Goal: Task Accomplishment & Management: Use online tool/utility

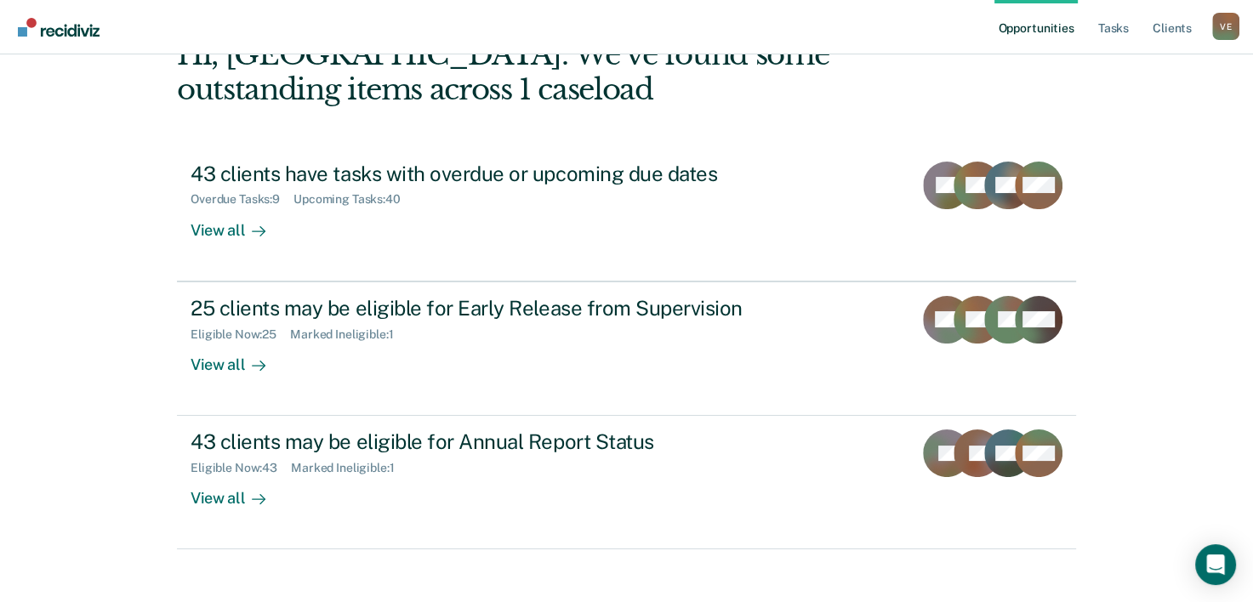
scroll to position [120, 0]
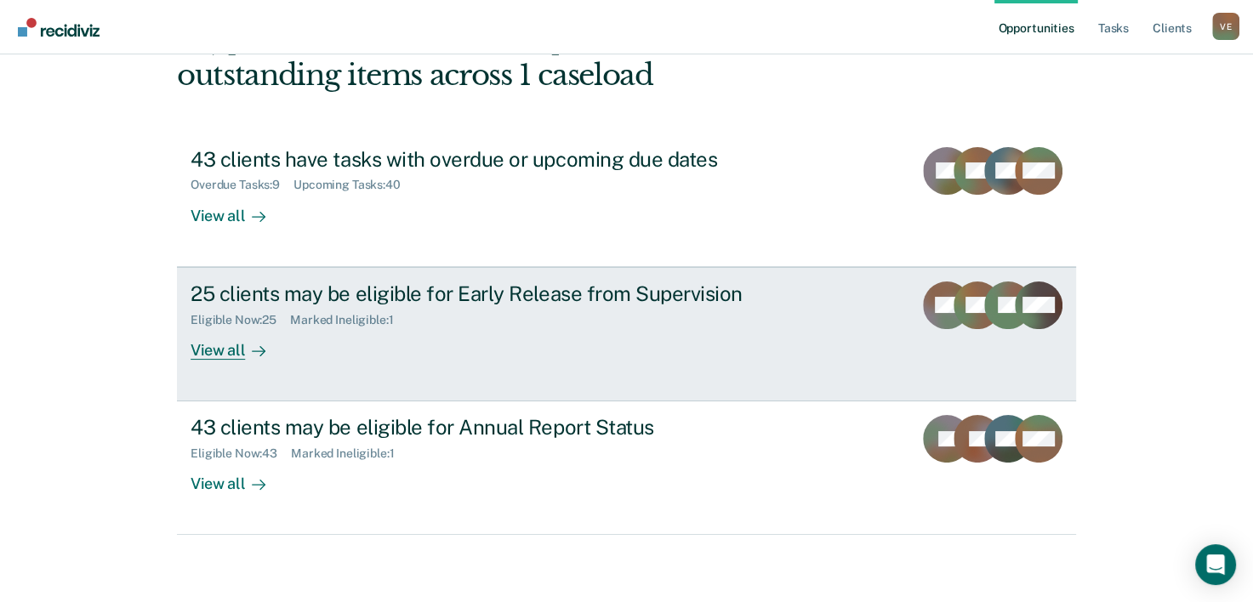
click at [337, 301] on div "25 clients may be eligible for Early Release from Supervision" at bounding box center [489, 294] width 597 height 25
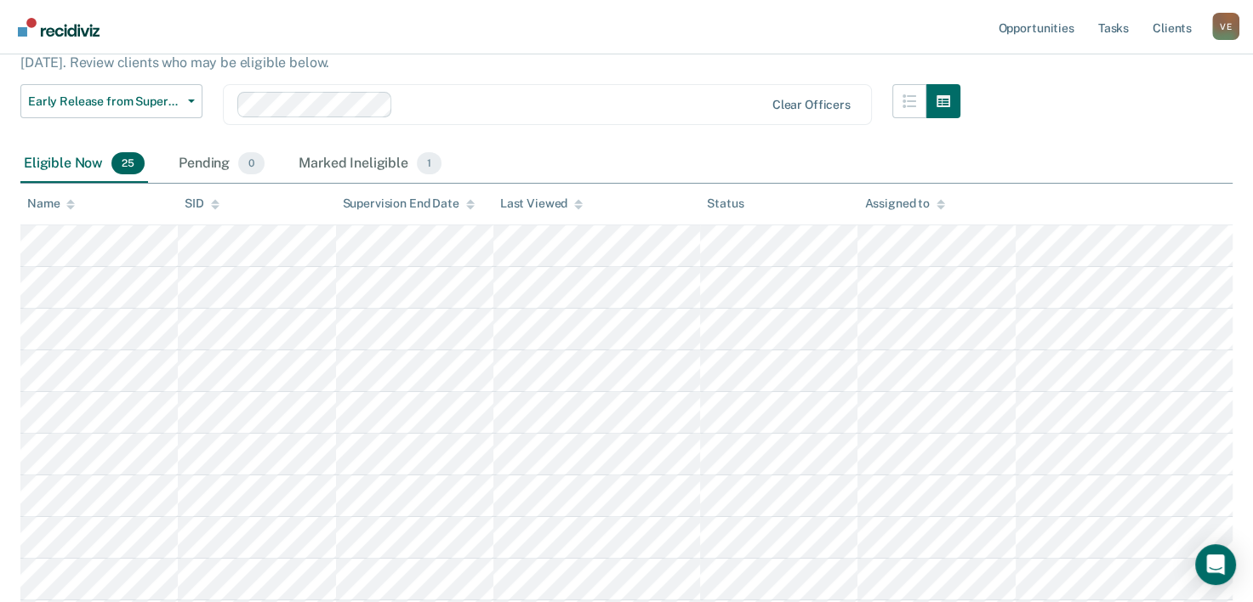
scroll to position [96, 0]
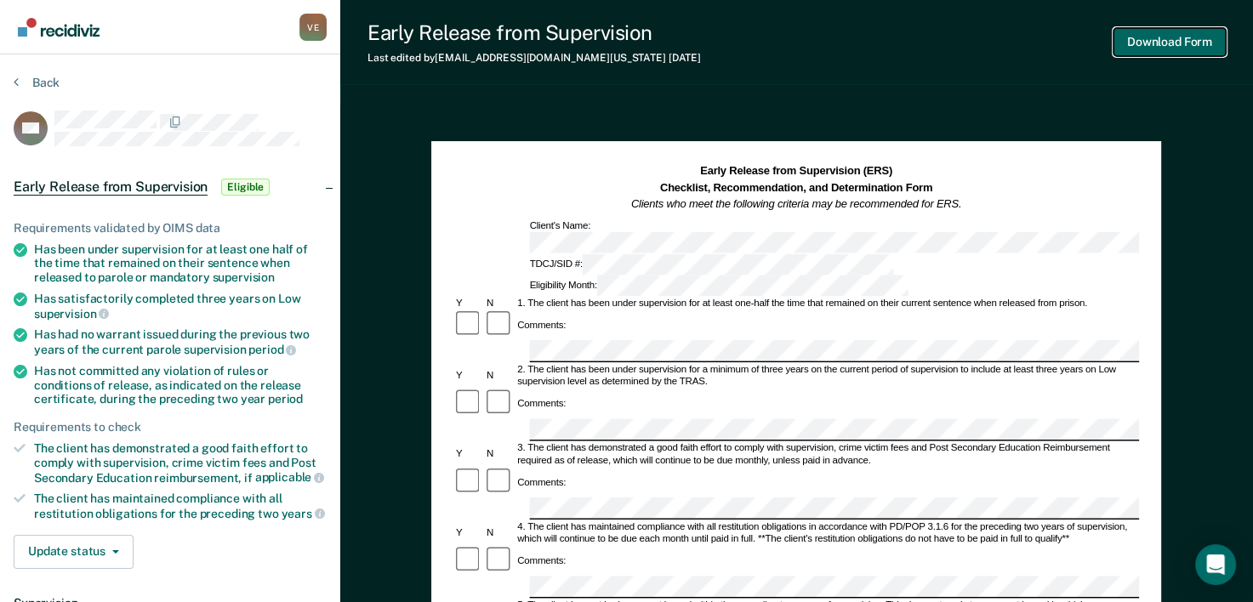
click at [1165, 42] on button "Download Form" at bounding box center [1169, 42] width 112 height 28
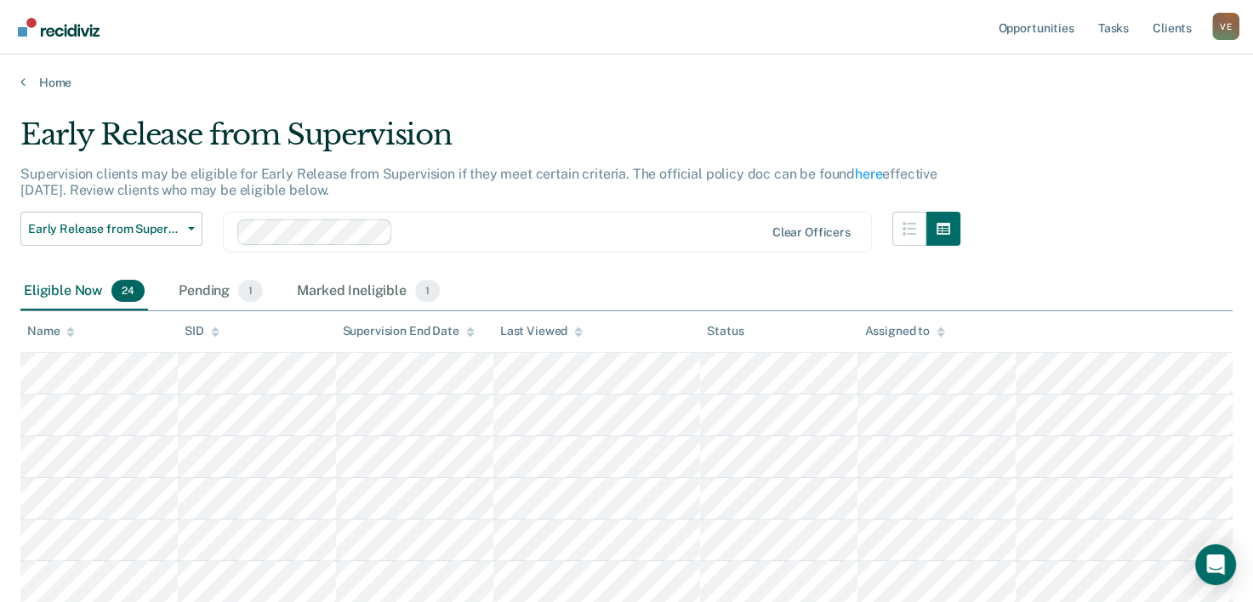
scroll to position [96, 0]
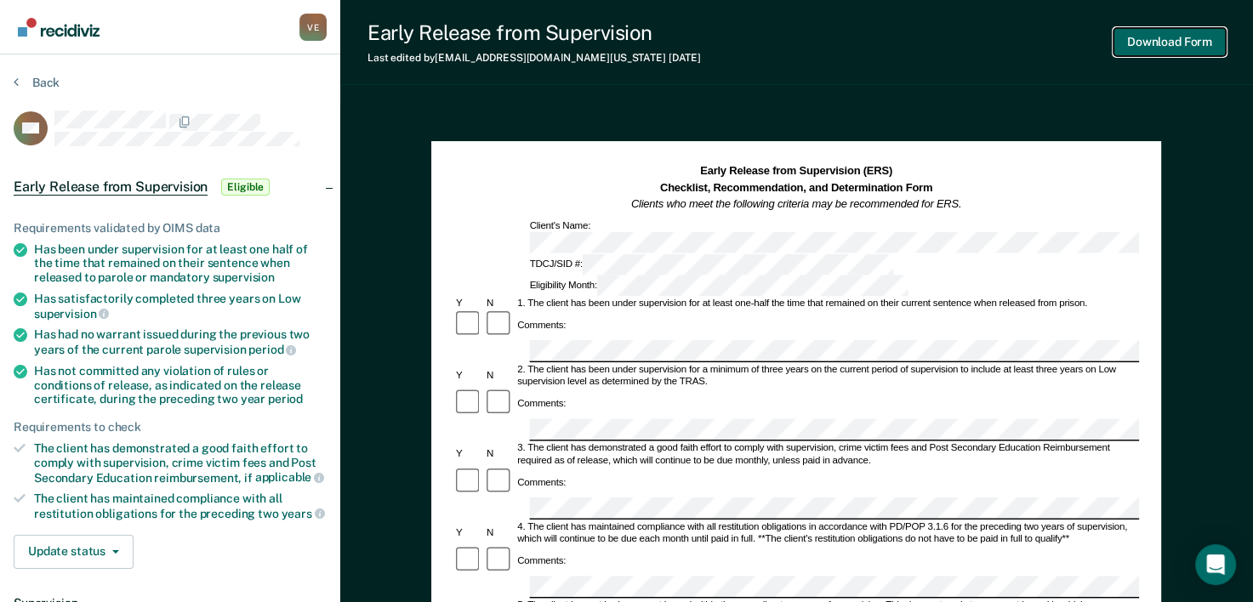
click at [1161, 36] on button "Download Form" at bounding box center [1169, 42] width 112 height 28
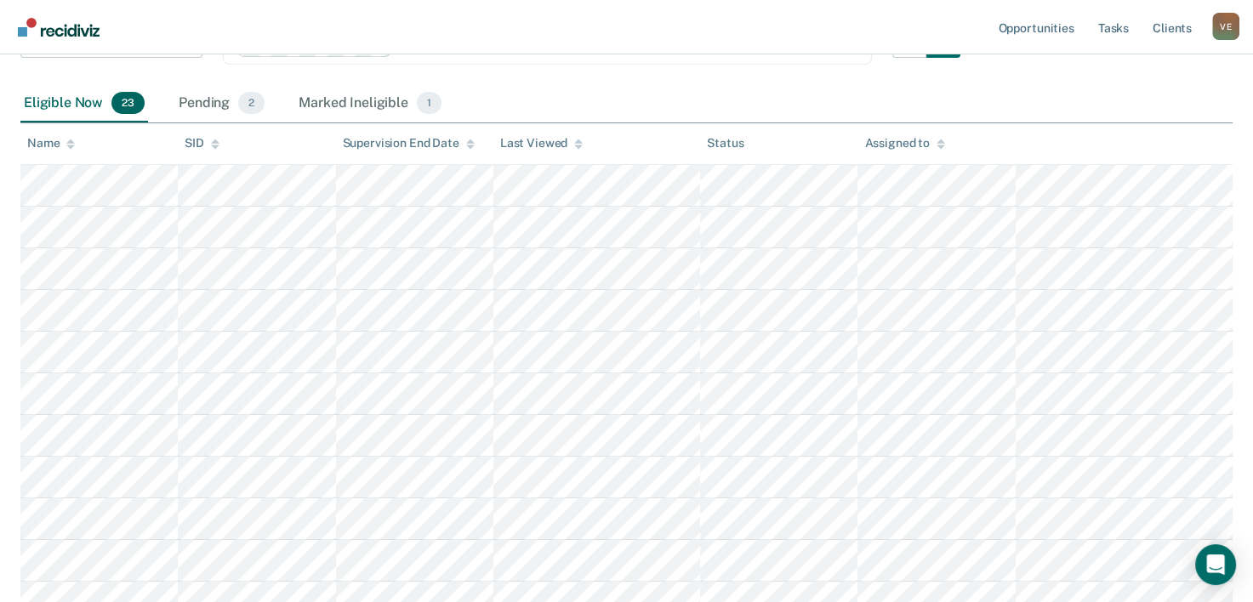
scroll to position [166, 0]
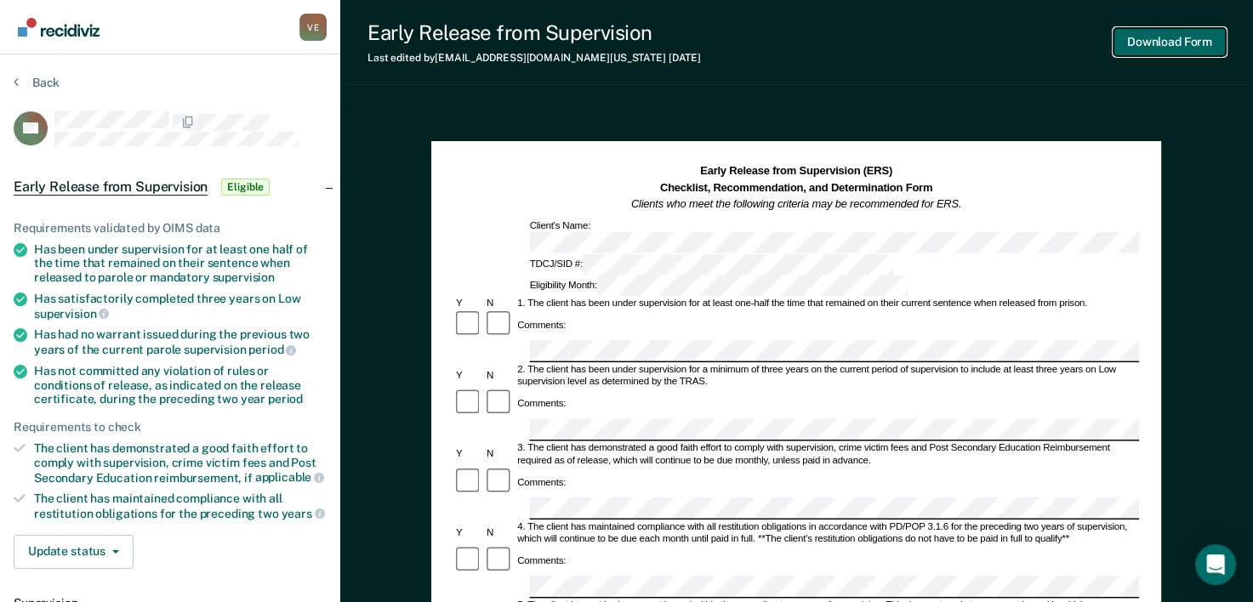
click at [1185, 44] on button "Download Form" at bounding box center [1169, 42] width 112 height 28
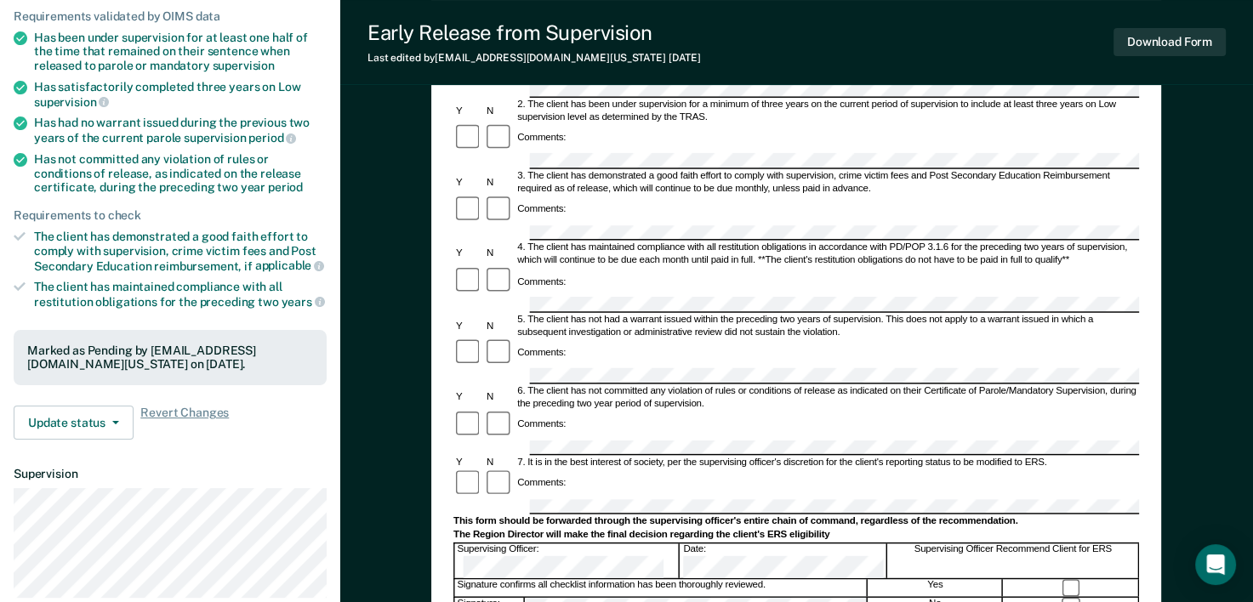
scroll to position [235, 0]
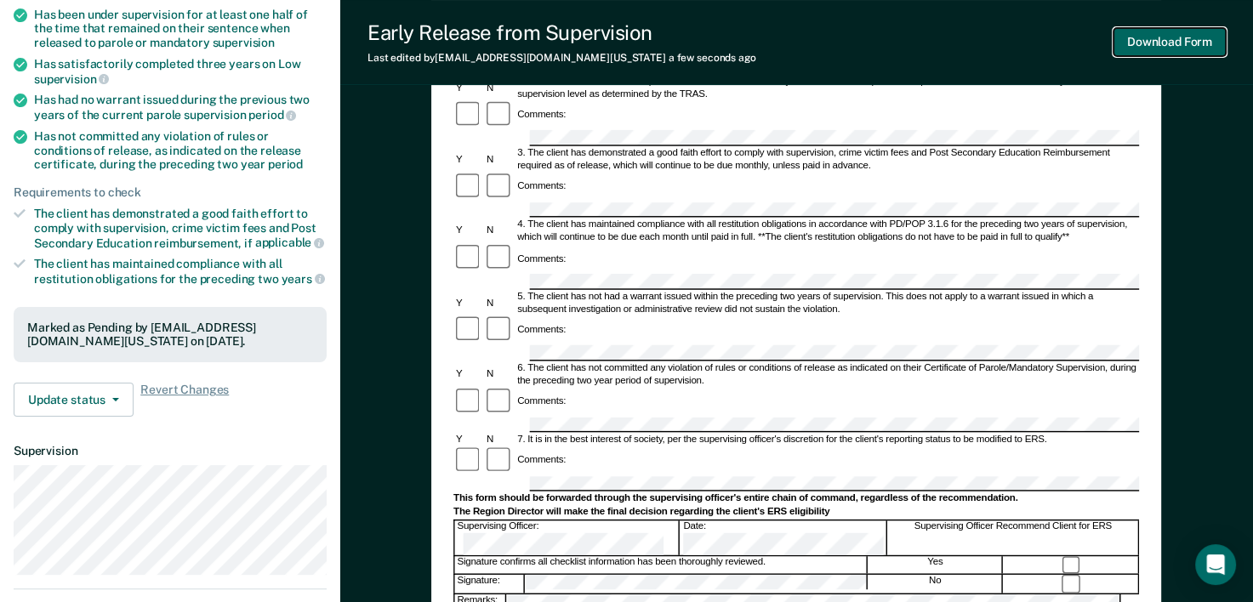
click at [1177, 46] on button "Download Form" at bounding box center [1169, 42] width 112 height 28
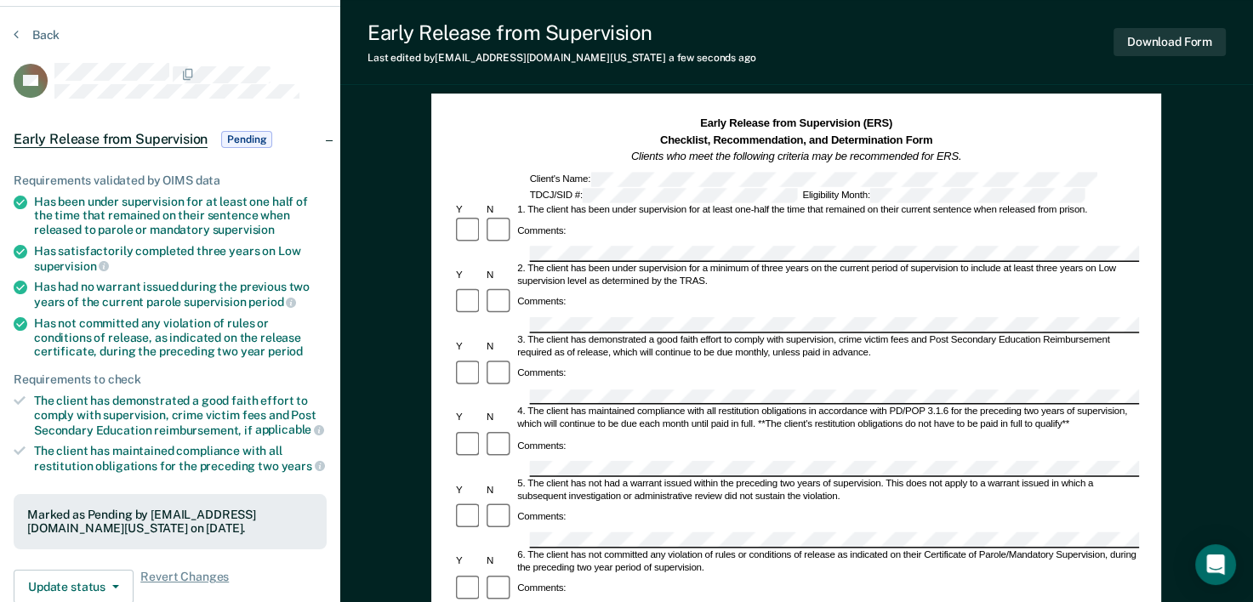
scroll to position [16, 0]
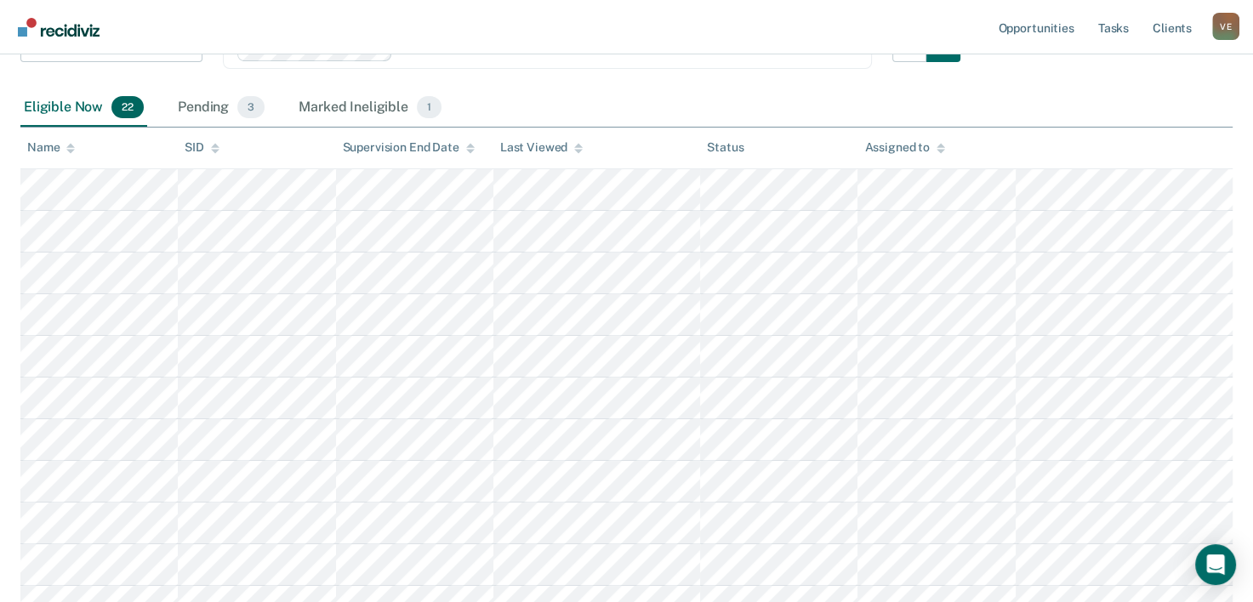
scroll to position [180, 0]
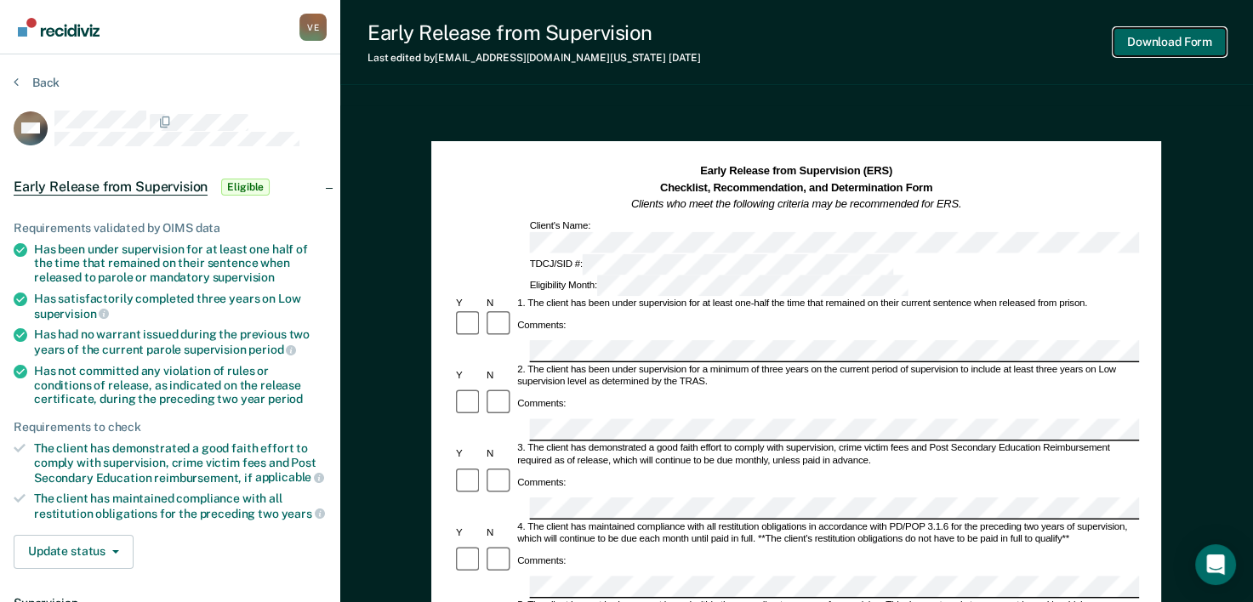
click at [1183, 46] on button "Download Form" at bounding box center [1169, 42] width 112 height 28
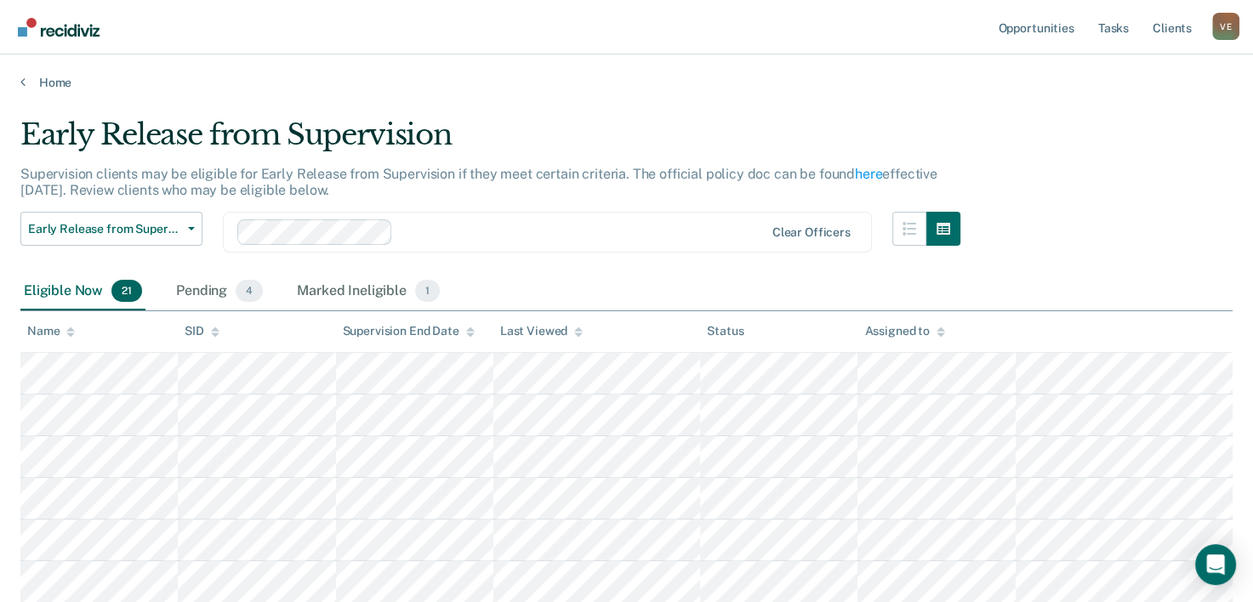
scroll to position [180, 0]
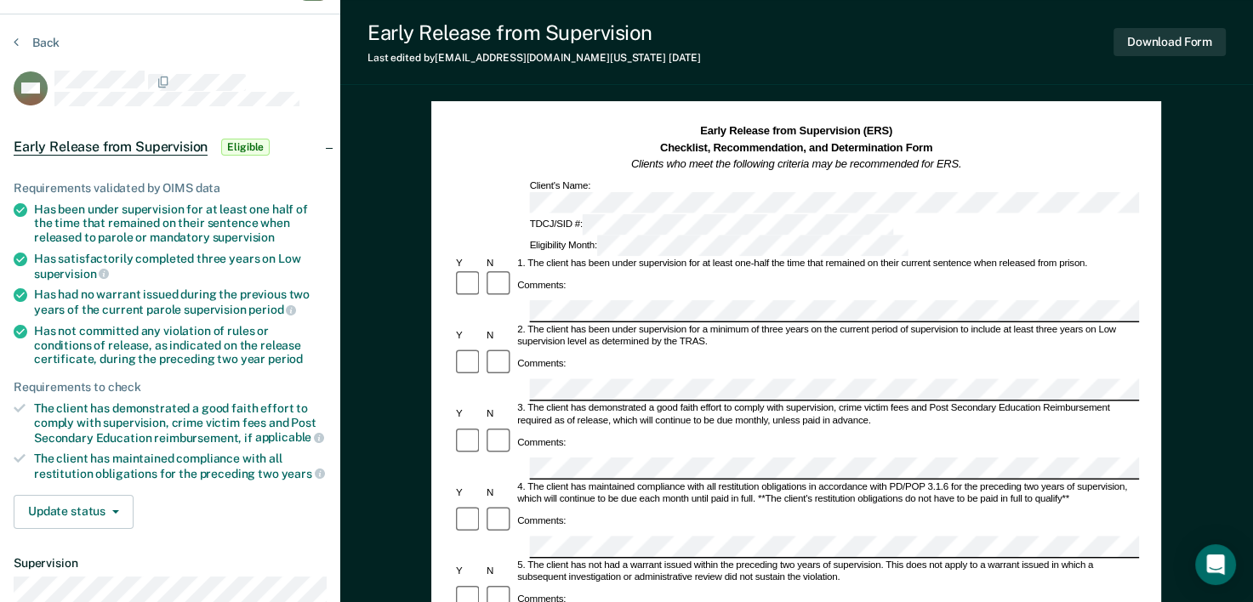
scroll to position [1, 0]
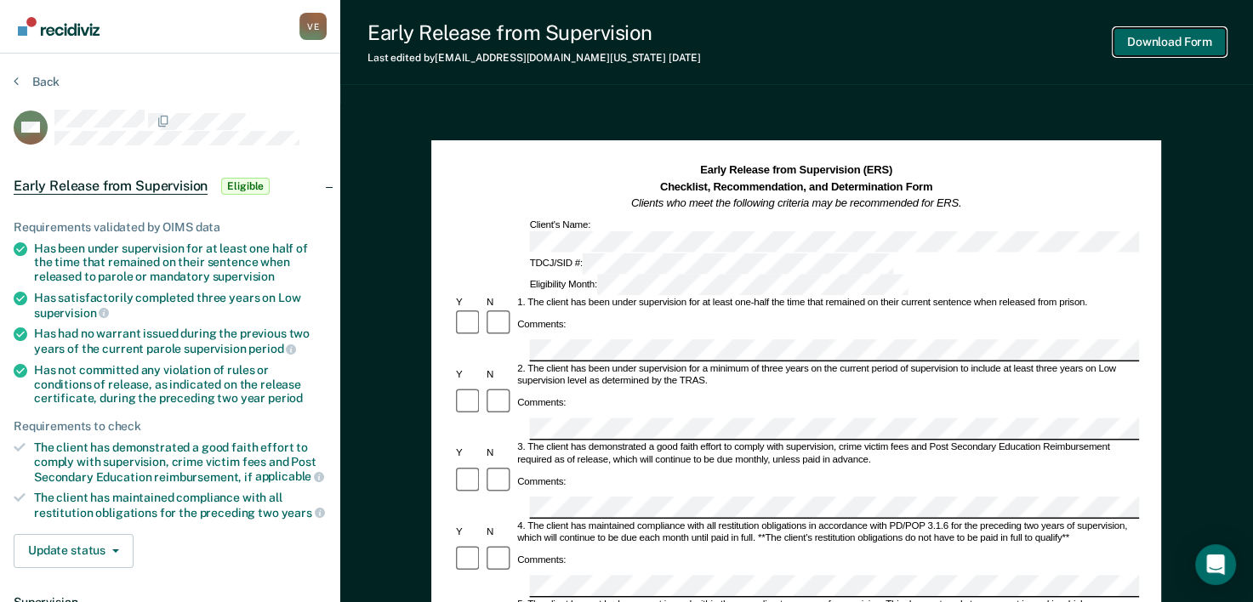
click at [1170, 41] on button "Download Form" at bounding box center [1169, 42] width 112 height 28
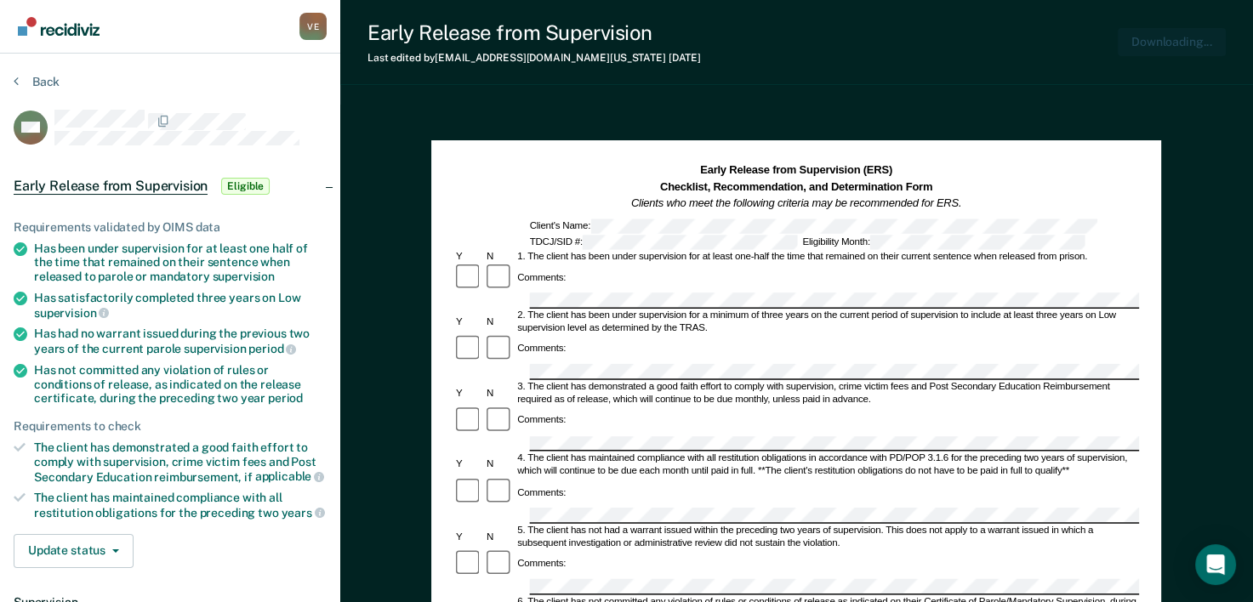
scroll to position [0, 0]
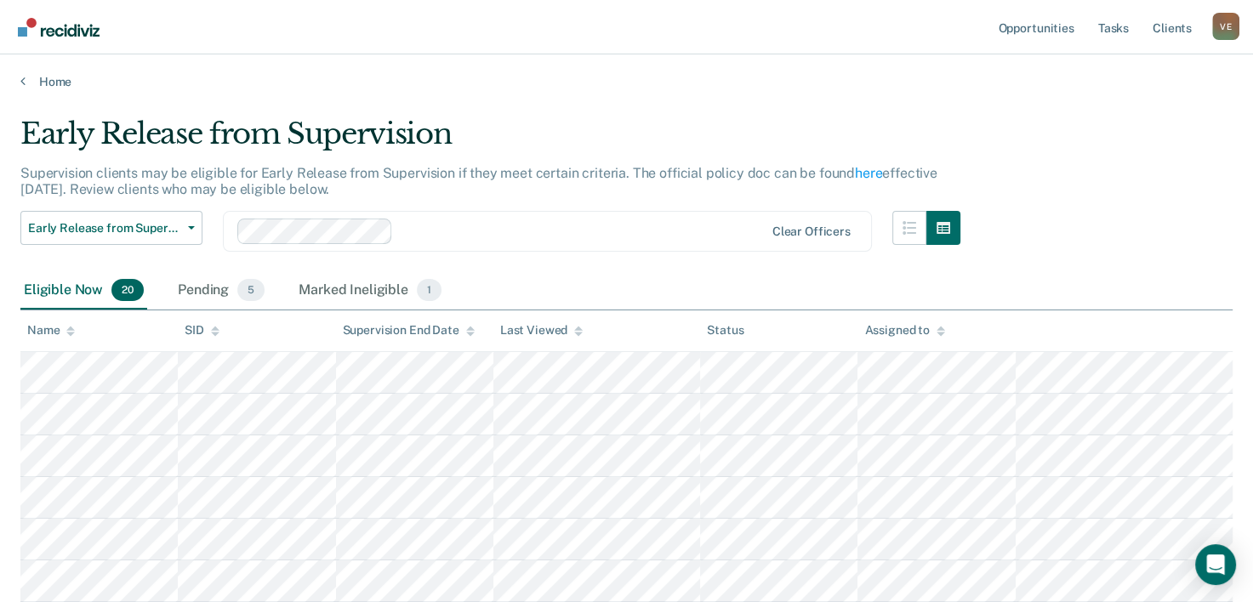
scroll to position [180, 0]
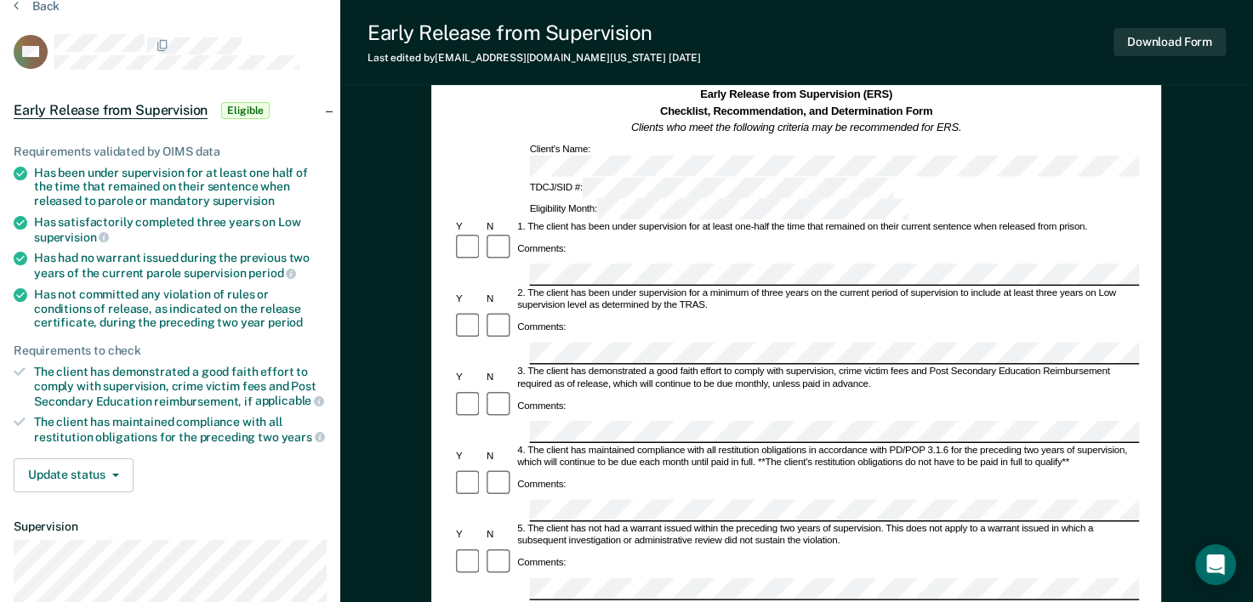
scroll to position [54, 0]
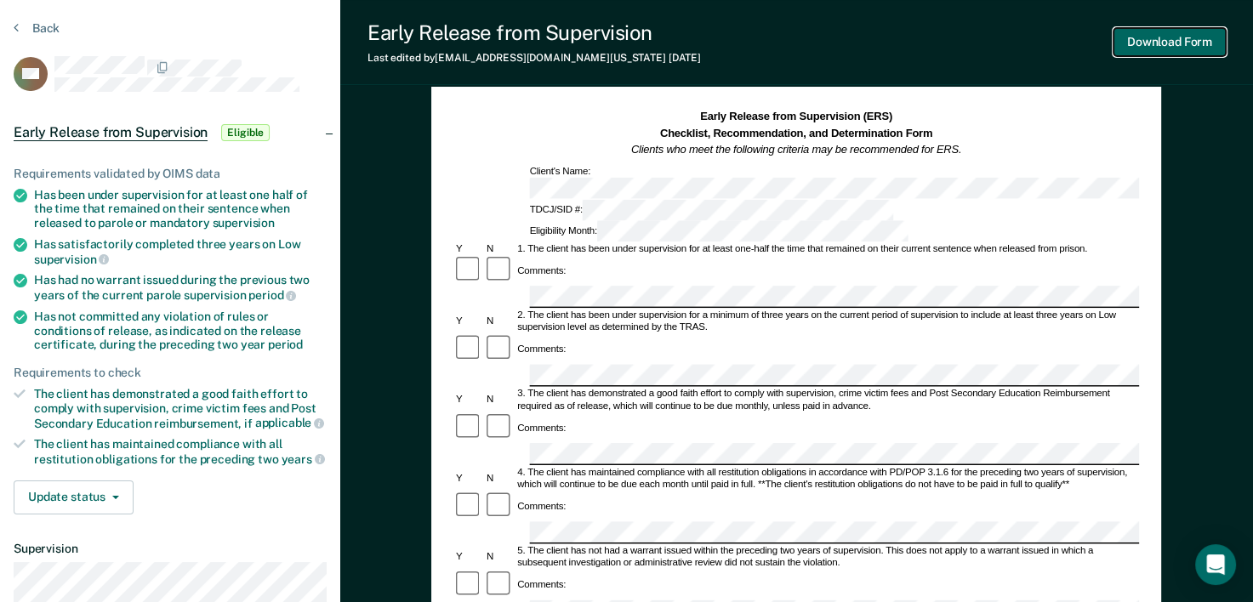
click at [1177, 43] on button "Download Form" at bounding box center [1169, 42] width 112 height 28
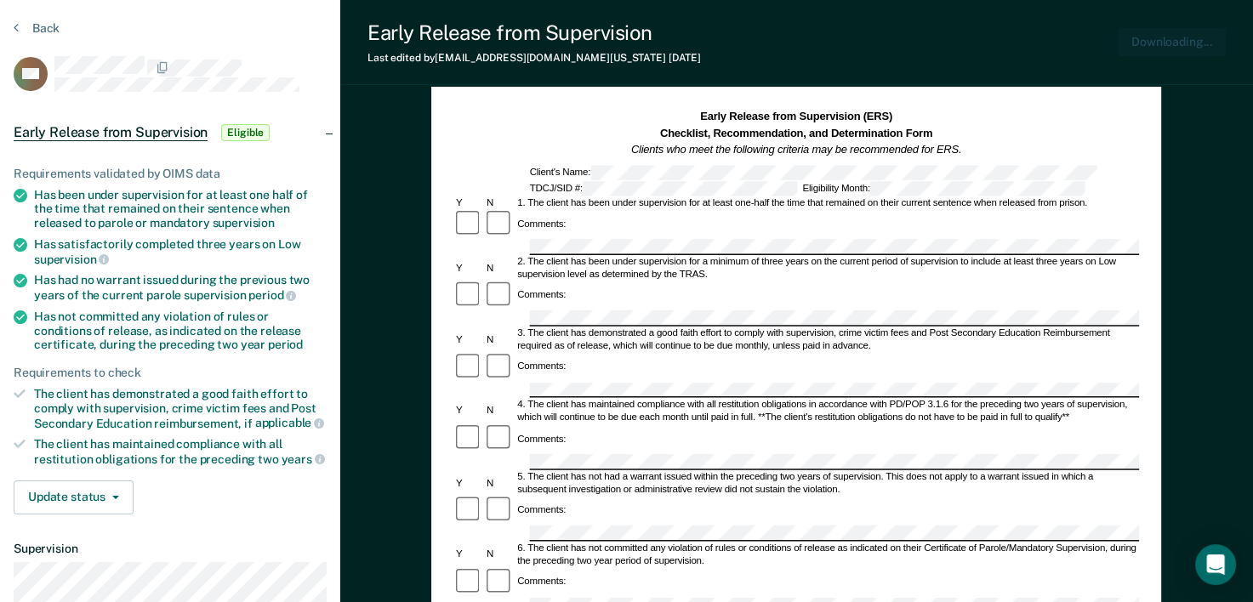
scroll to position [0, 0]
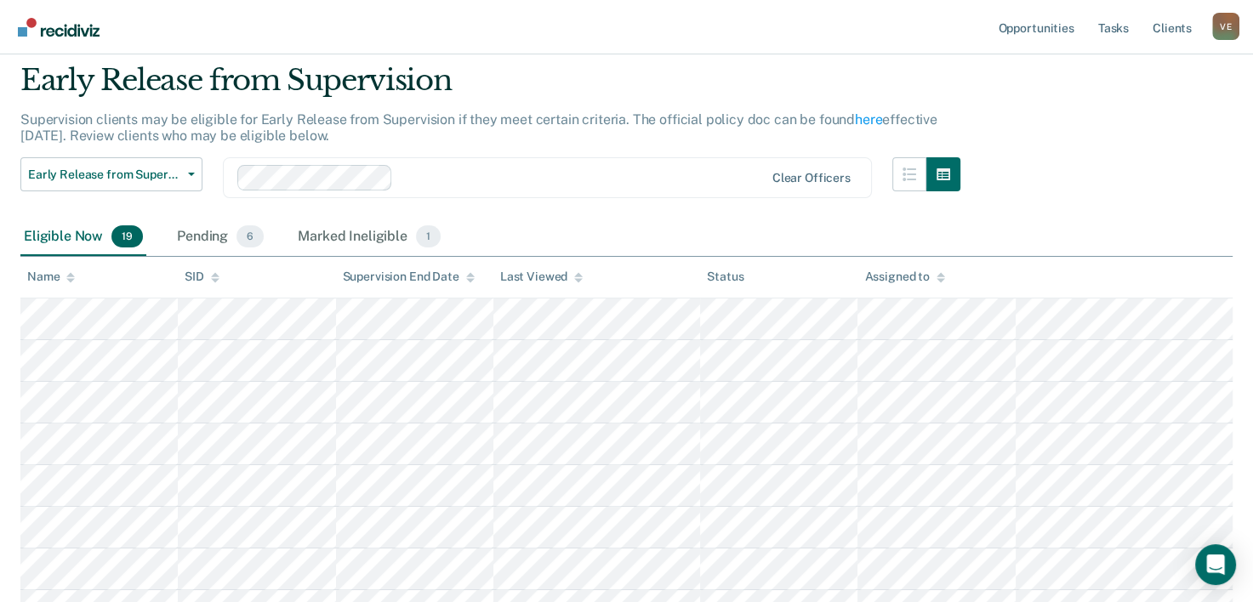
scroll to position [180, 0]
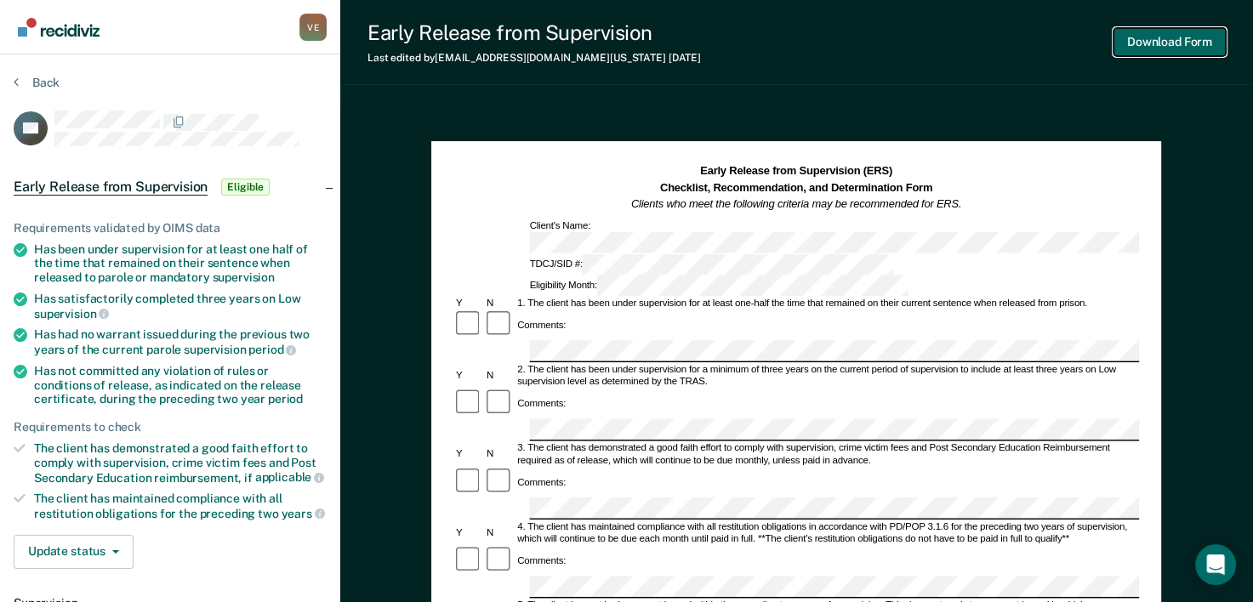
click at [1181, 48] on button "Download Form" at bounding box center [1169, 42] width 112 height 28
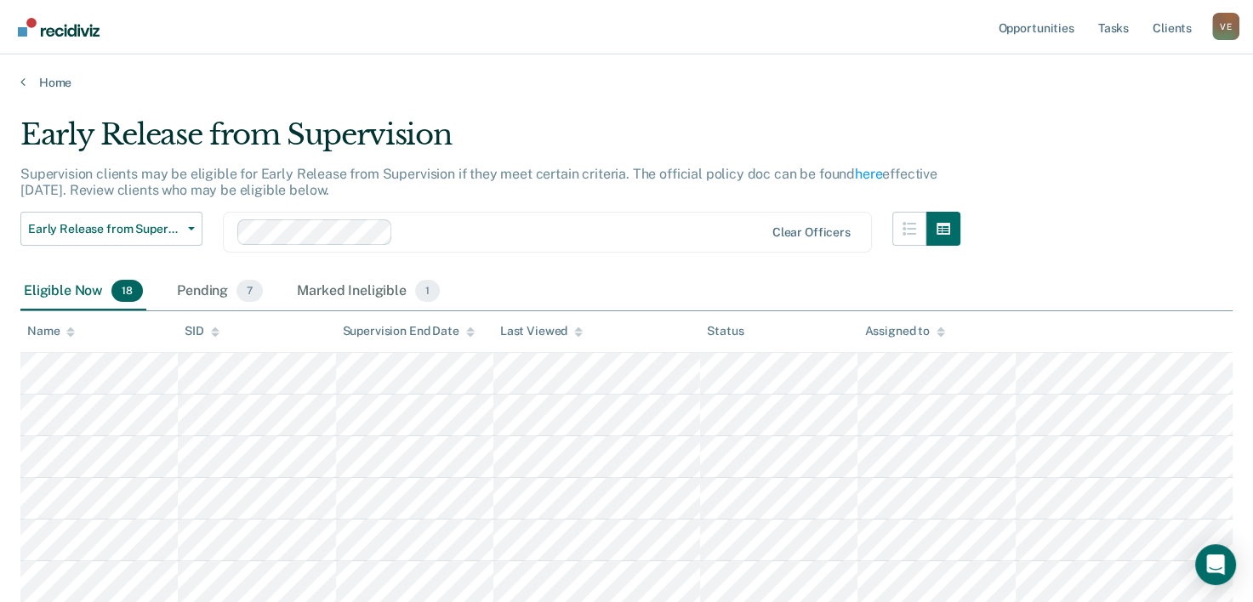
scroll to position [180, 0]
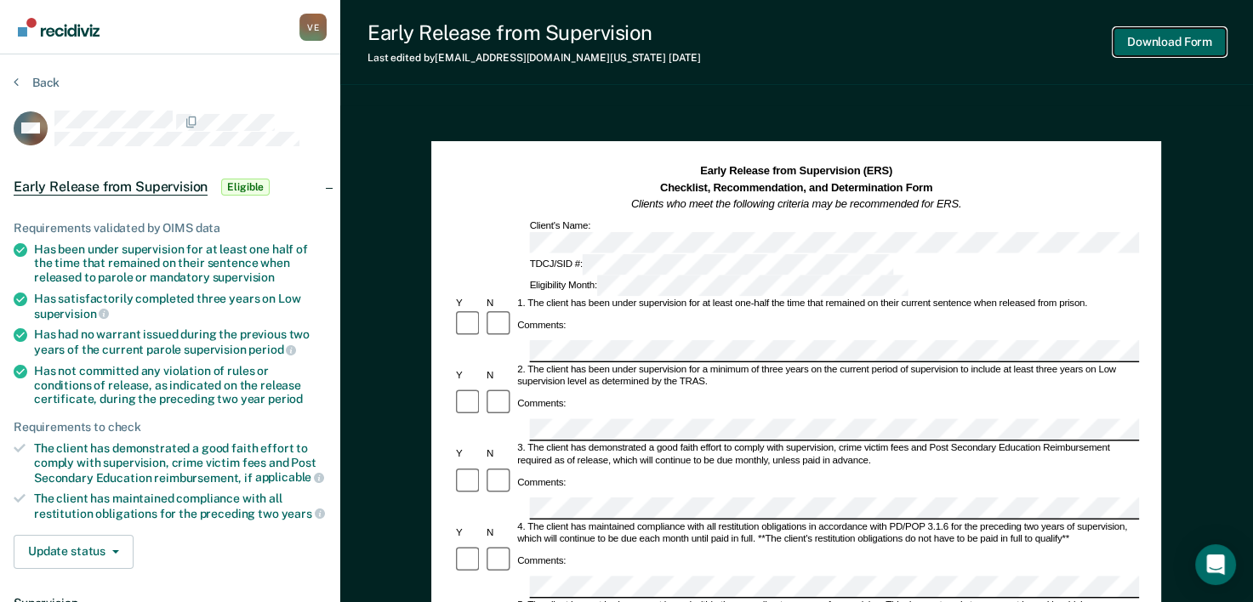
click at [1169, 48] on button "Download Form" at bounding box center [1169, 42] width 112 height 28
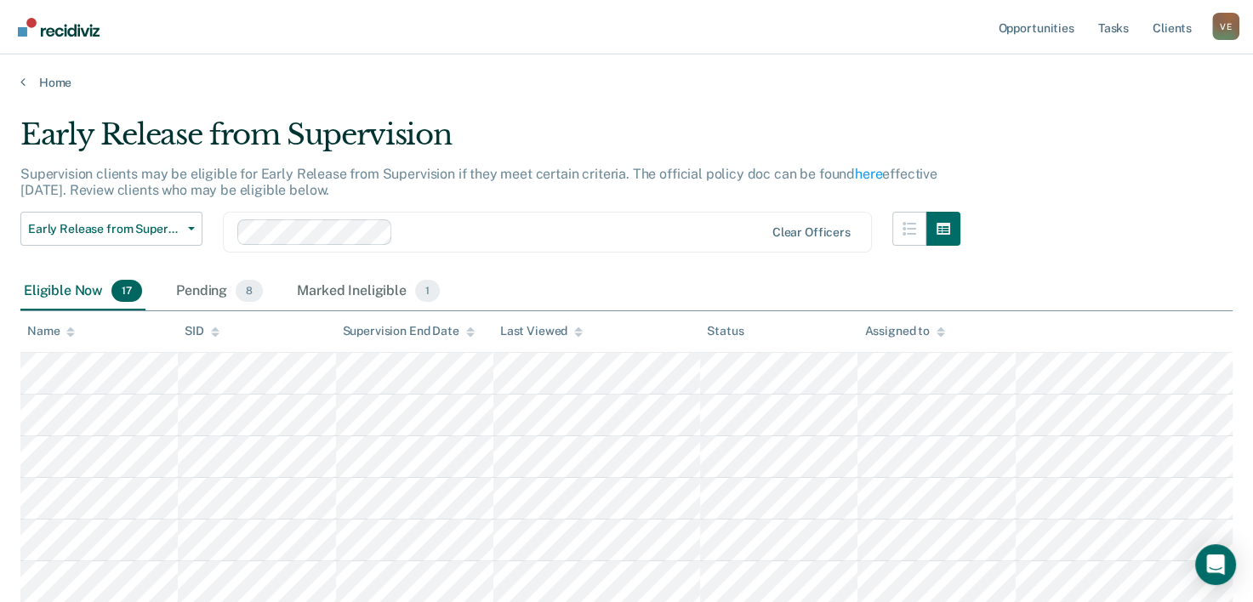
scroll to position [180, 0]
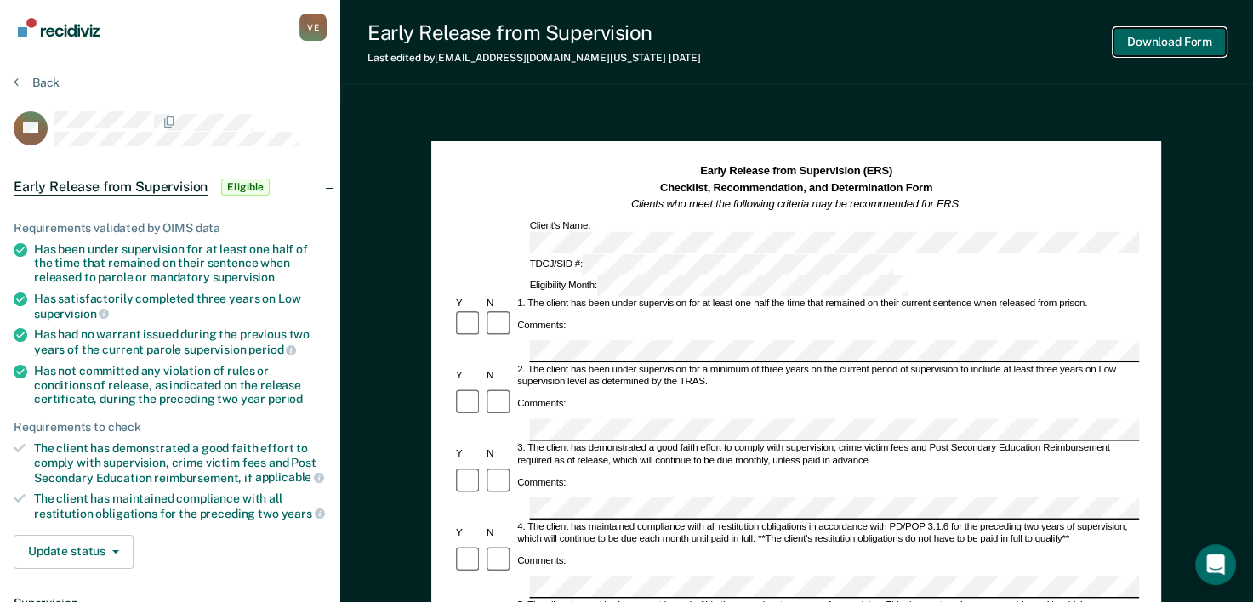
click at [1179, 44] on button "Download Form" at bounding box center [1169, 42] width 112 height 28
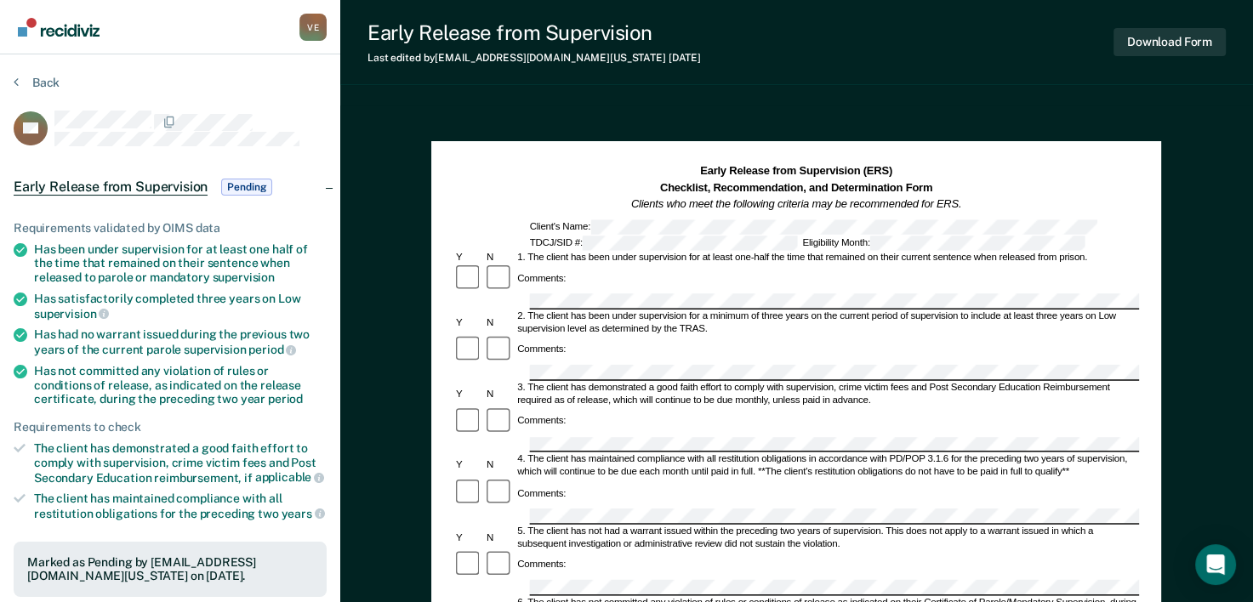
scroll to position [180, 0]
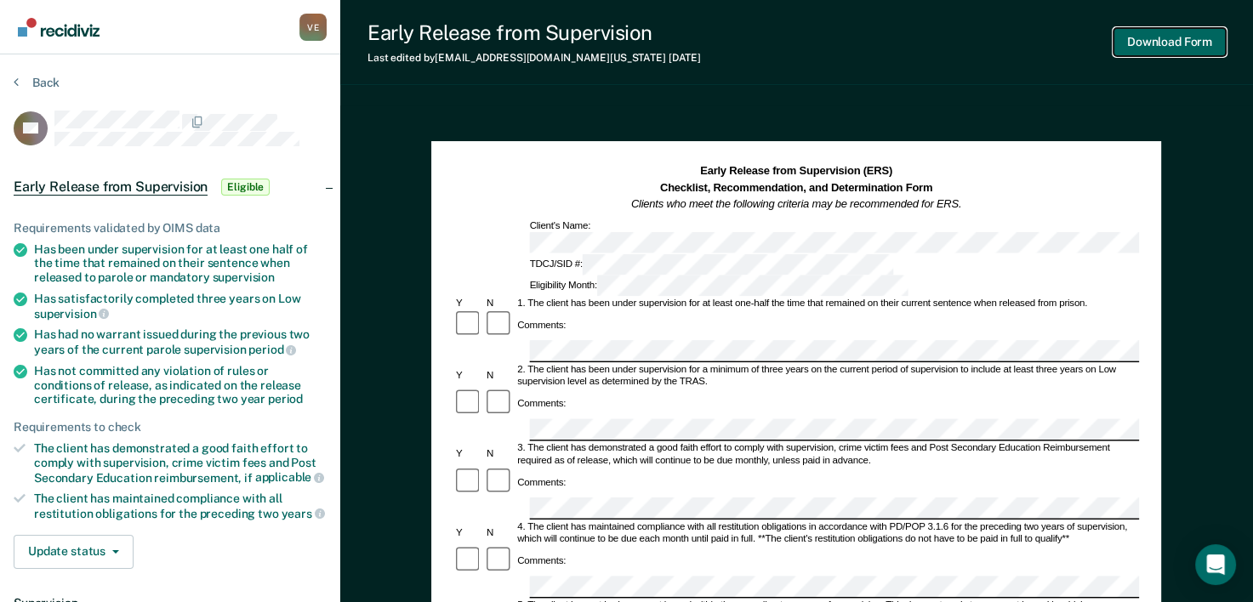
click at [1179, 41] on button "Download Form" at bounding box center [1169, 42] width 112 height 28
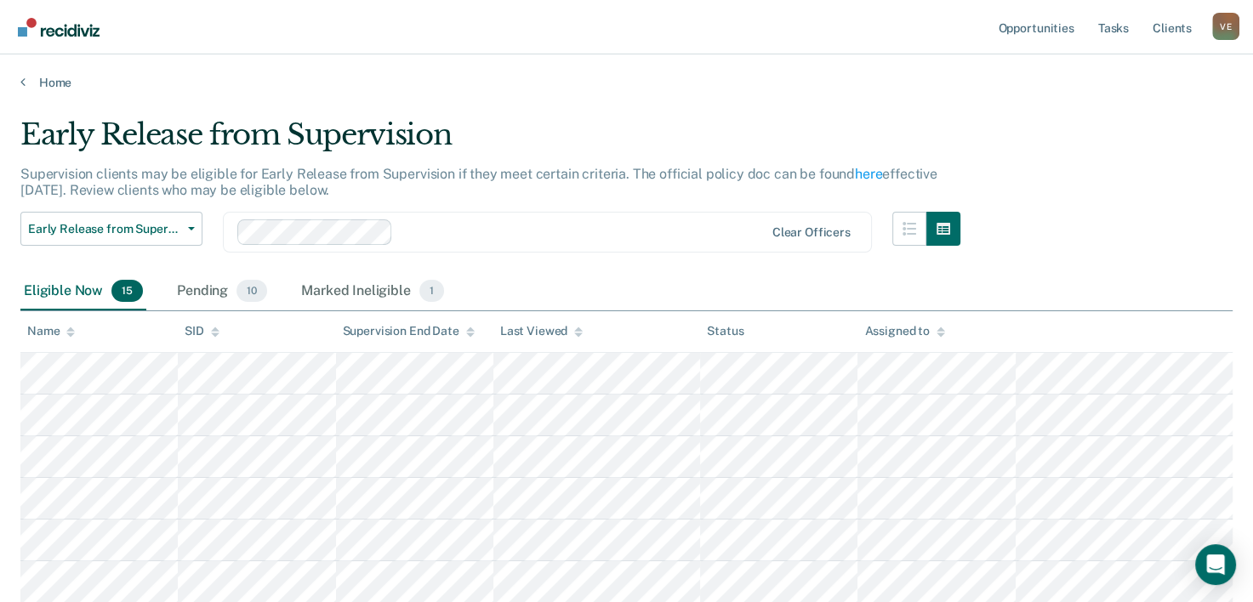
scroll to position [180, 0]
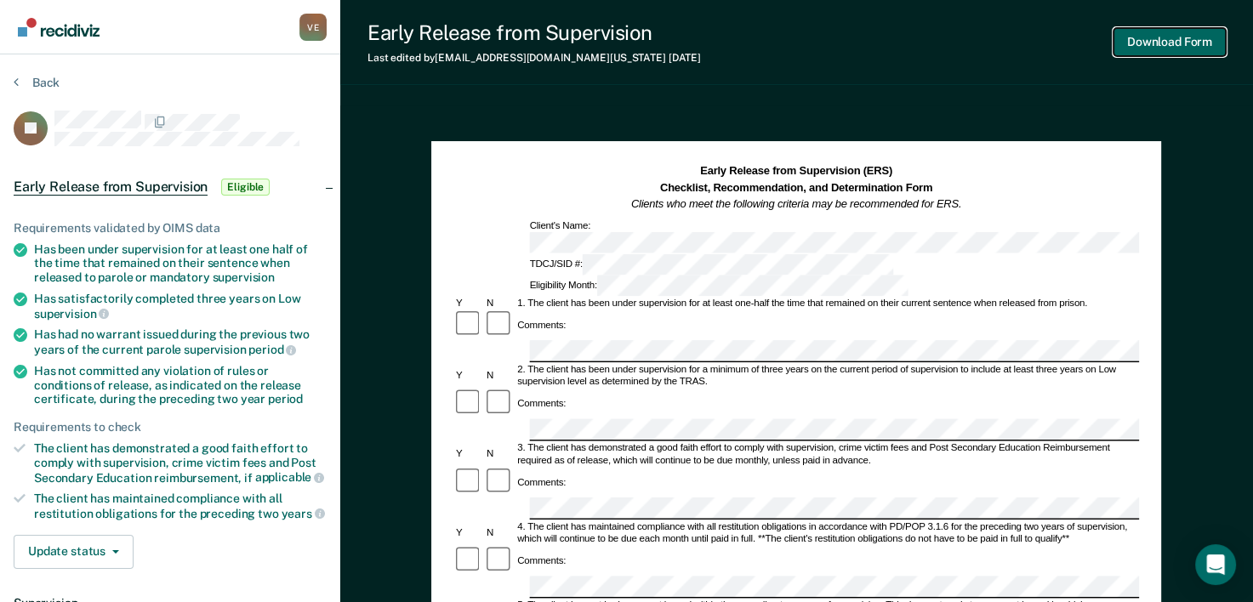
click at [1156, 41] on button "Download Form" at bounding box center [1169, 42] width 112 height 28
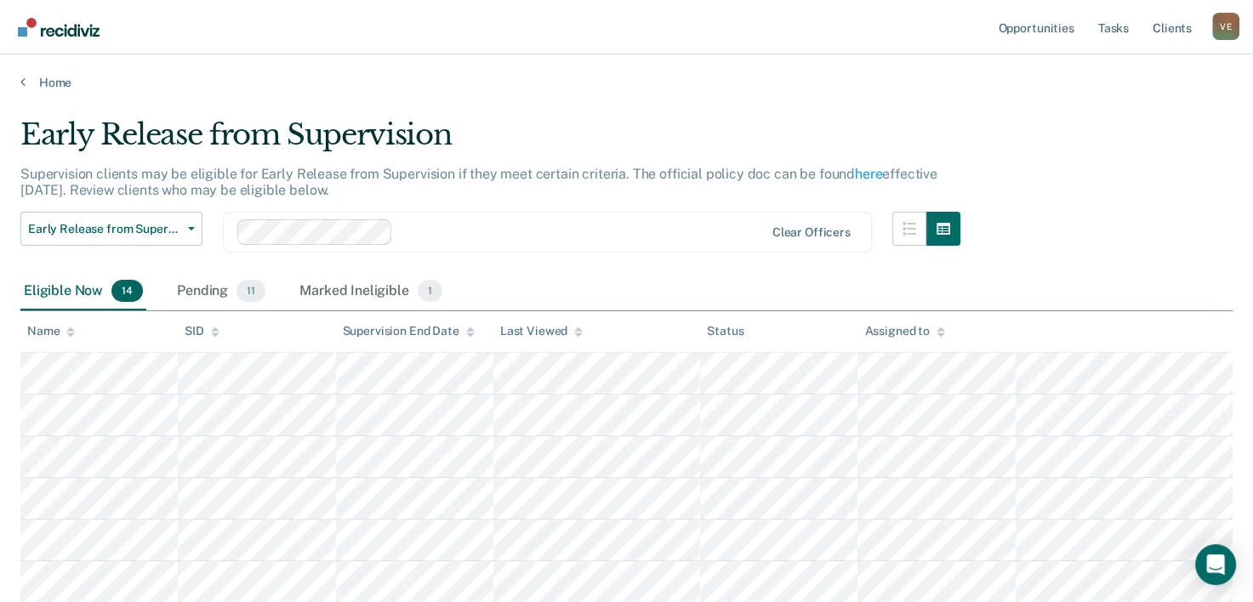
scroll to position [180, 0]
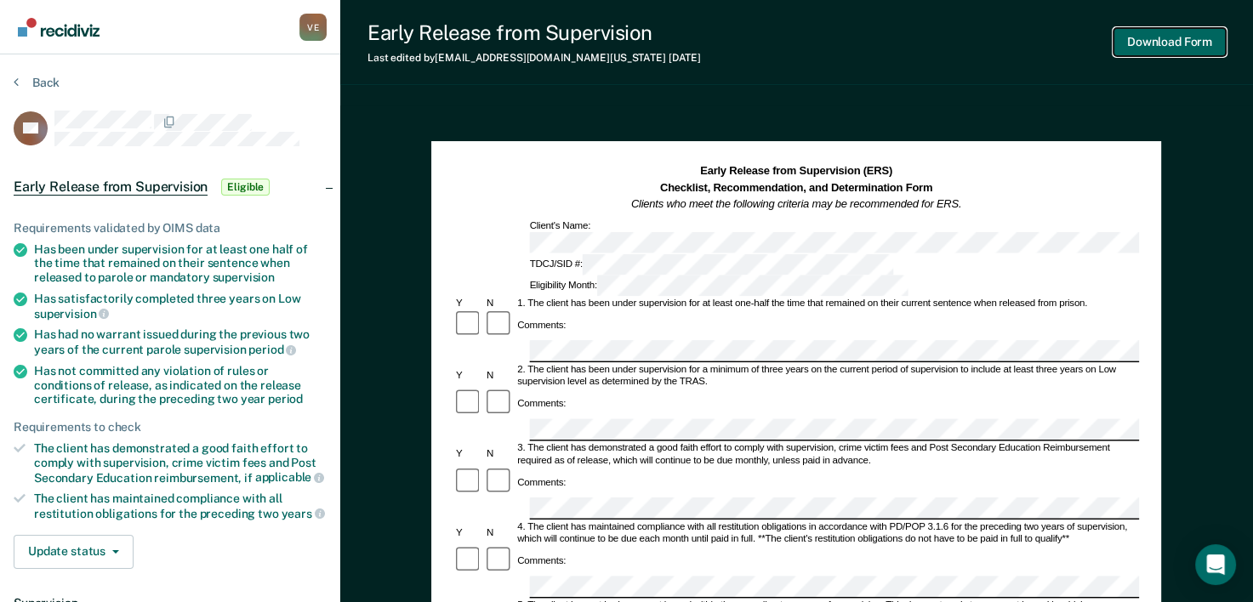
click at [1153, 45] on button "Download Form" at bounding box center [1169, 42] width 112 height 28
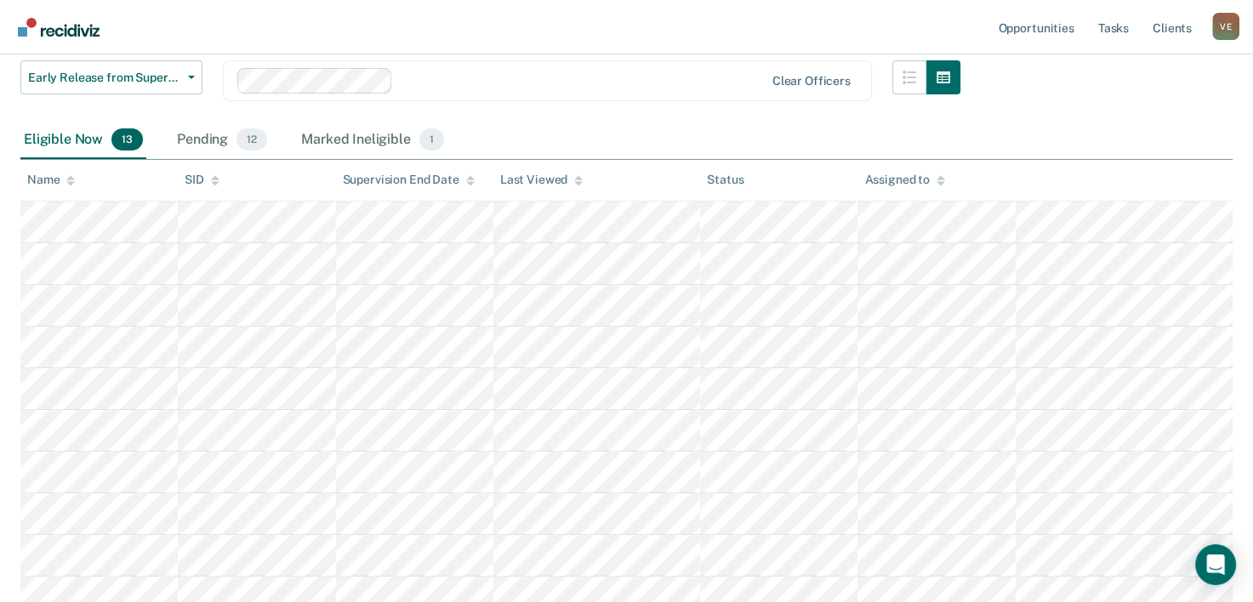
scroll to position [126, 0]
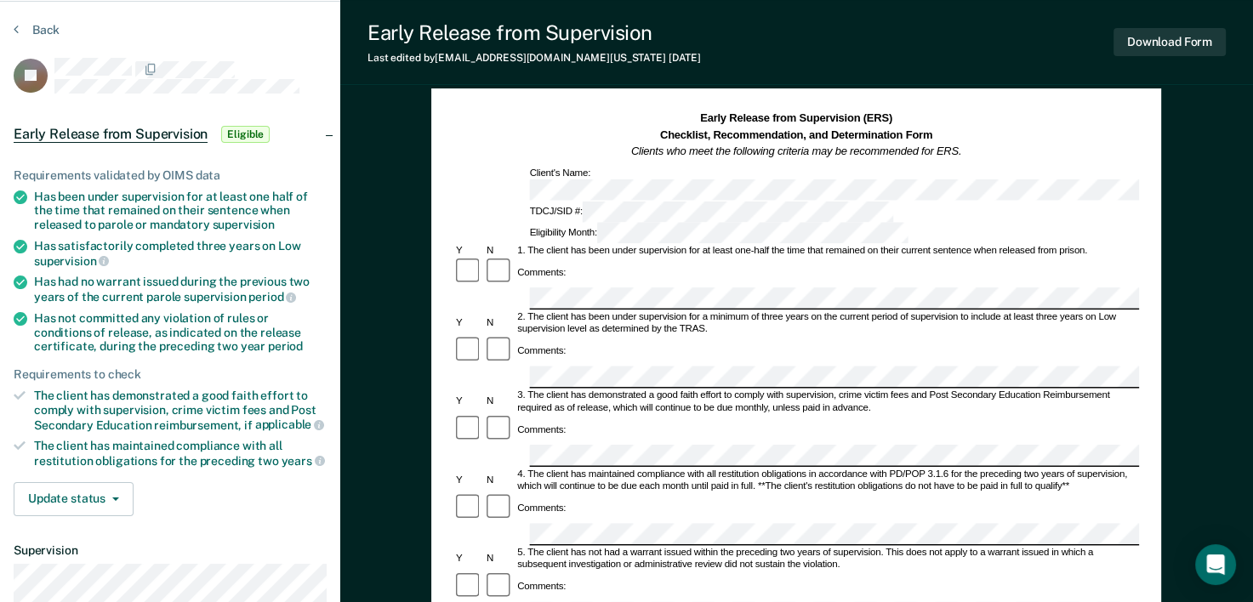
scroll to position [37, 0]
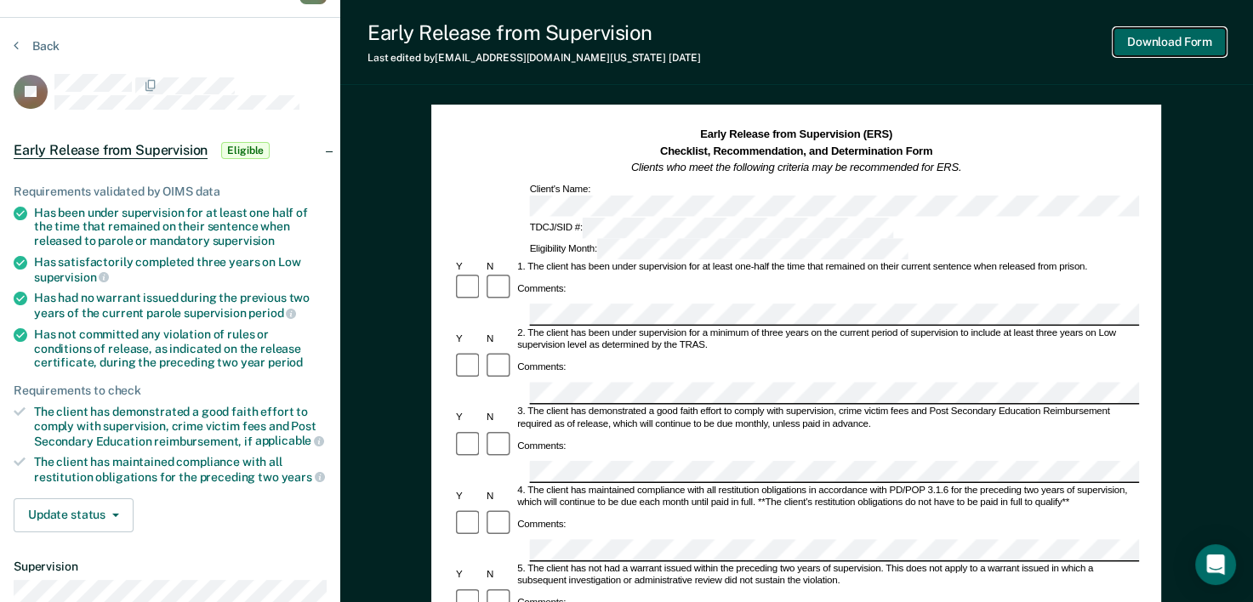
click at [1160, 44] on button "Download Form" at bounding box center [1169, 42] width 112 height 28
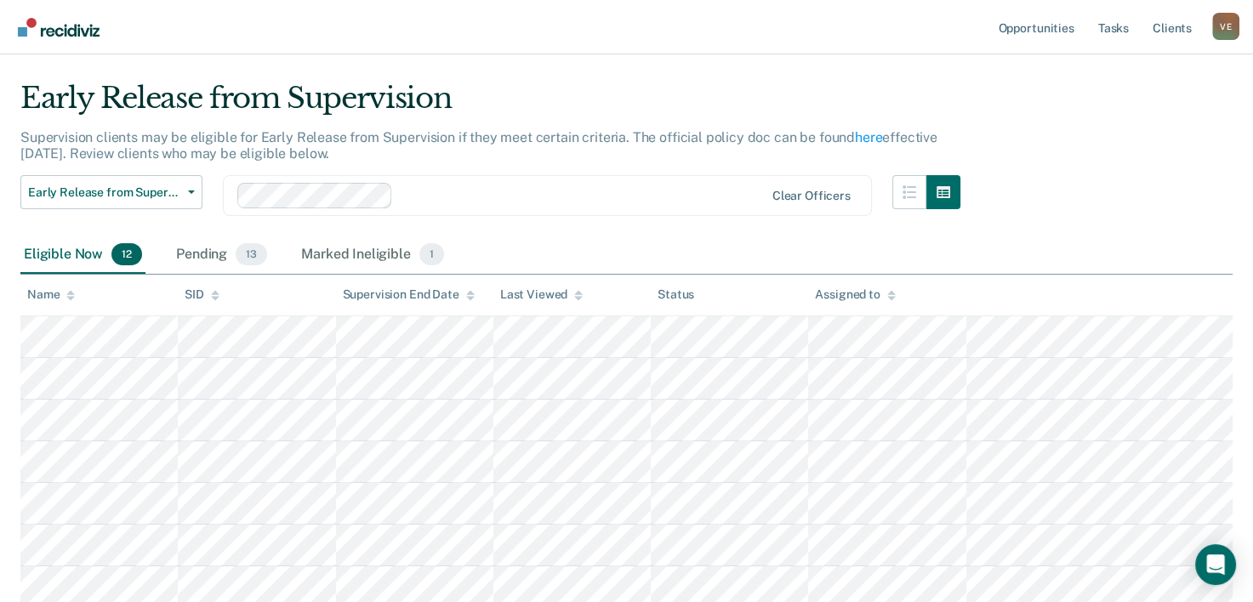
scroll to position [126, 0]
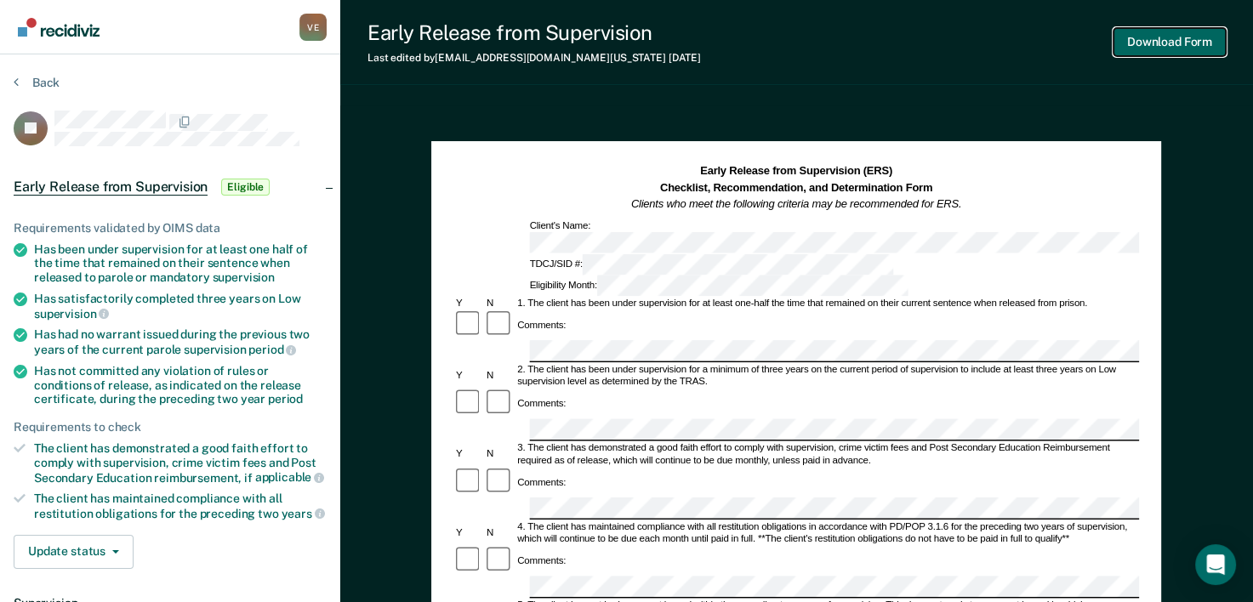
click at [1171, 43] on button "Download Form" at bounding box center [1169, 42] width 112 height 28
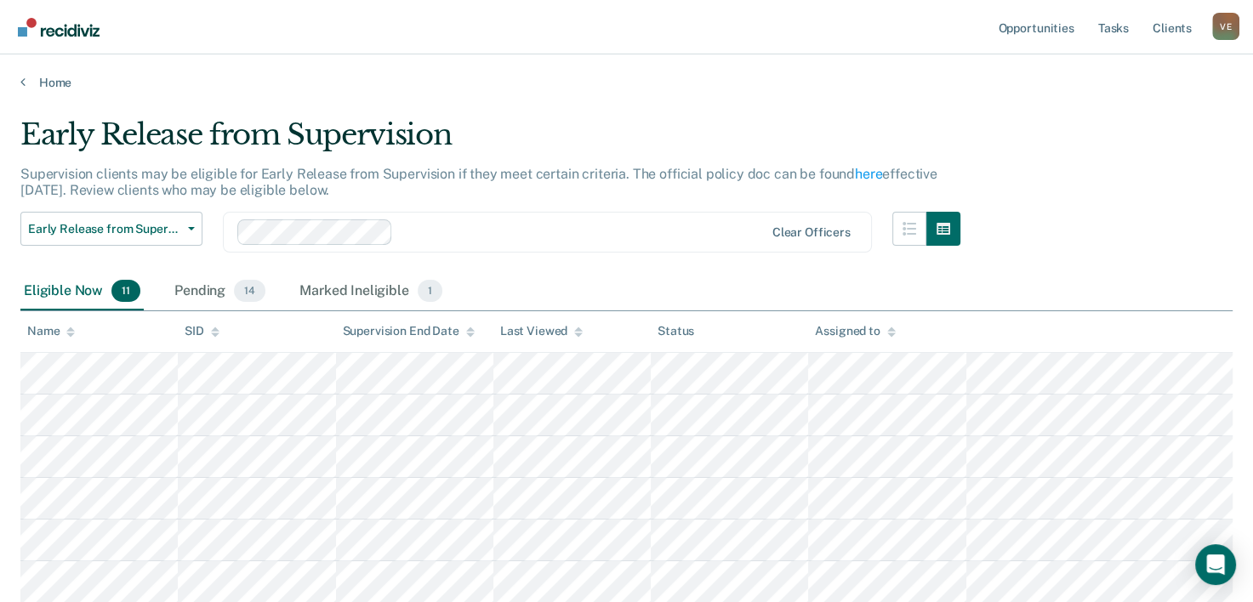
scroll to position [126, 0]
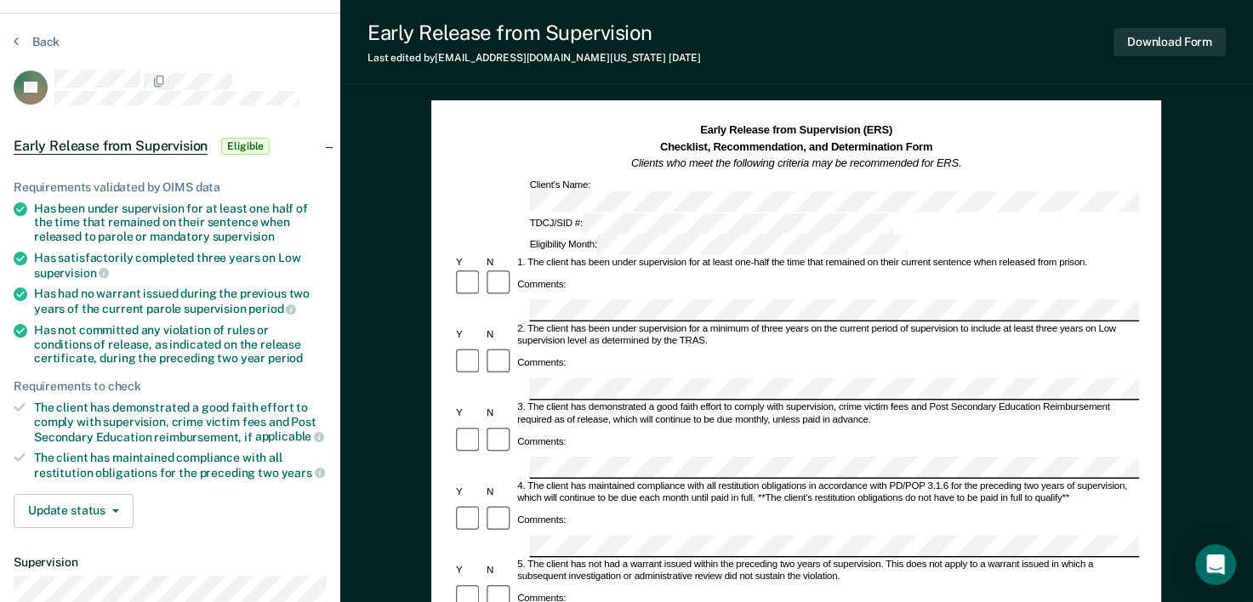
scroll to position [24, 0]
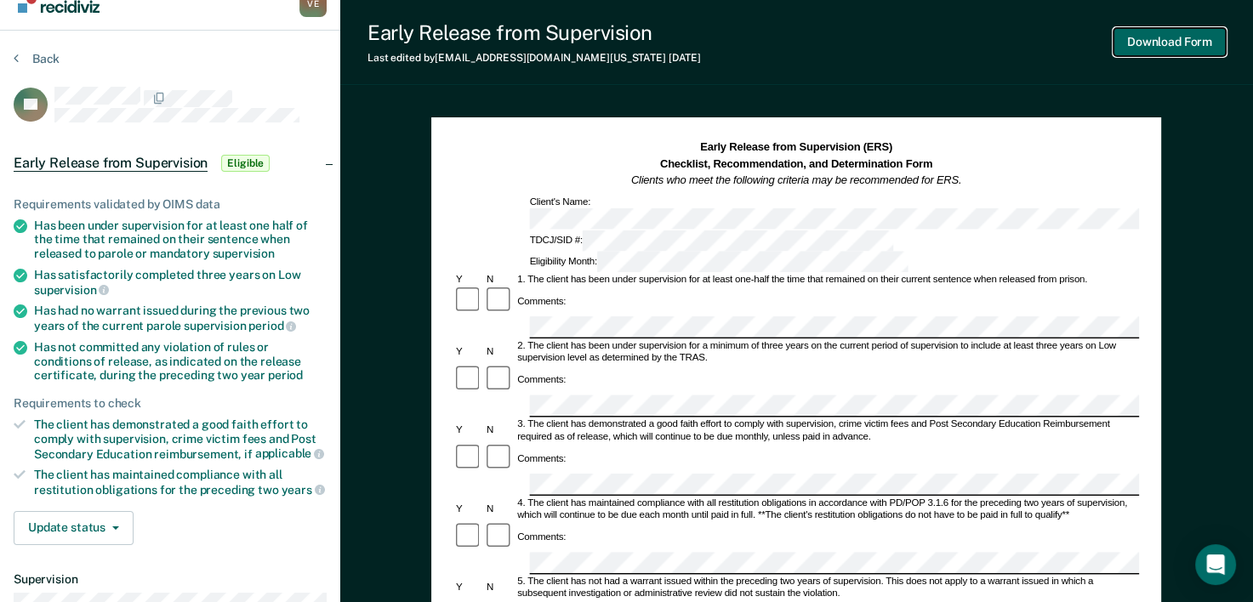
click at [1196, 41] on button "Download Form" at bounding box center [1169, 42] width 112 height 28
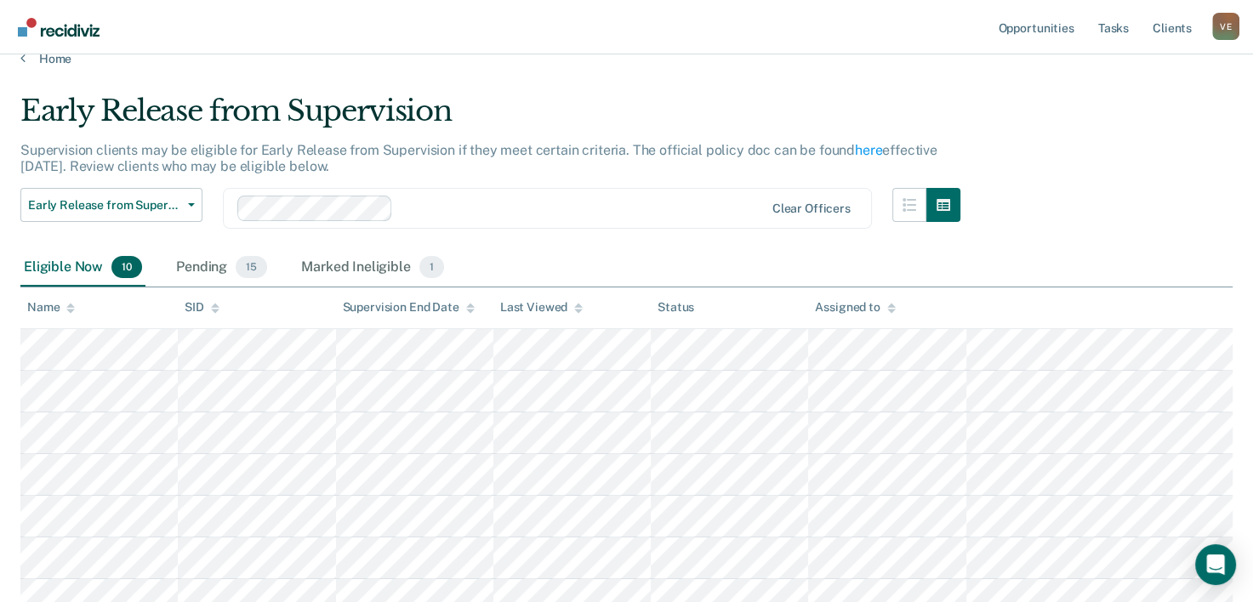
scroll to position [126, 0]
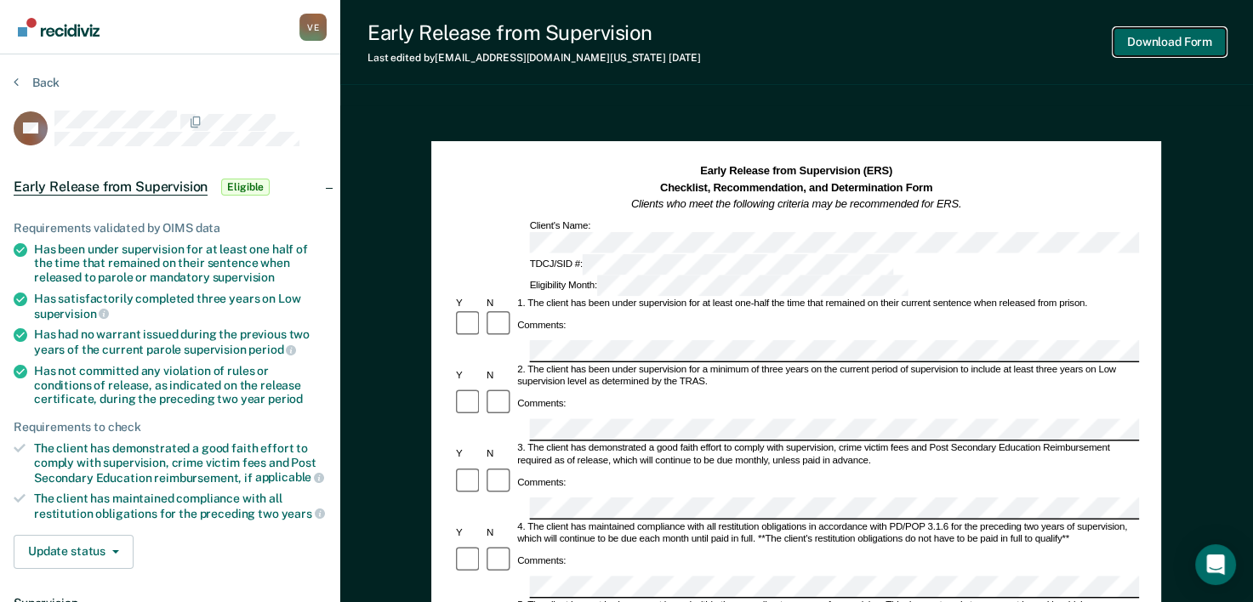
click at [1191, 43] on button "Download Form" at bounding box center [1169, 42] width 112 height 28
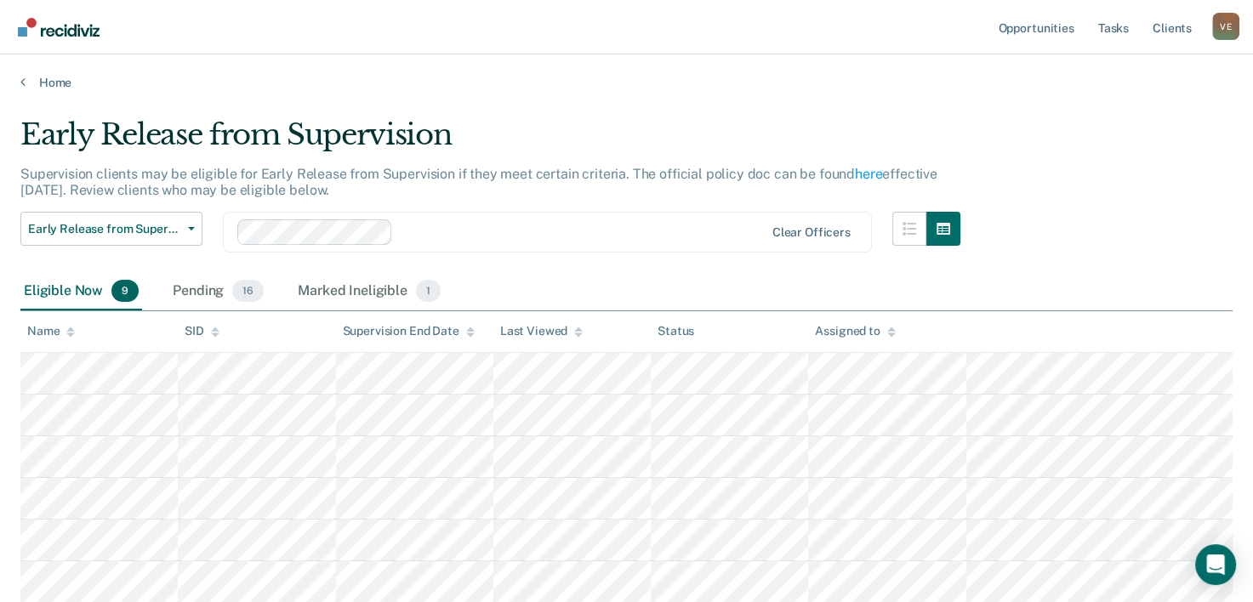
scroll to position [126, 0]
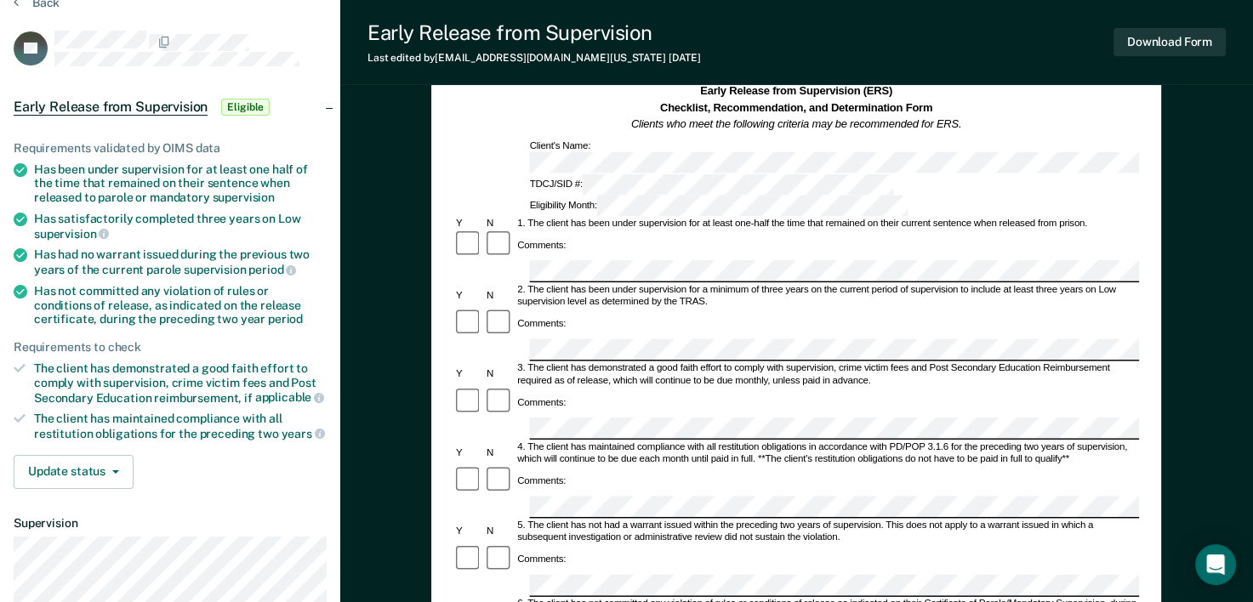
scroll to position [106, 0]
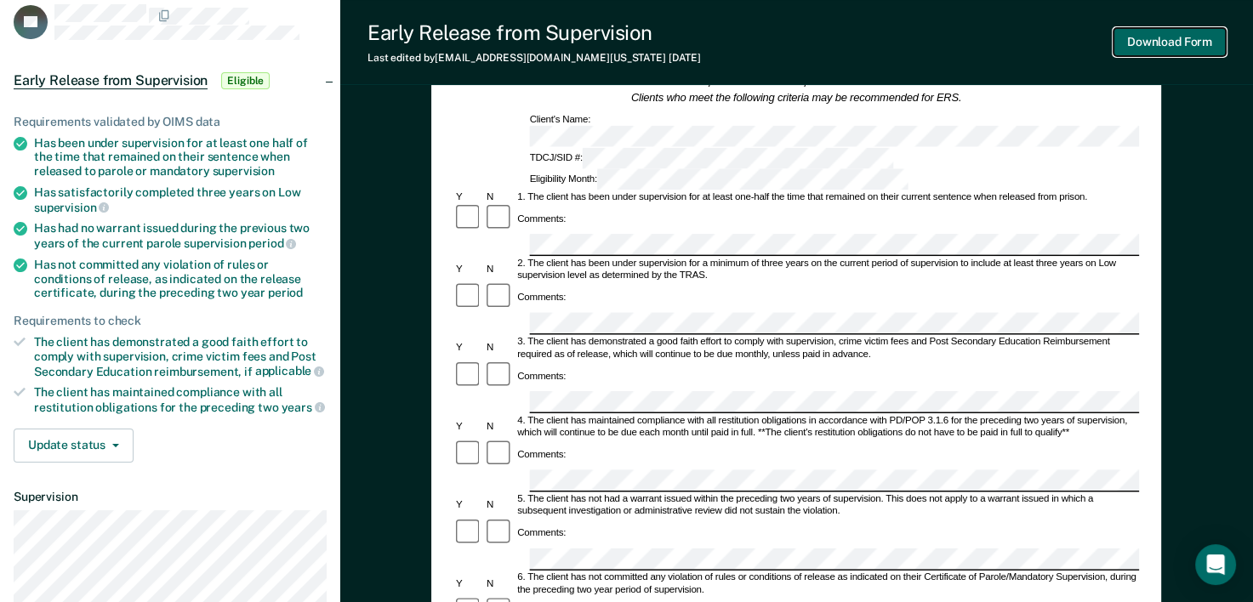
click at [1158, 38] on button "Download Form" at bounding box center [1169, 42] width 112 height 28
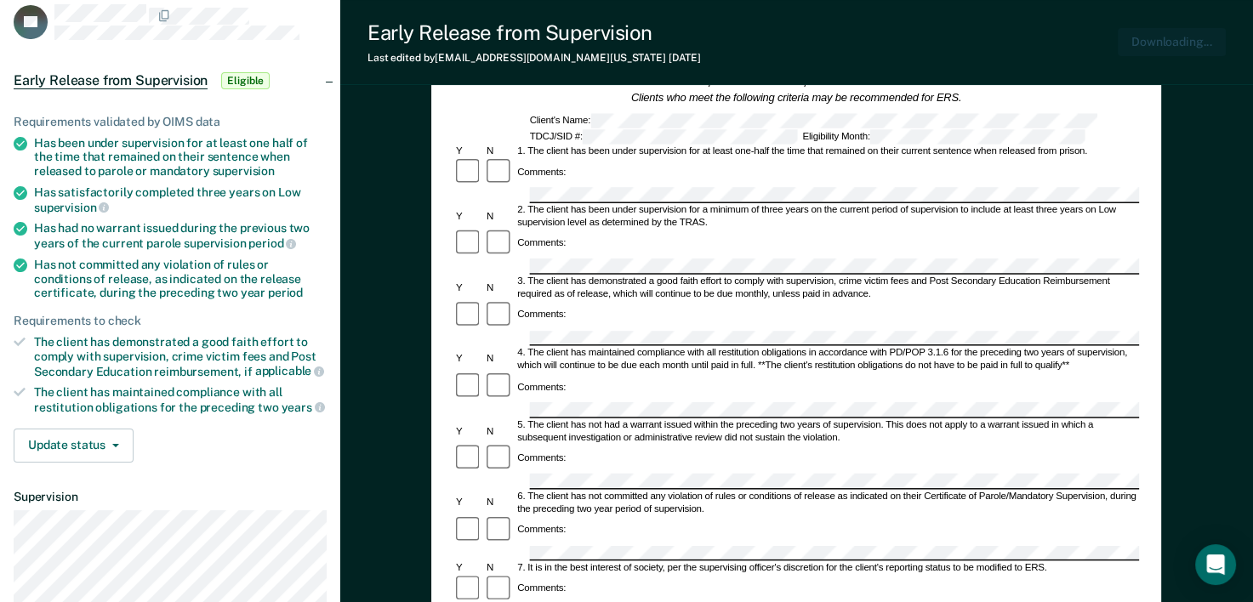
scroll to position [0, 0]
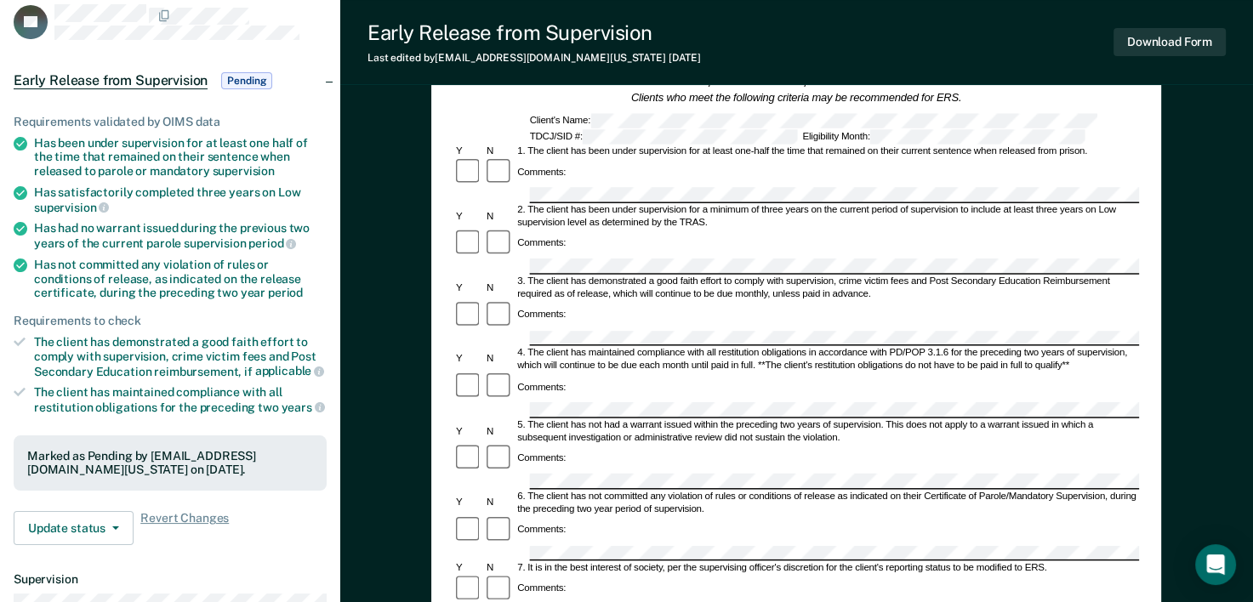
scroll to position [126, 0]
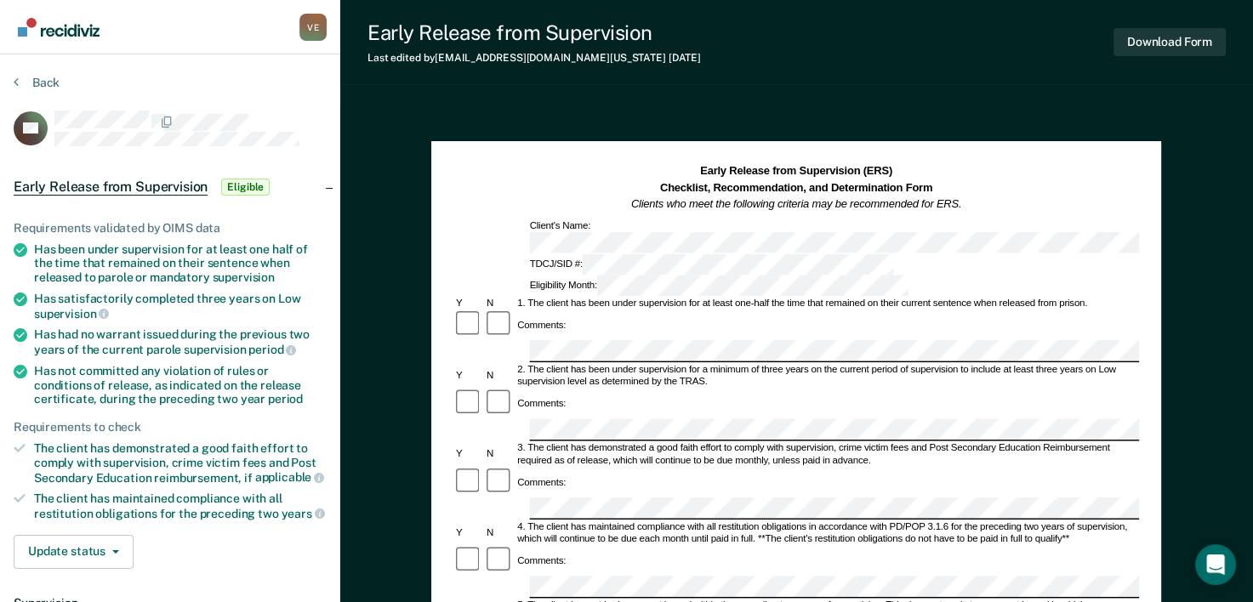
scroll to position [98, 0]
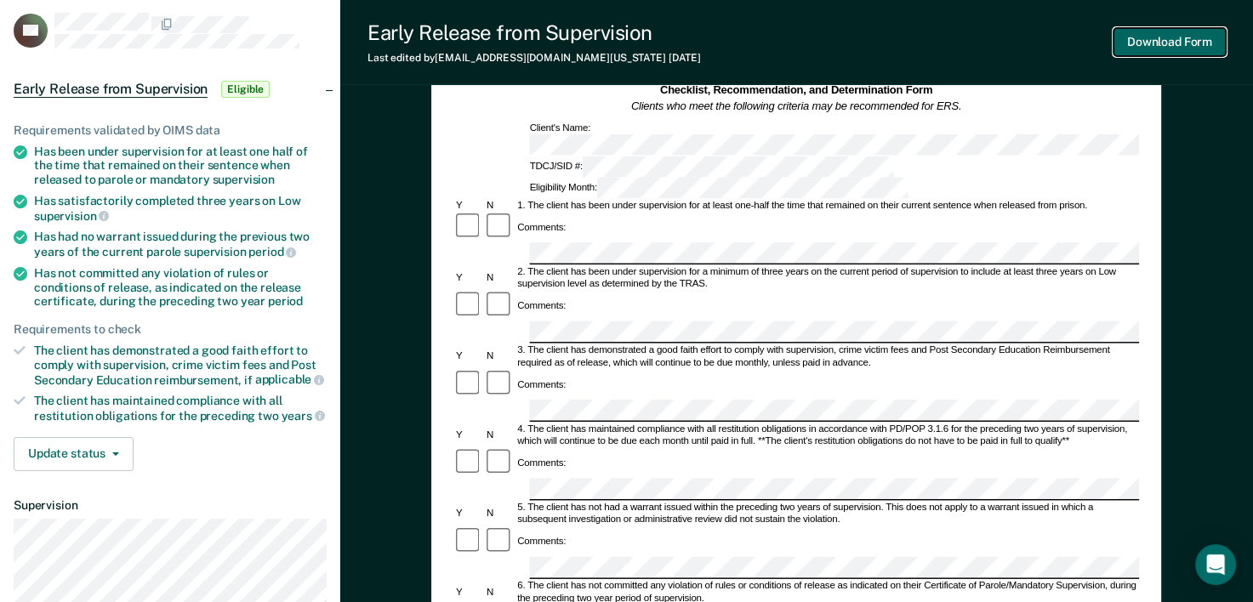
click at [1183, 38] on button "Download Form" at bounding box center [1169, 42] width 112 height 28
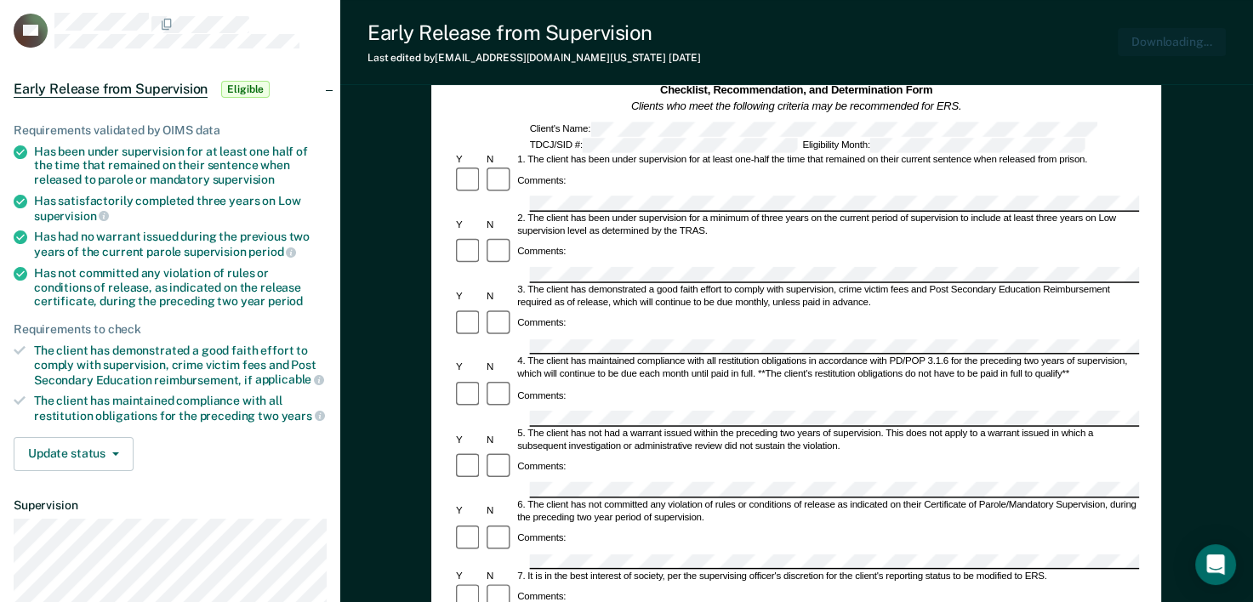
scroll to position [0, 0]
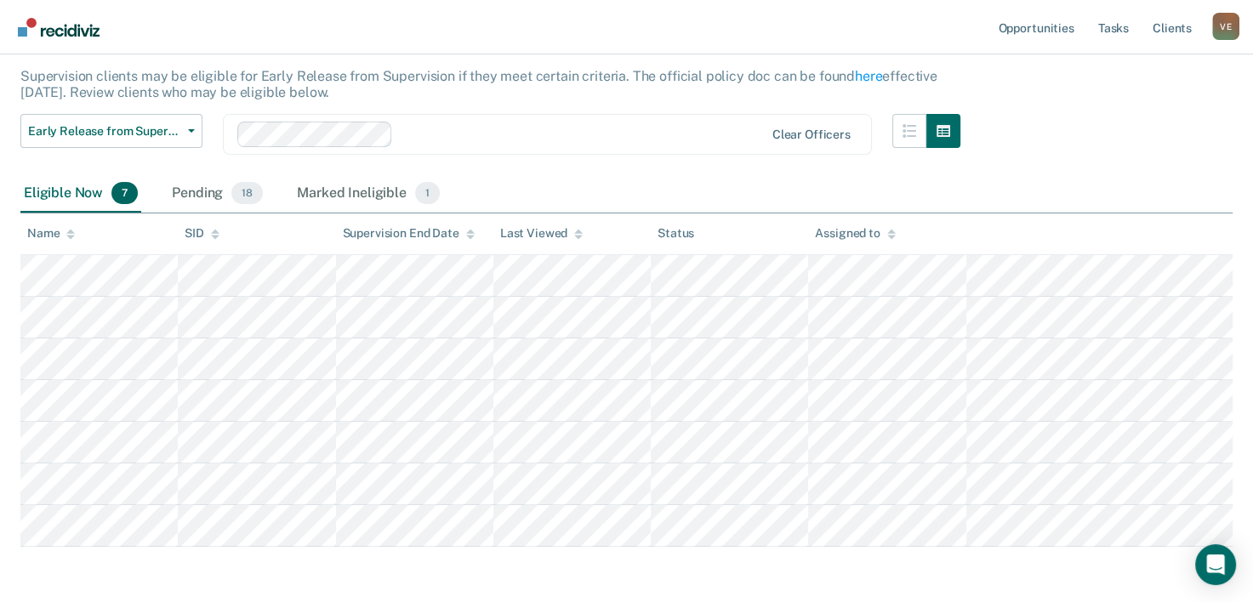
scroll to position [126, 0]
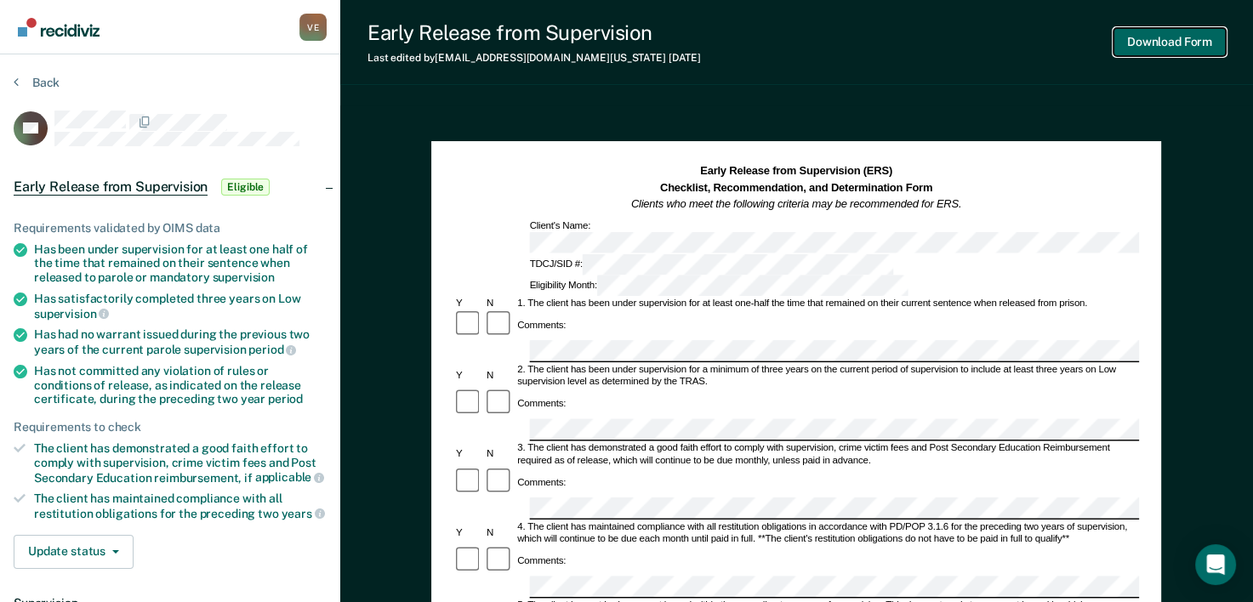
click at [1187, 43] on button "Download Form" at bounding box center [1169, 42] width 112 height 28
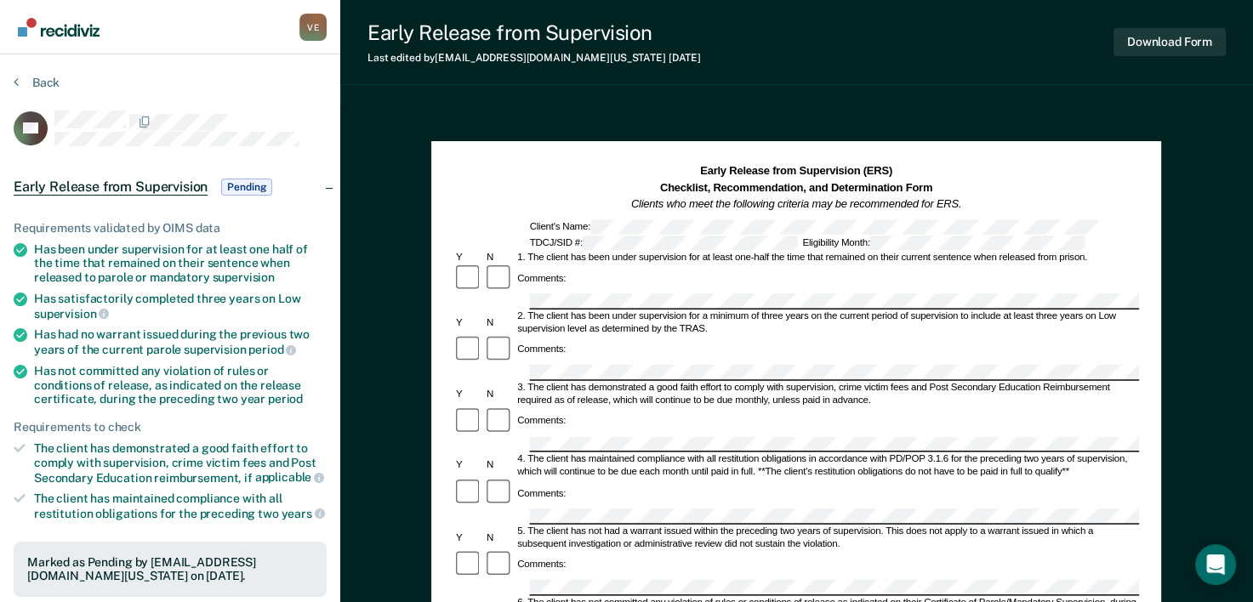
scroll to position [126, 0]
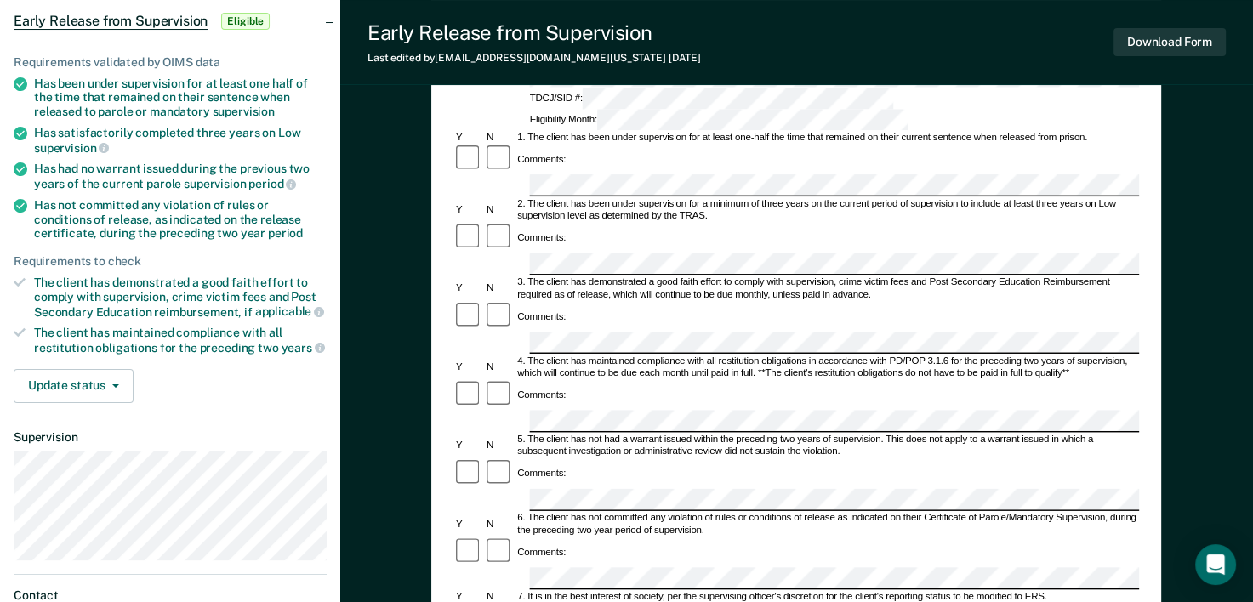
scroll to position [30, 0]
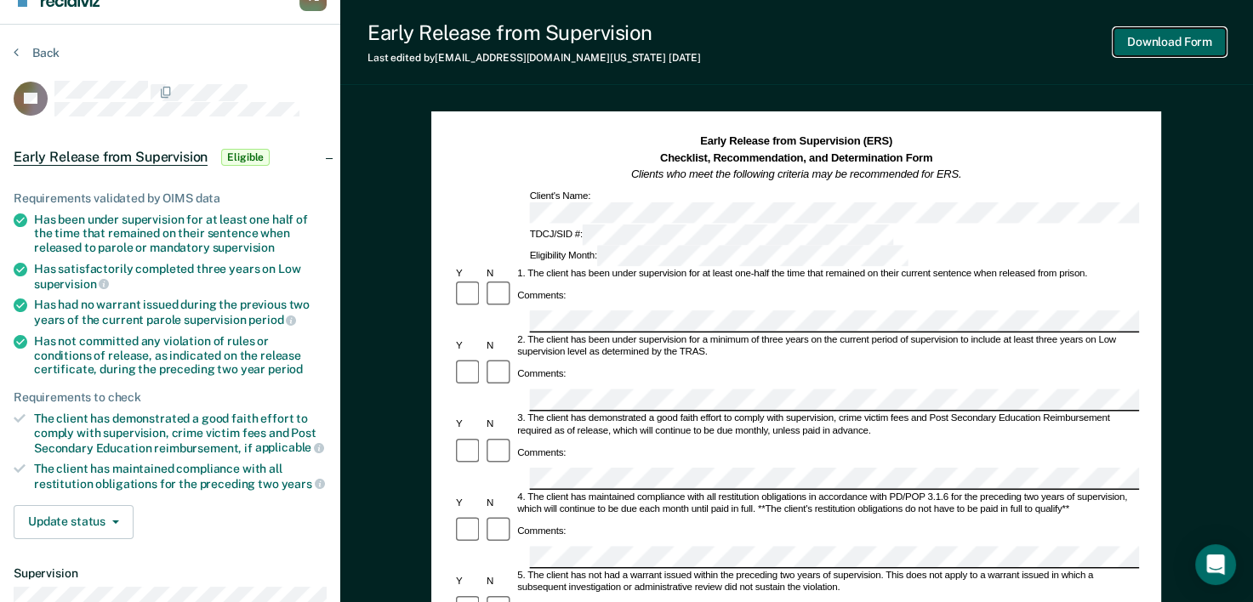
click at [1164, 37] on button "Download Form" at bounding box center [1169, 42] width 112 height 28
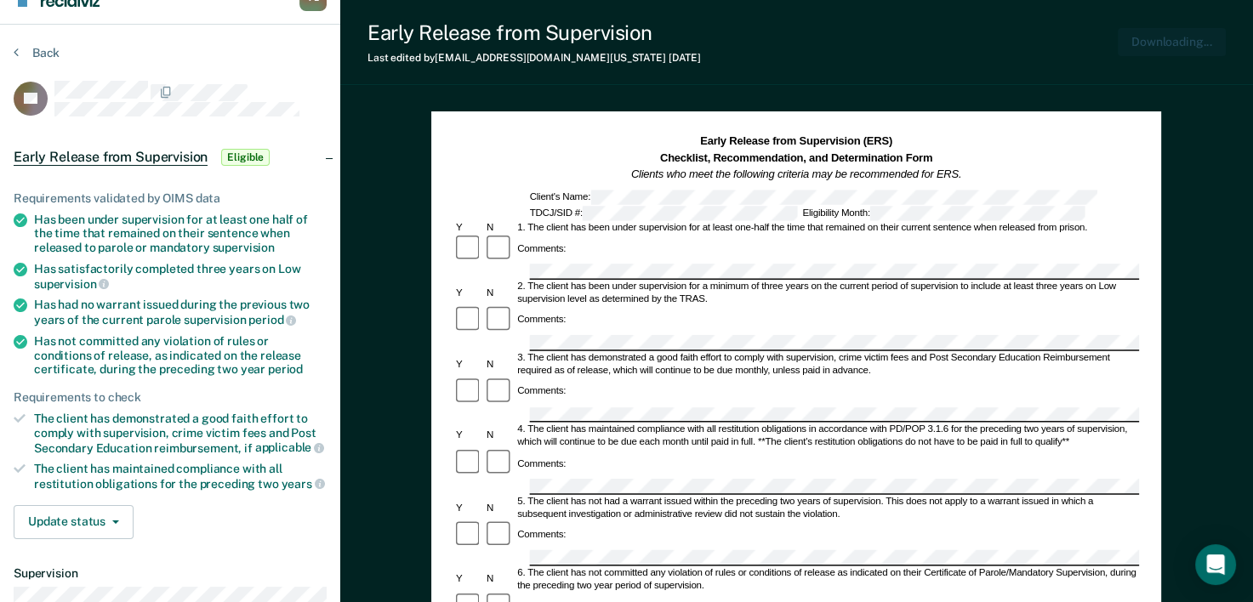
scroll to position [0, 0]
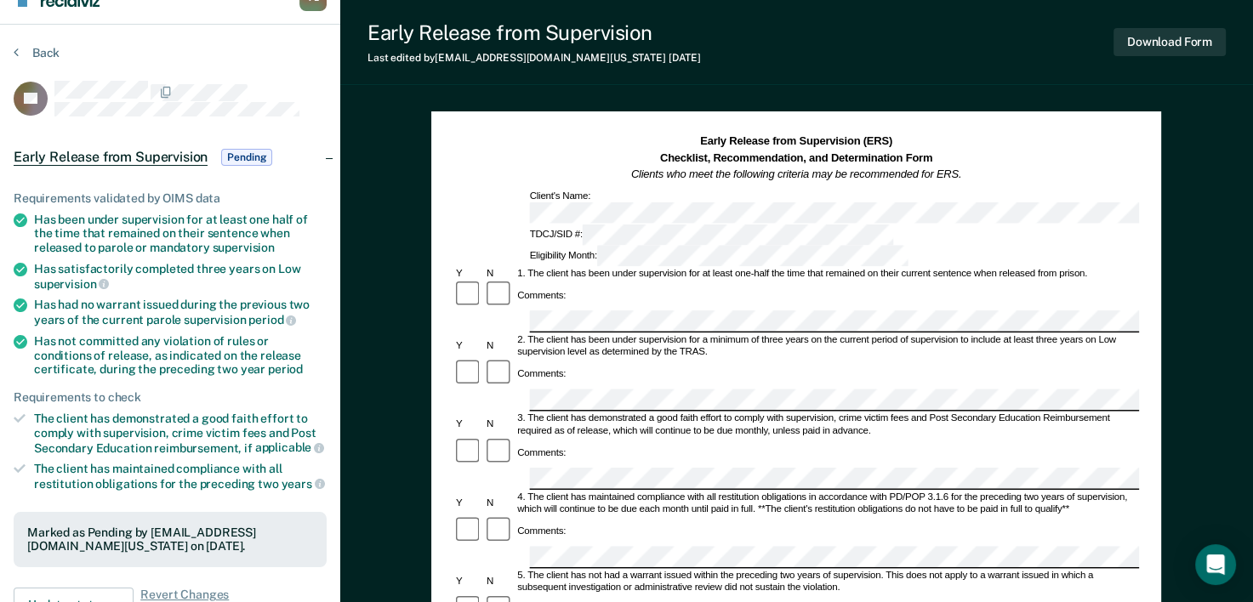
scroll to position [30, 0]
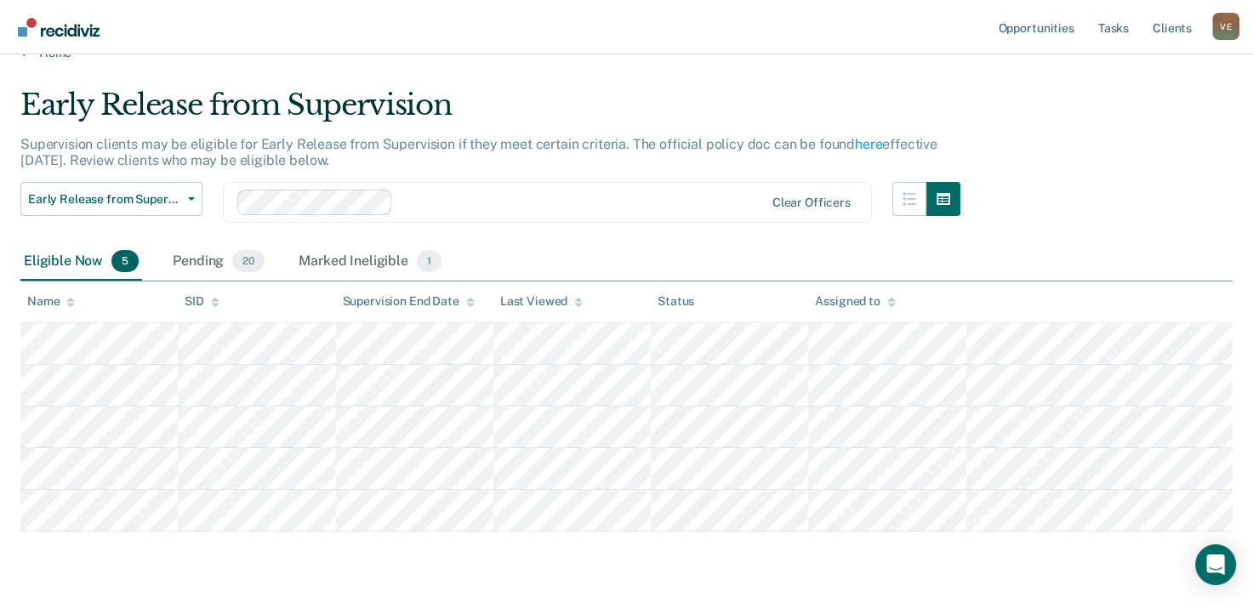
scroll to position [122, 0]
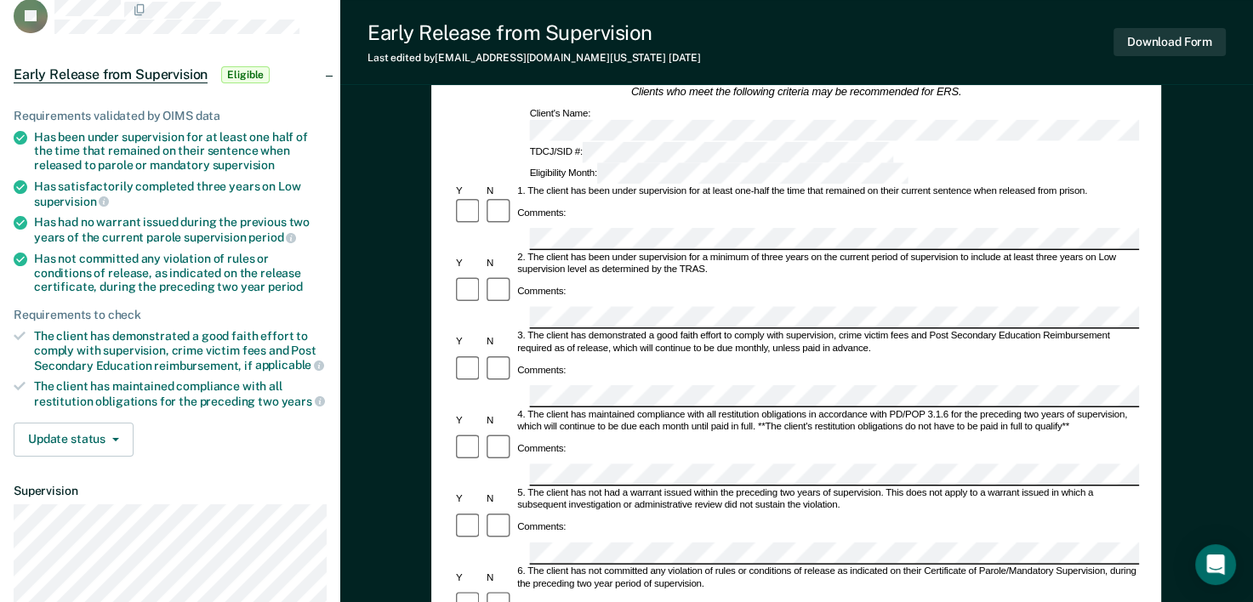
scroll to position [71, 0]
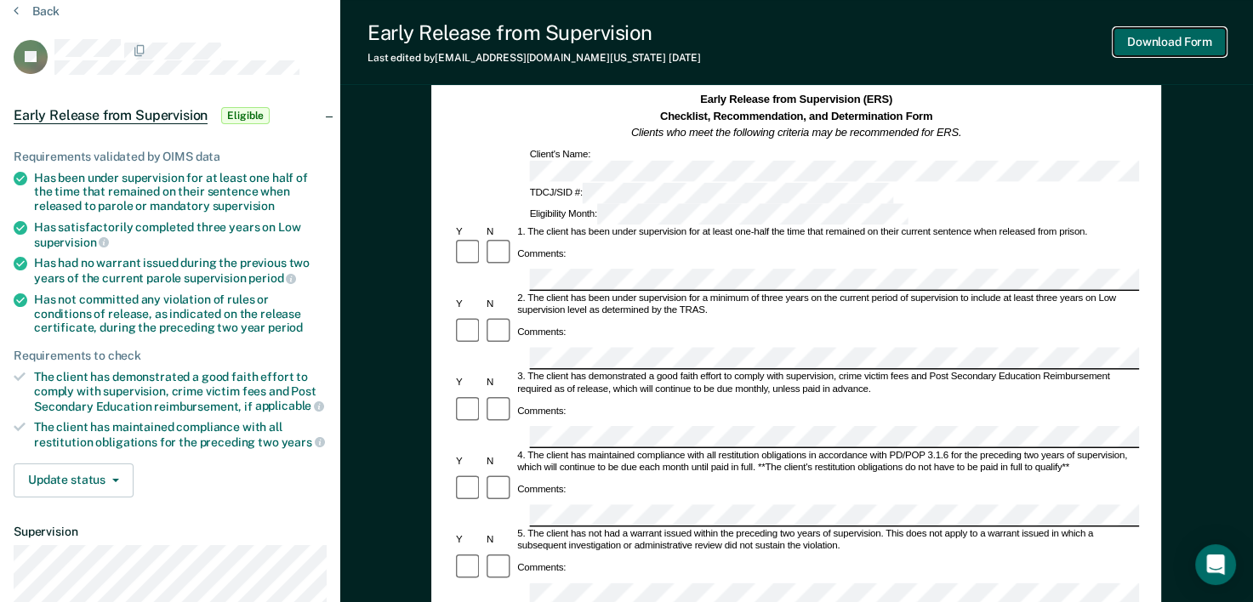
click at [1187, 40] on button "Download Form" at bounding box center [1169, 42] width 112 height 28
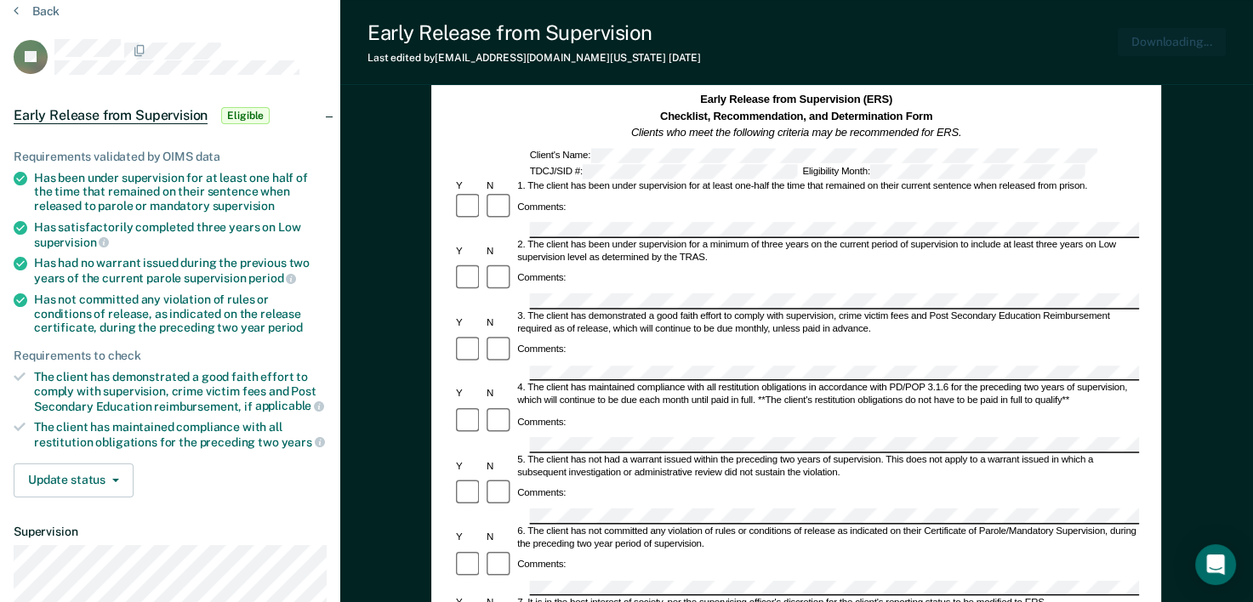
scroll to position [0, 0]
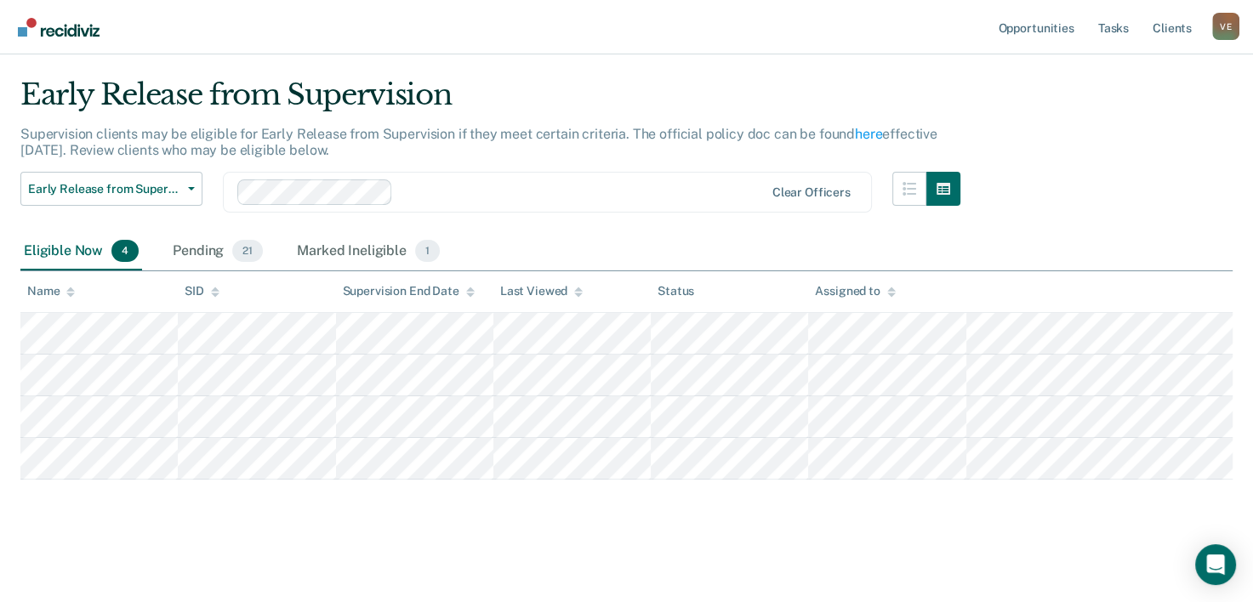
scroll to position [72, 0]
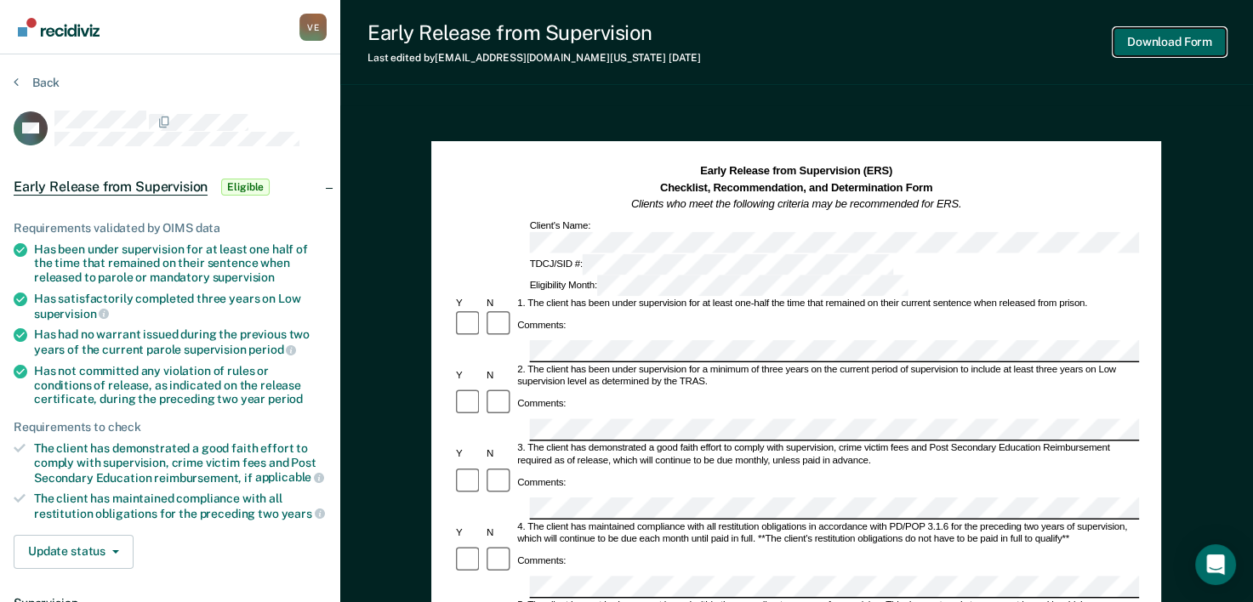
click at [1174, 42] on button "Download Form" at bounding box center [1169, 42] width 112 height 28
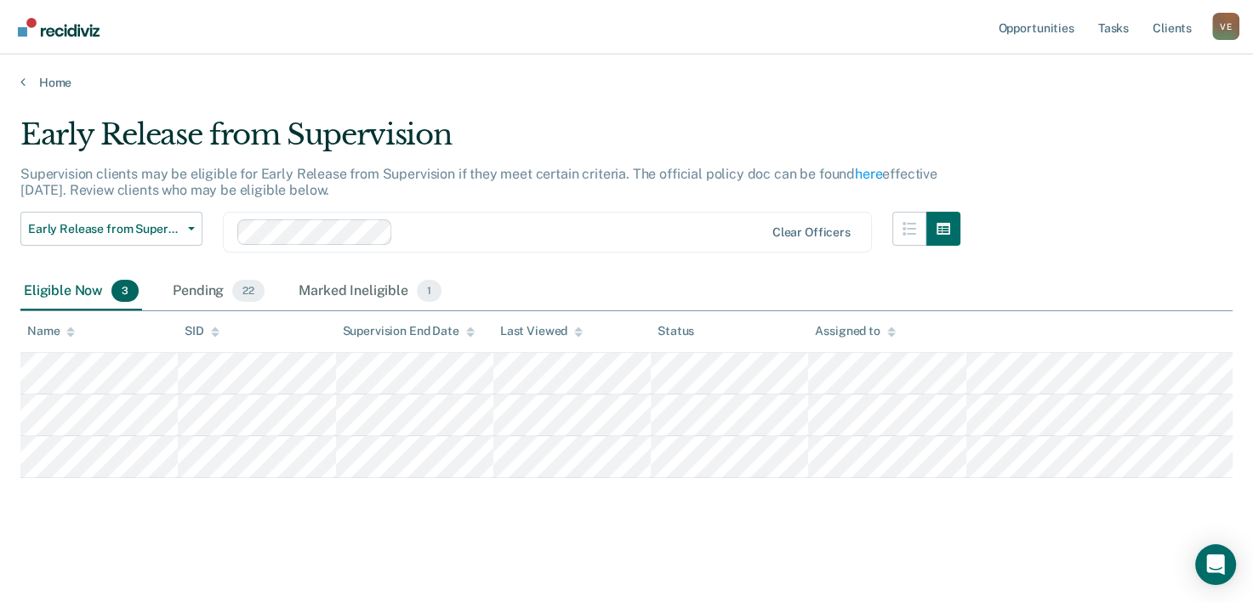
scroll to position [22, 0]
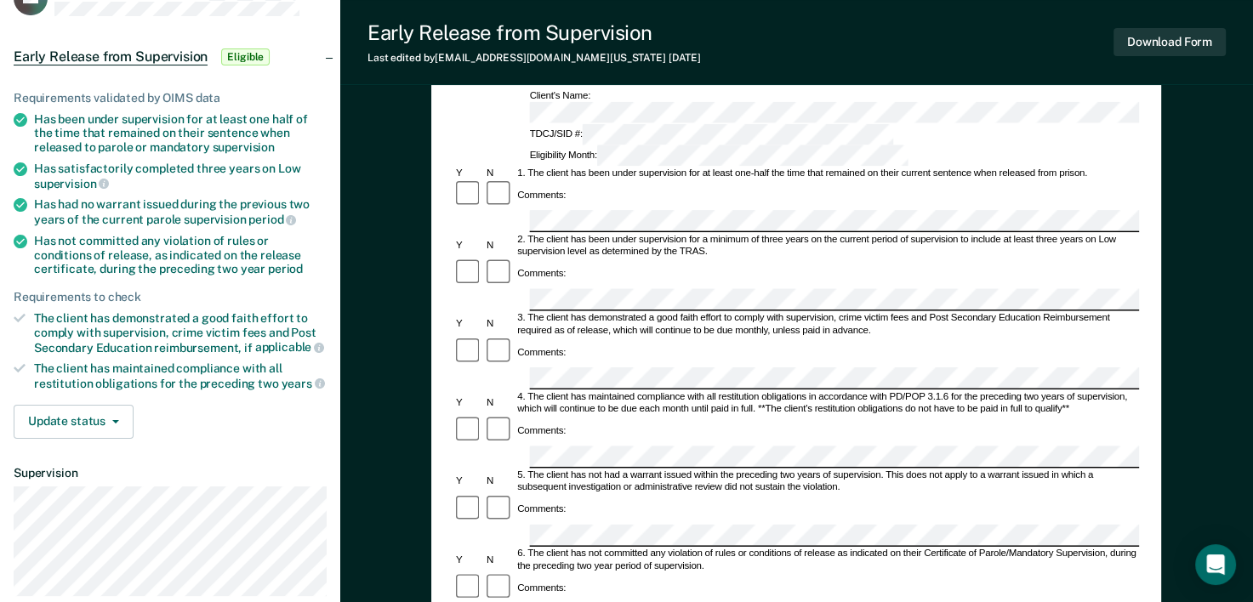
scroll to position [134, 0]
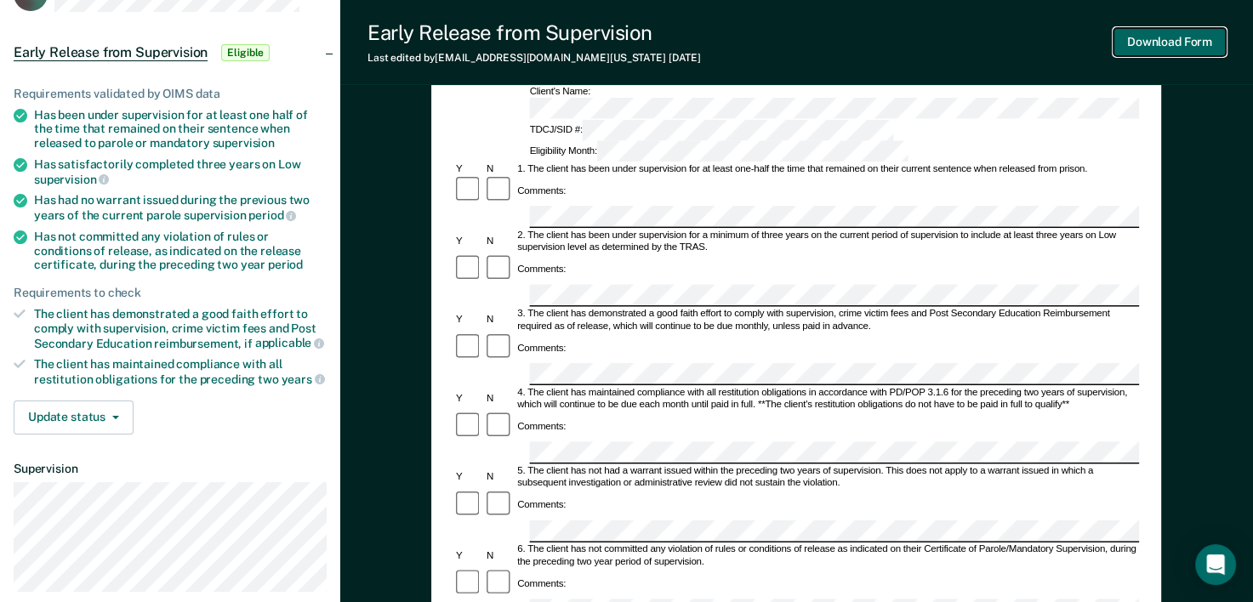
click at [1170, 41] on button "Download Form" at bounding box center [1169, 42] width 112 height 28
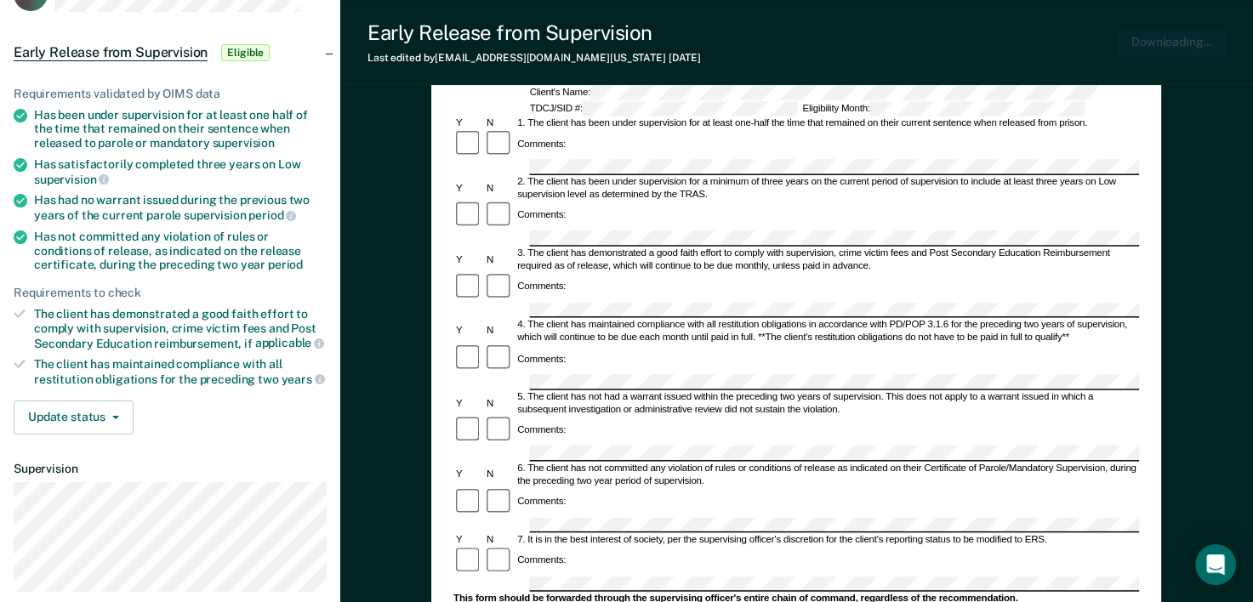
scroll to position [0, 0]
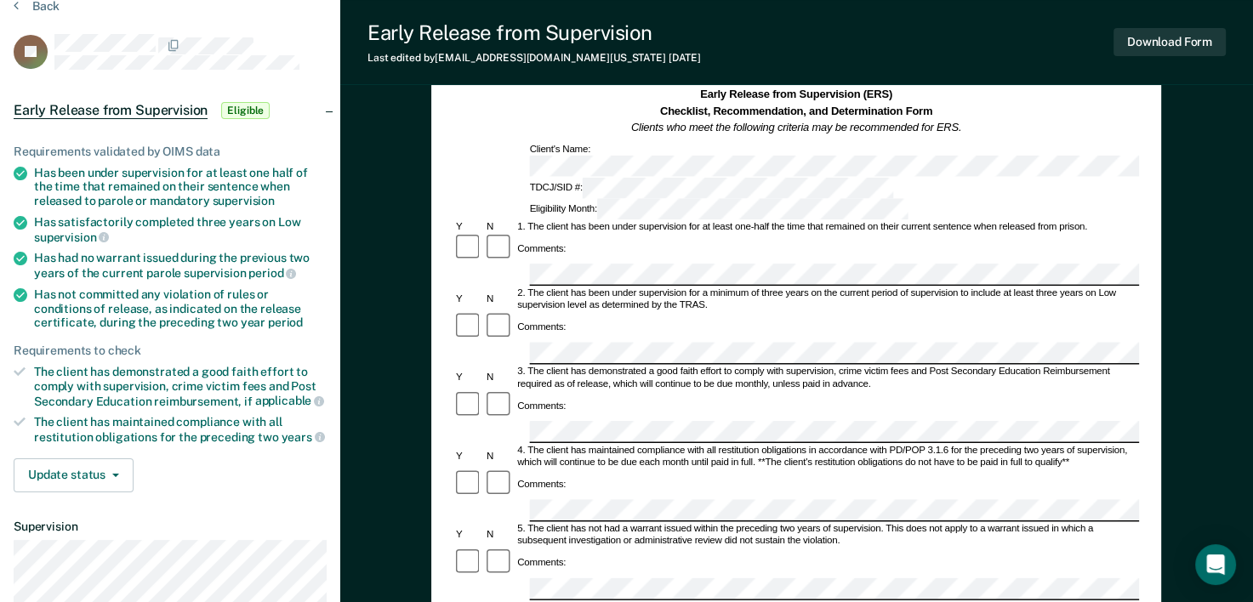
scroll to position [84, 0]
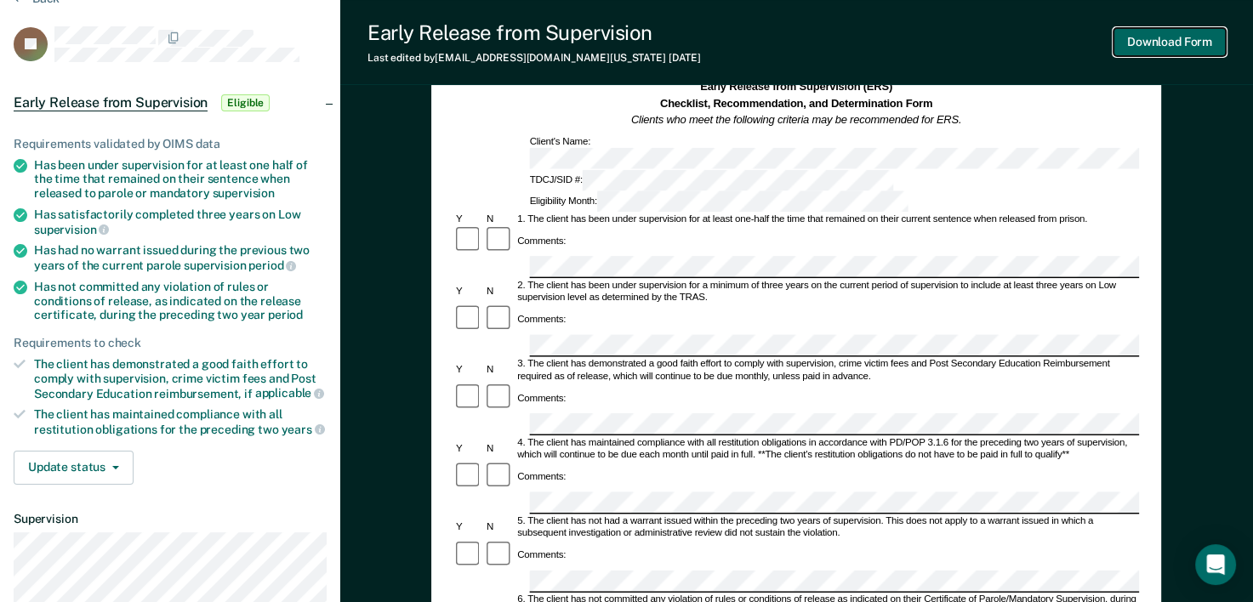
click at [1170, 44] on button "Download Form" at bounding box center [1169, 42] width 112 height 28
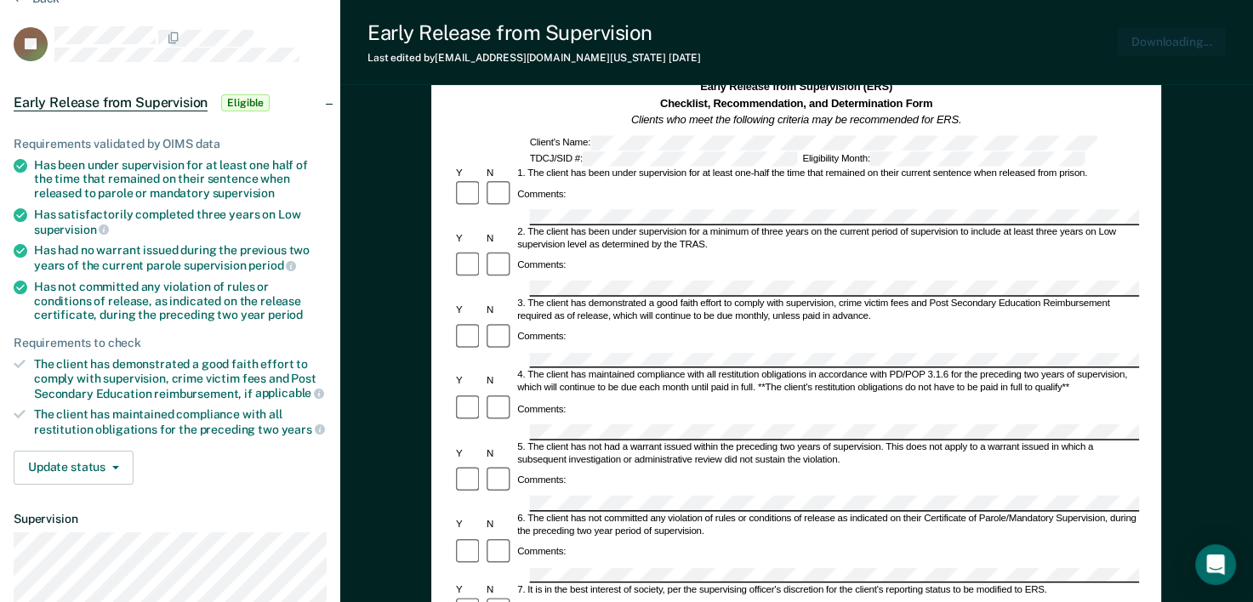
scroll to position [0, 0]
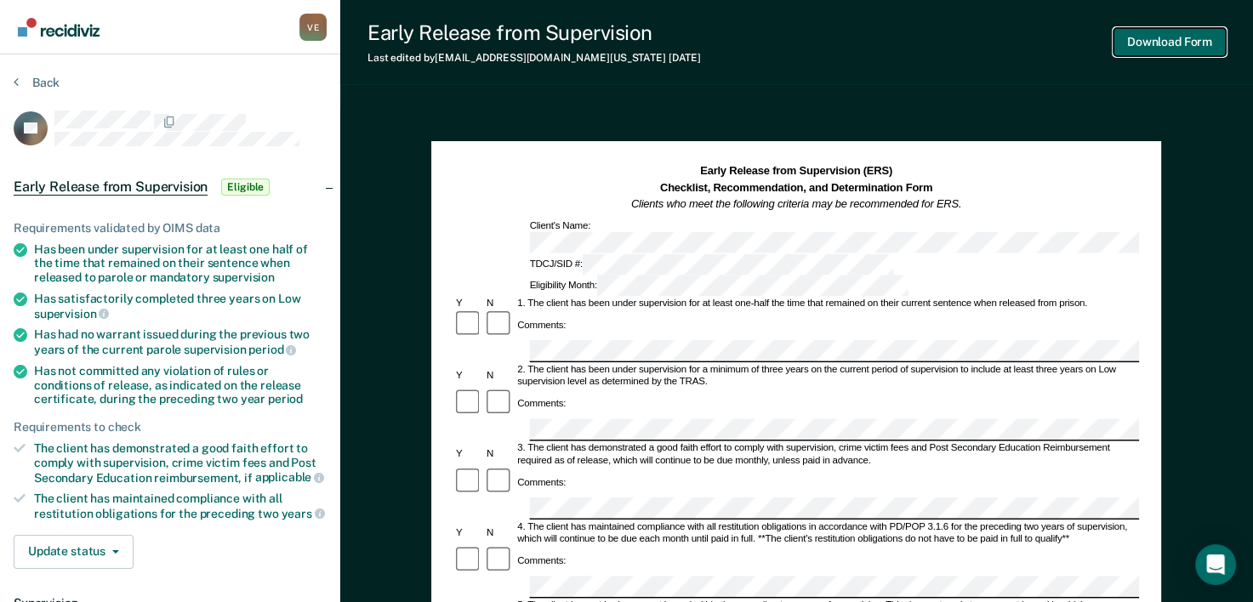
click at [1160, 40] on button "Download Form" at bounding box center [1169, 42] width 112 height 28
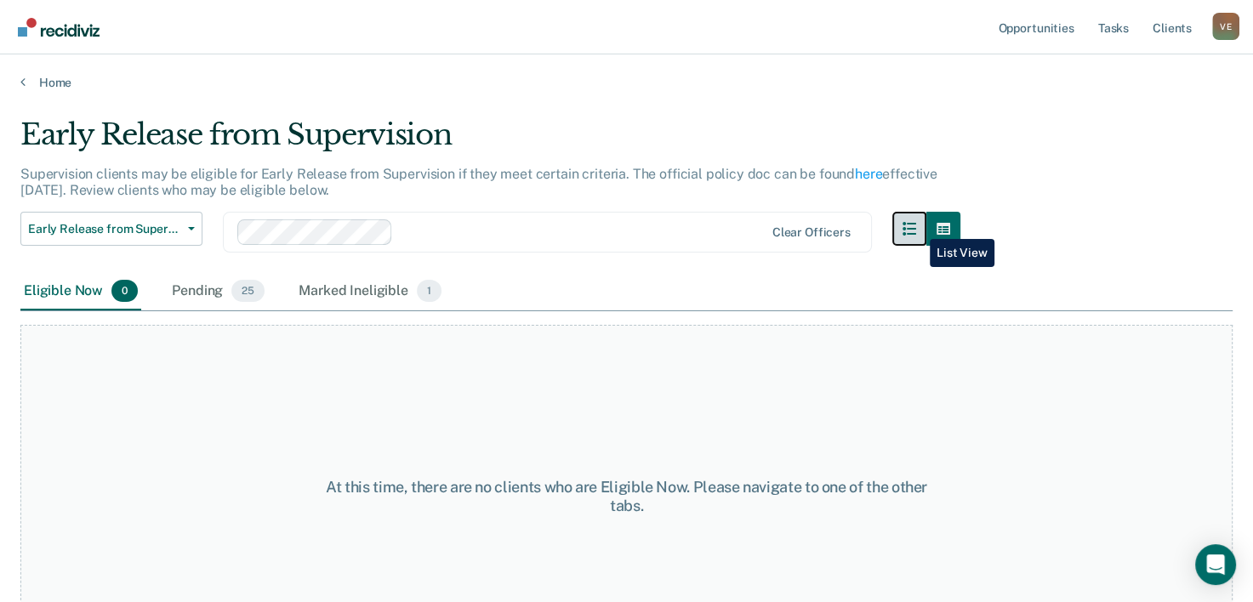
click at [916, 226] on icon "button" at bounding box center [909, 229] width 14 height 14
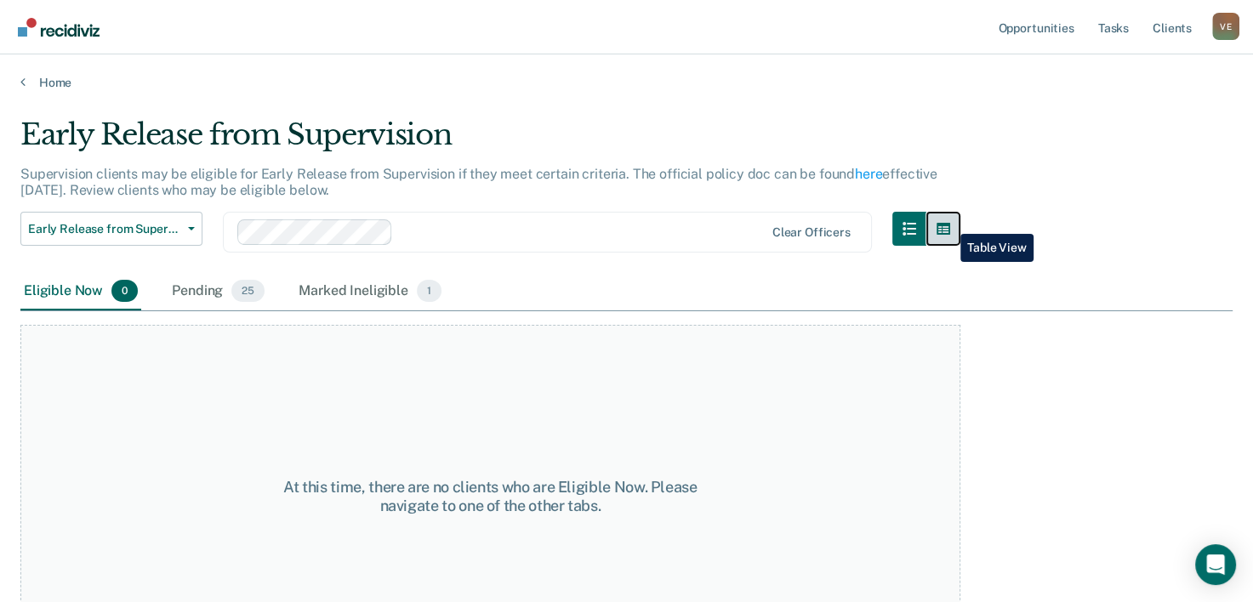
click at [948, 222] on icon "button" at bounding box center [944, 229] width 14 height 14
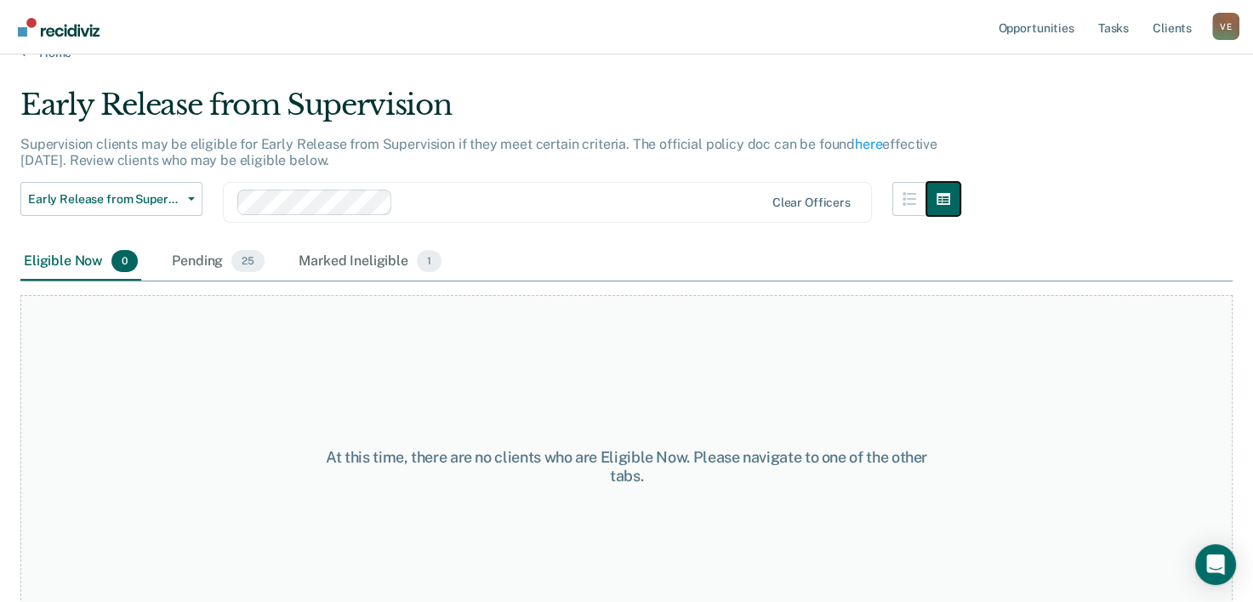
scroll to position [65, 0]
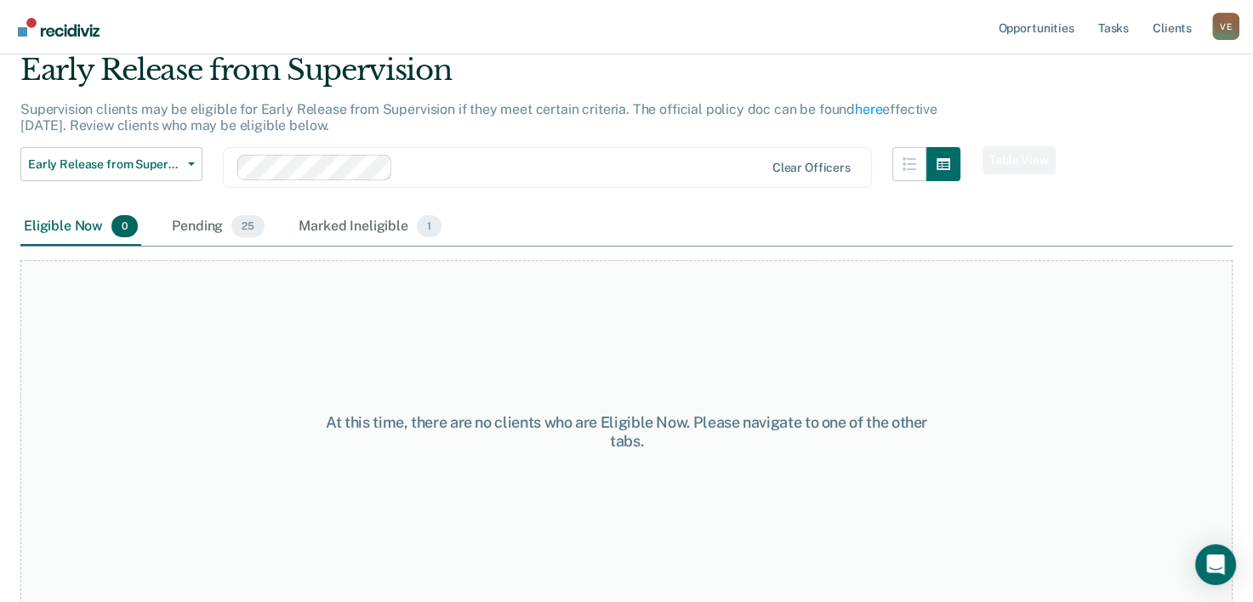
click at [1126, 447] on div "At this time, there are no clients who are Eligible Now. Please navigate to one…" at bounding box center [626, 432] width 1212 height 344
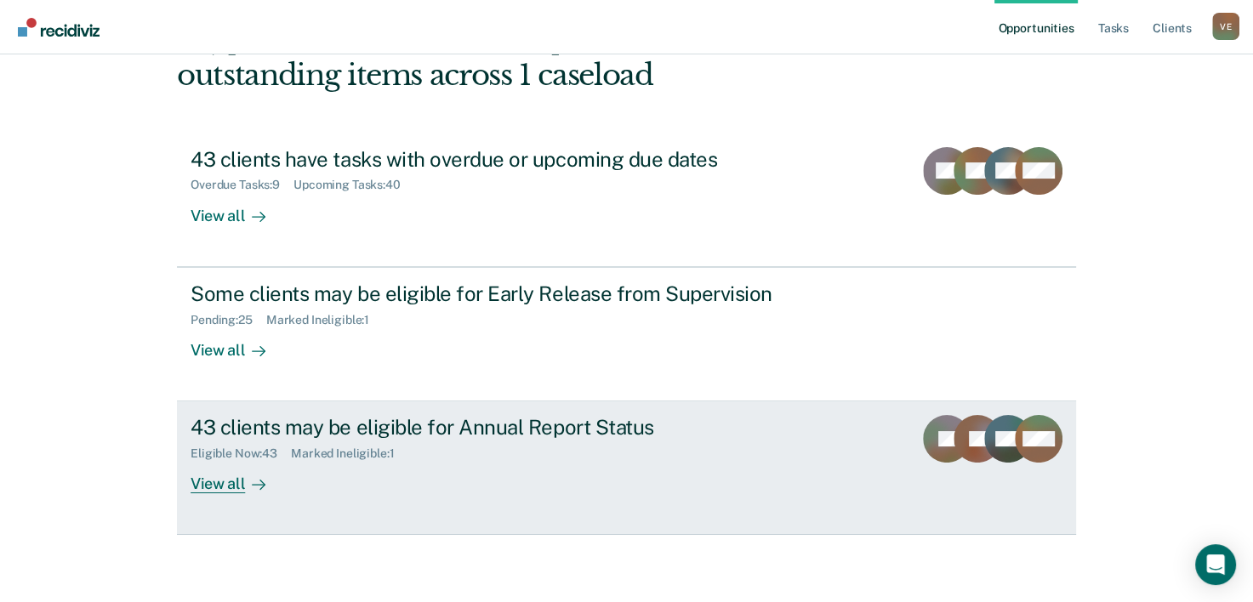
click at [346, 432] on div "43 clients may be eligible for Annual Report Status" at bounding box center [489, 427] width 597 height 25
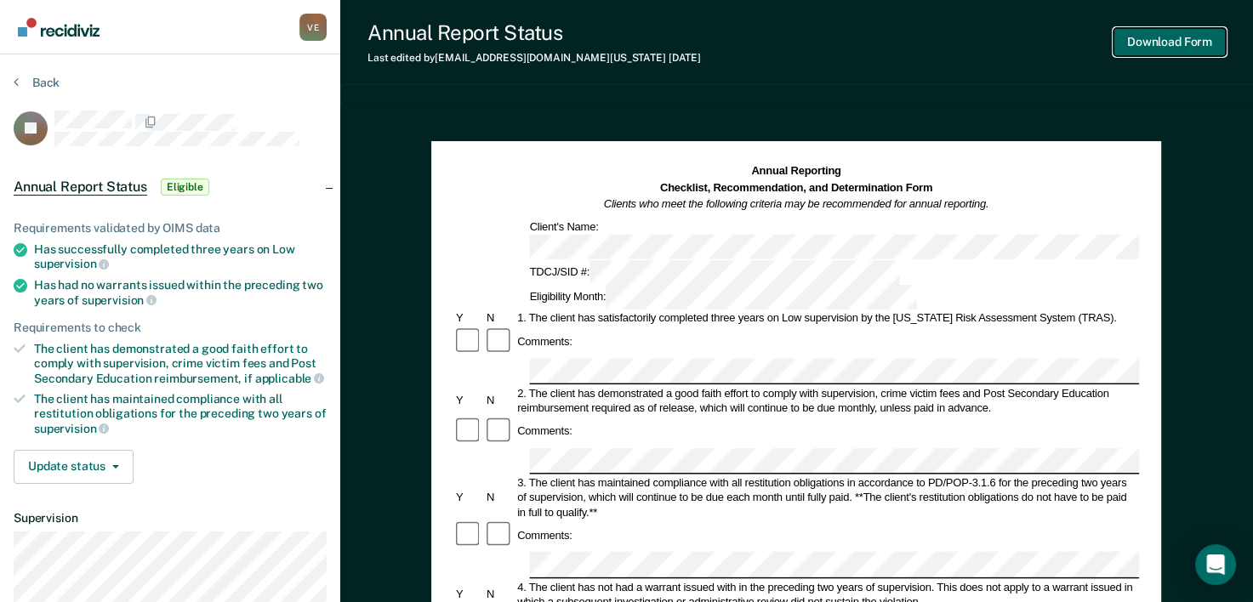
click at [1159, 37] on button "Download Form" at bounding box center [1169, 42] width 112 height 28
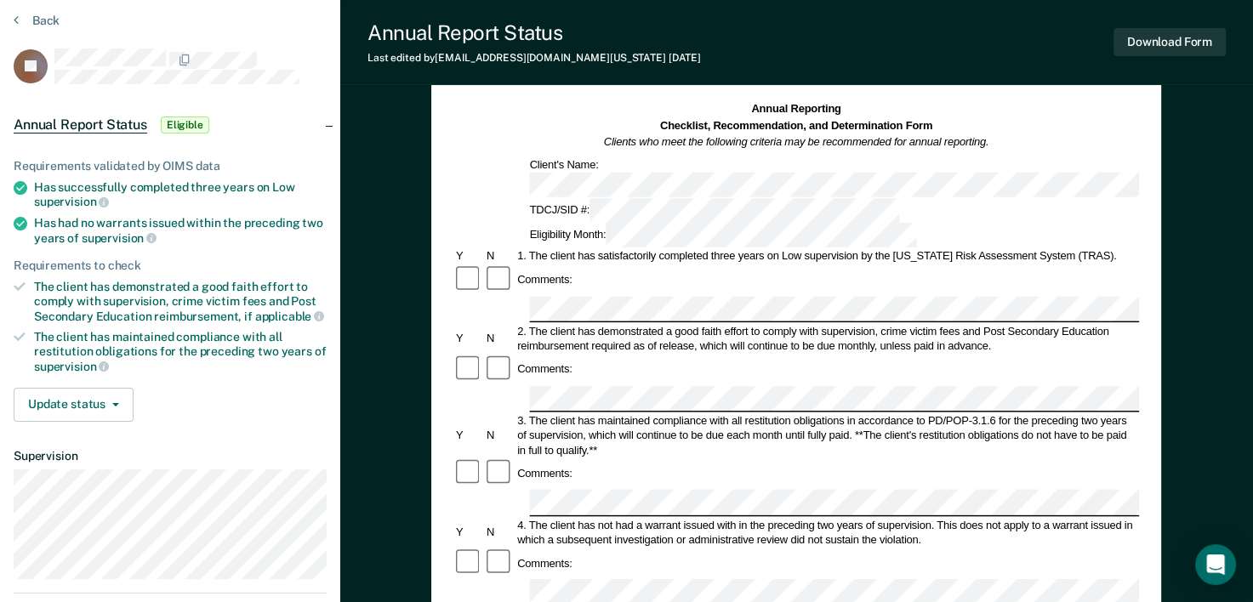
scroll to position [58, 0]
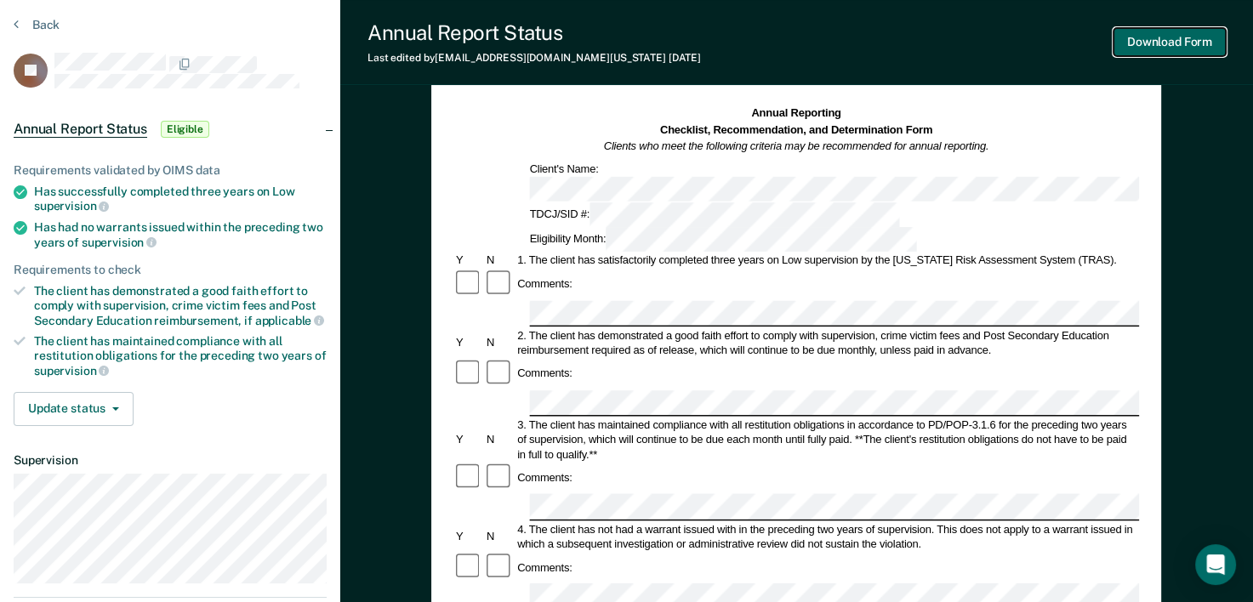
click at [1154, 41] on button "Download Form" at bounding box center [1169, 42] width 112 height 28
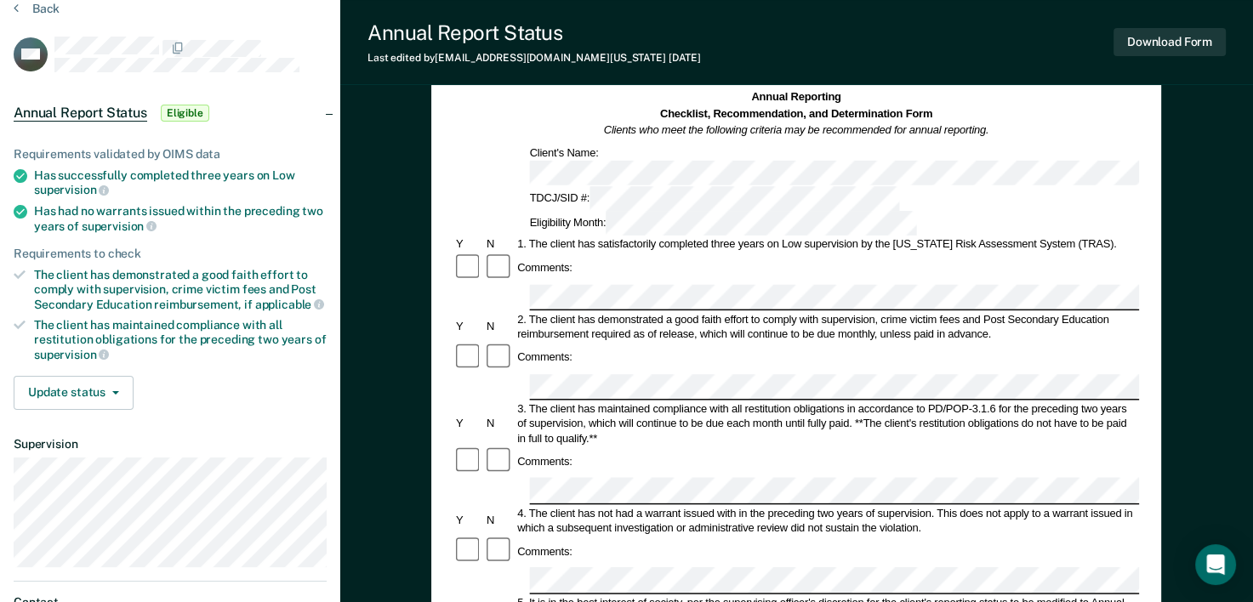
scroll to position [94, 0]
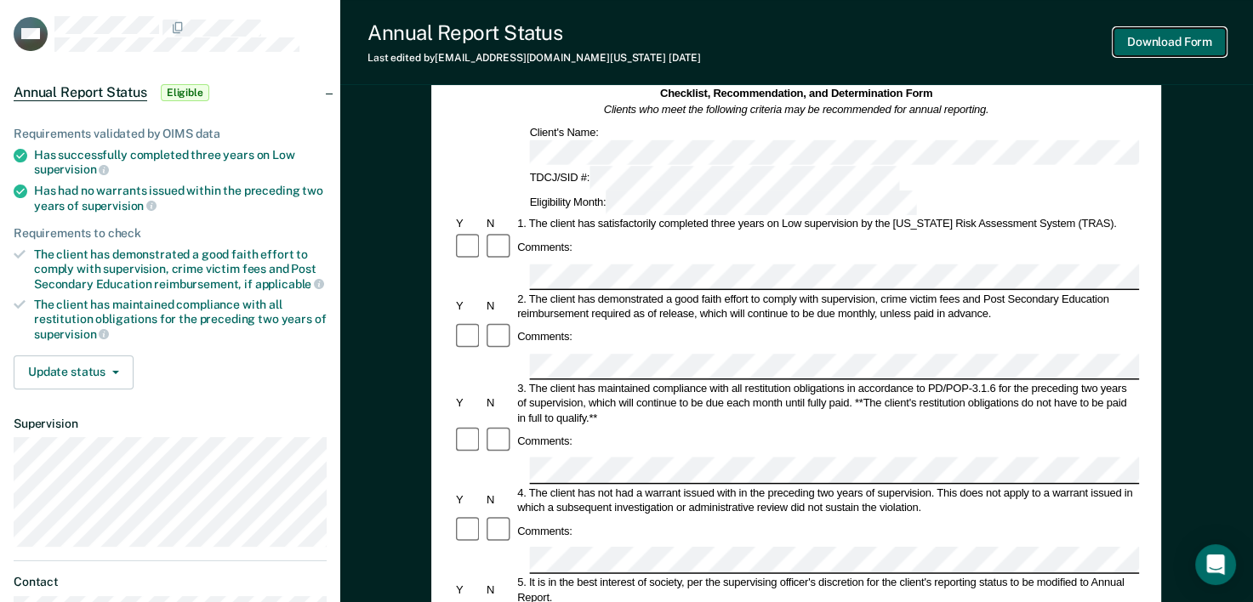
click at [1167, 41] on button "Download Form" at bounding box center [1169, 42] width 112 height 28
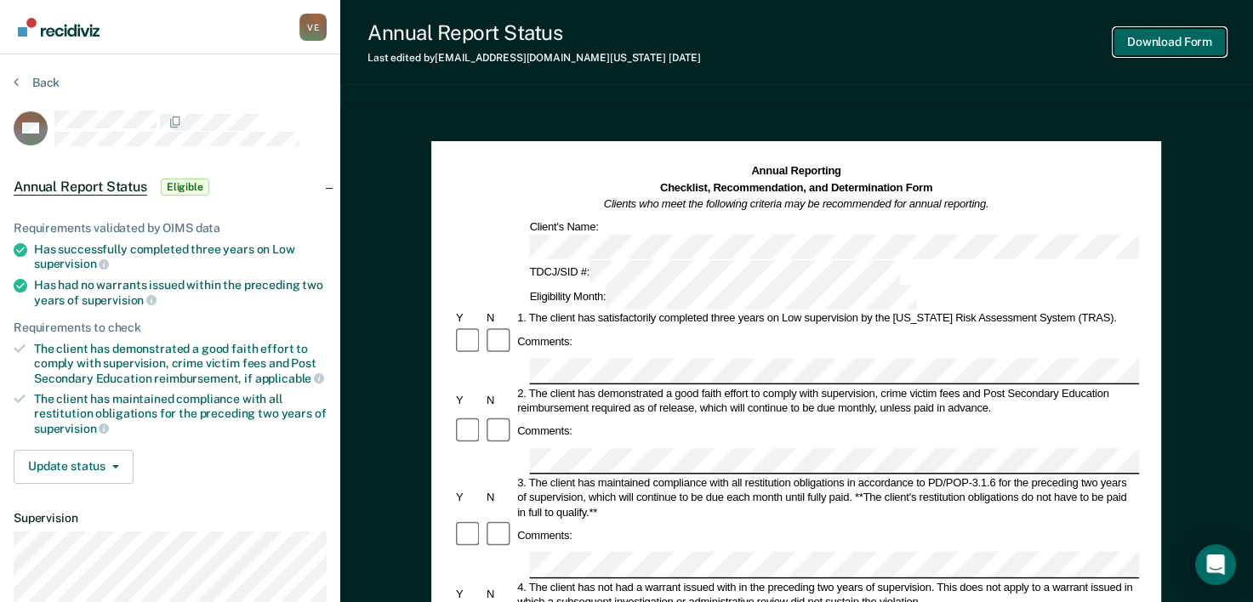
click at [1186, 44] on button "Download Form" at bounding box center [1169, 42] width 112 height 28
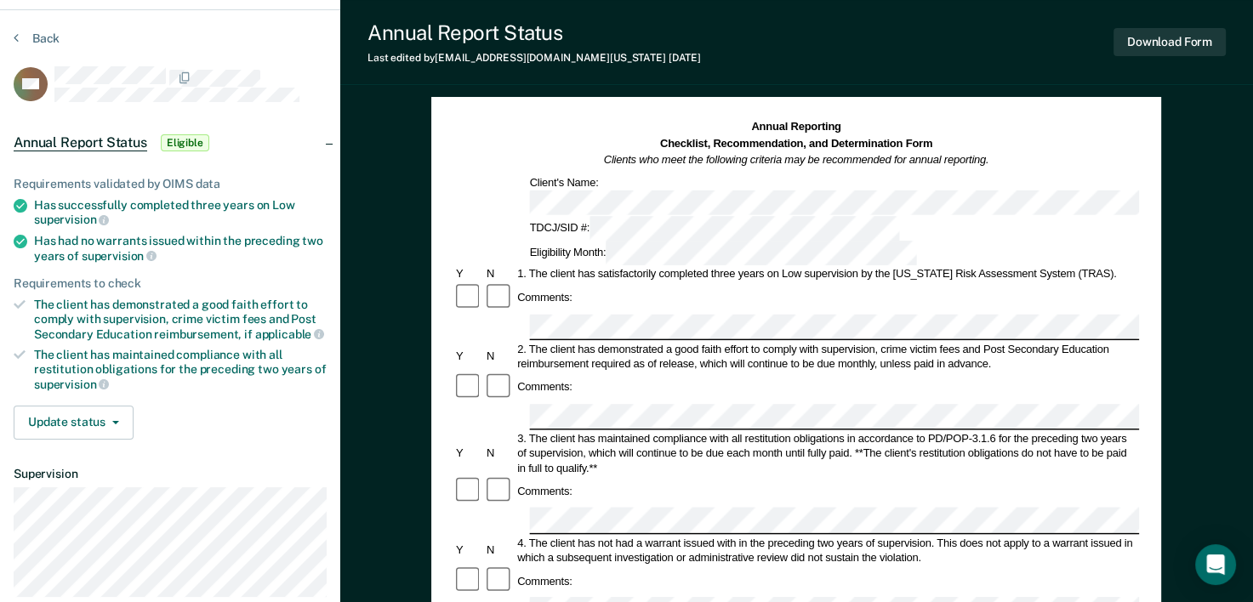
scroll to position [41, 0]
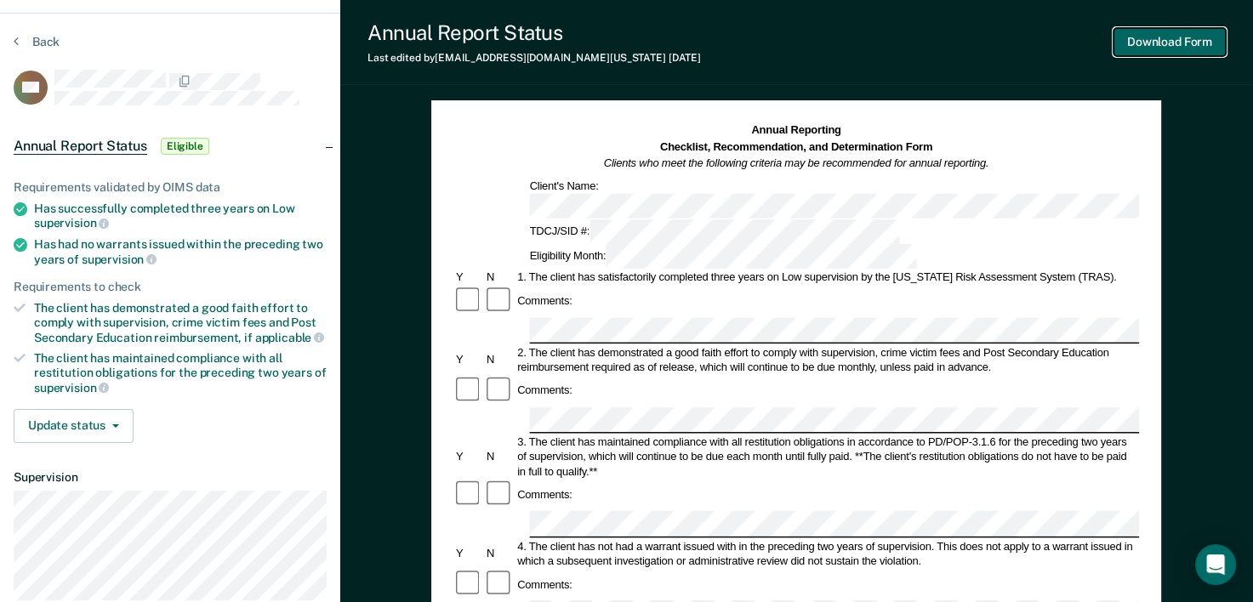
click at [1159, 44] on button "Download Form" at bounding box center [1169, 42] width 112 height 28
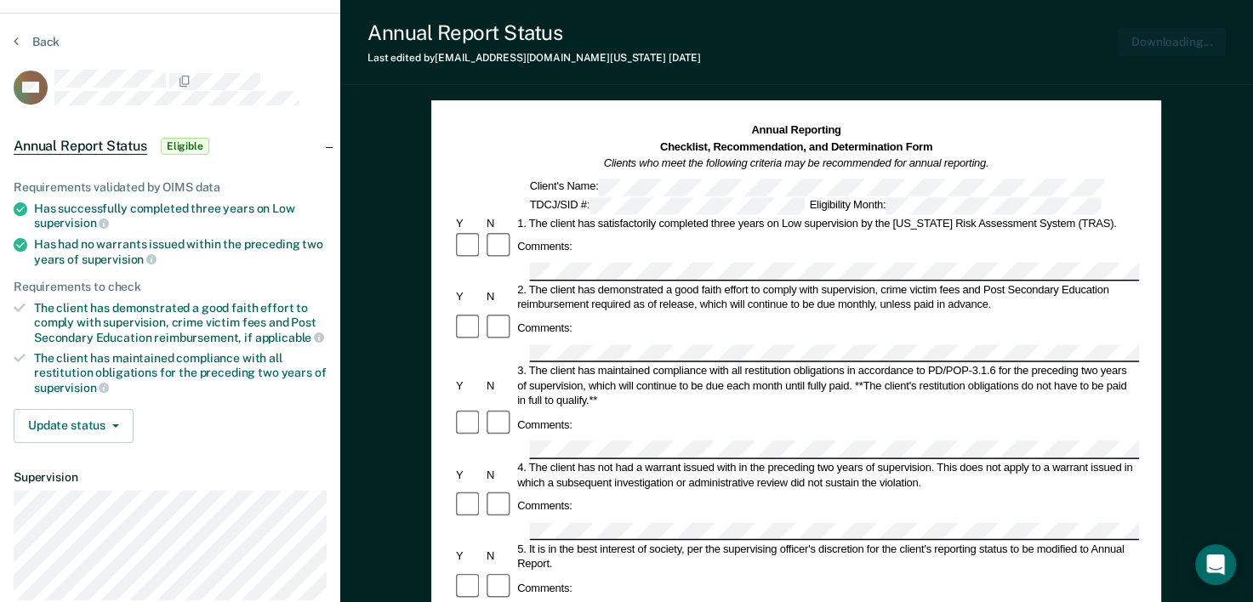
scroll to position [0, 0]
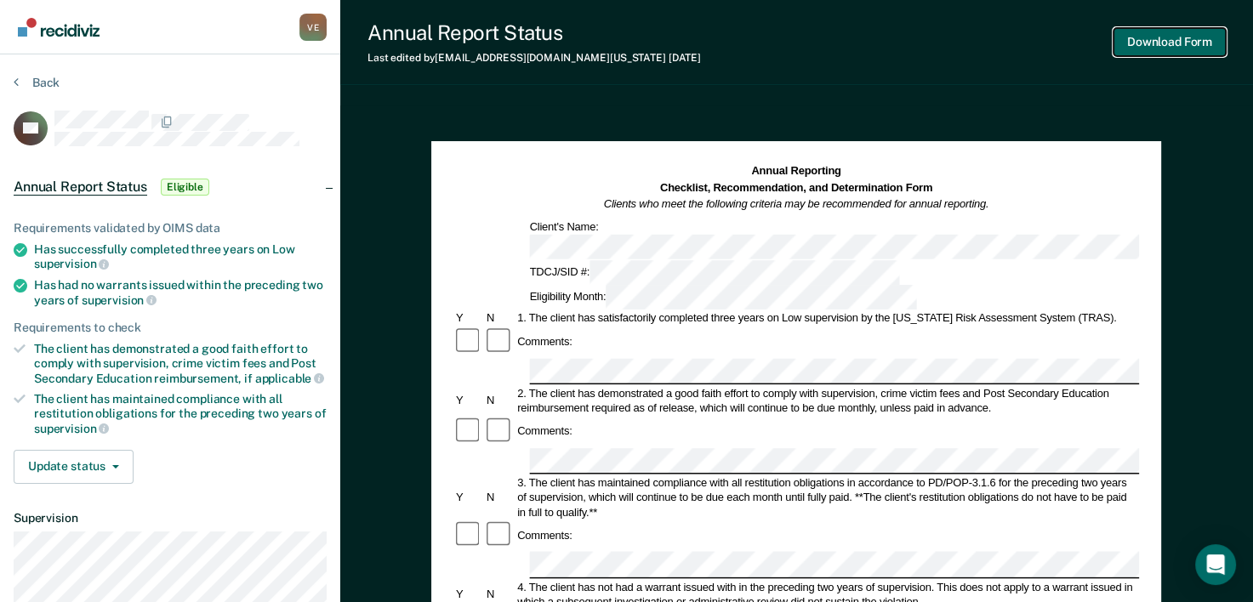
click at [1179, 45] on button "Download Form" at bounding box center [1169, 42] width 112 height 28
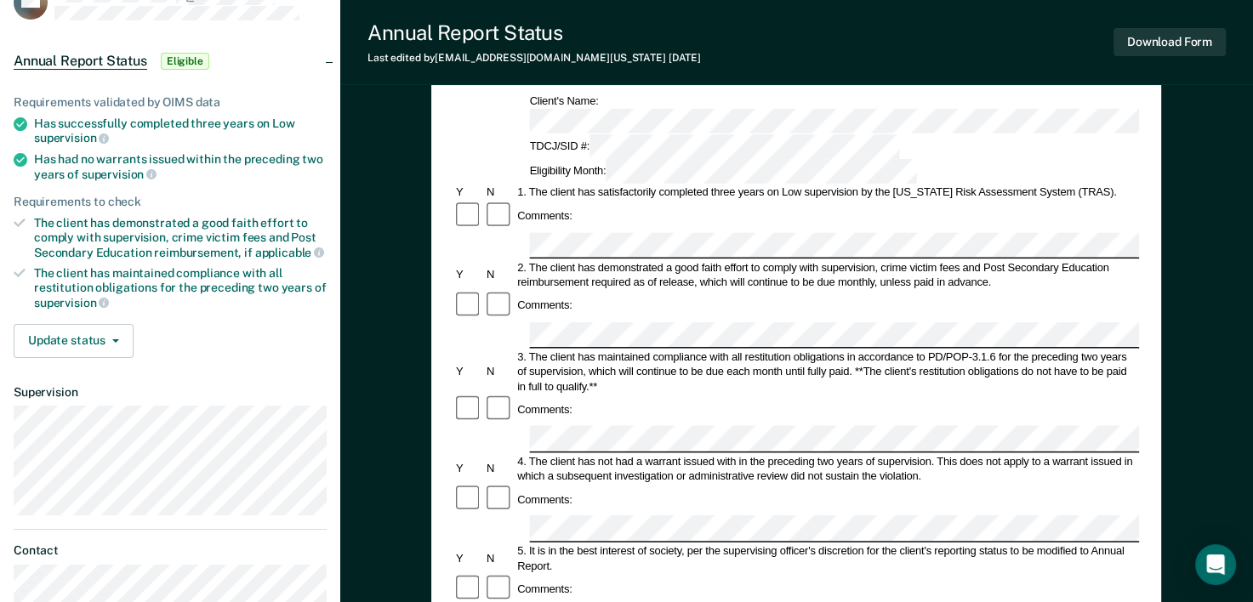
scroll to position [94, 0]
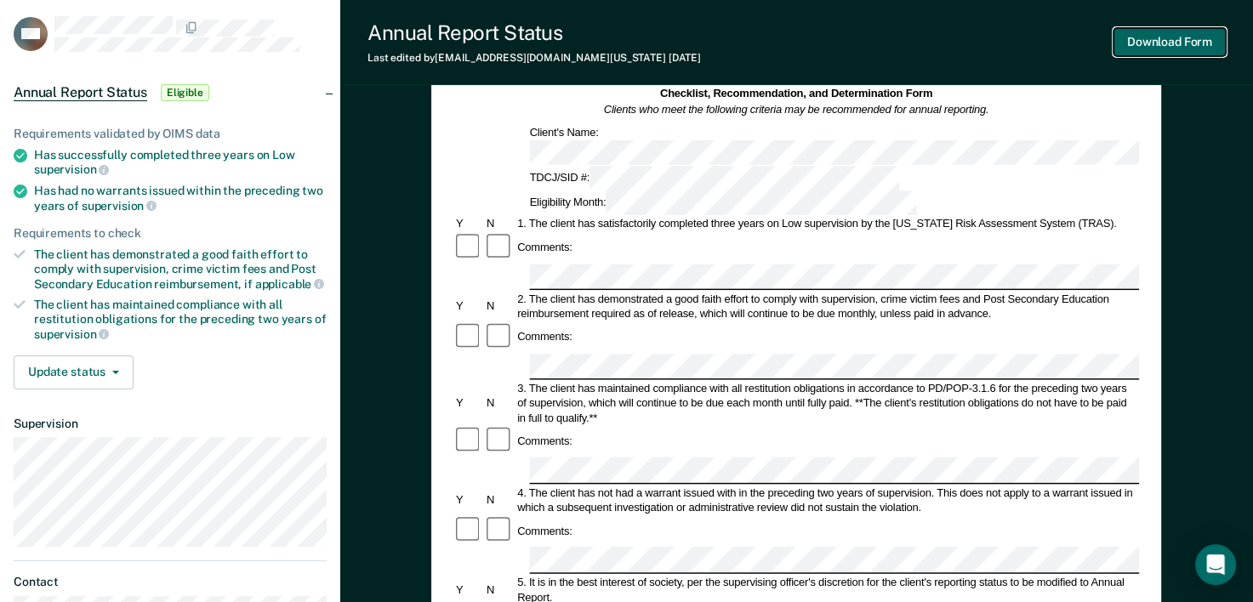
click at [1179, 44] on button "Download Form" at bounding box center [1169, 42] width 112 height 28
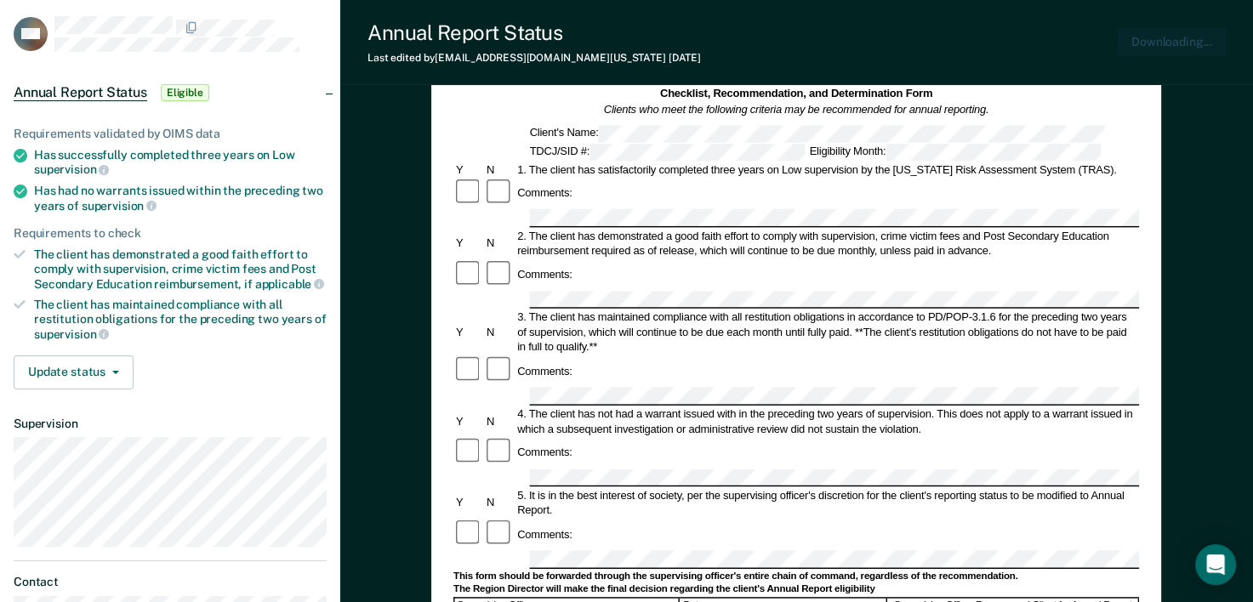
scroll to position [0, 0]
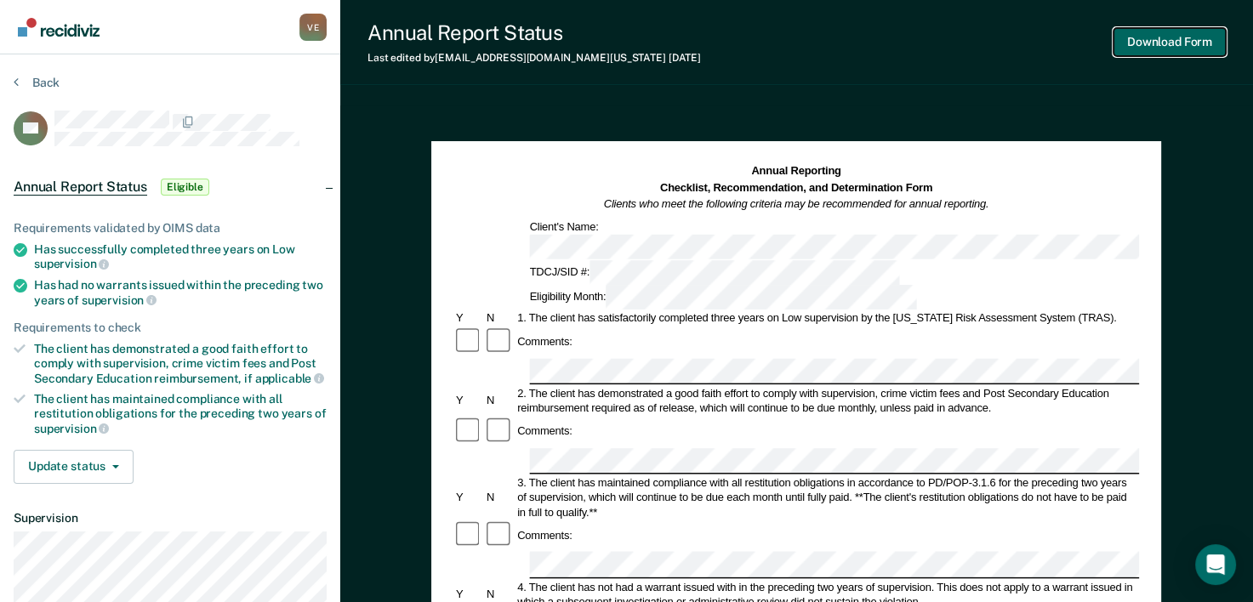
click at [1160, 42] on button "Download Form" at bounding box center [1169, 42] width 112 height 28
click at [1175, 37] on button "Download Form" at bounding box center [1169, 42] width 112 height 28
click at [1173, 39] on button "Download Form" at bounding box center [1169, 42] width 112 height 28
click at [1167, 41] on button "Download Form" at bounding box center [1169, 42] width 112 height 28
click at [1161, 42] on button "Download Form" at bounding box center [1169, 42] width 112 height 28
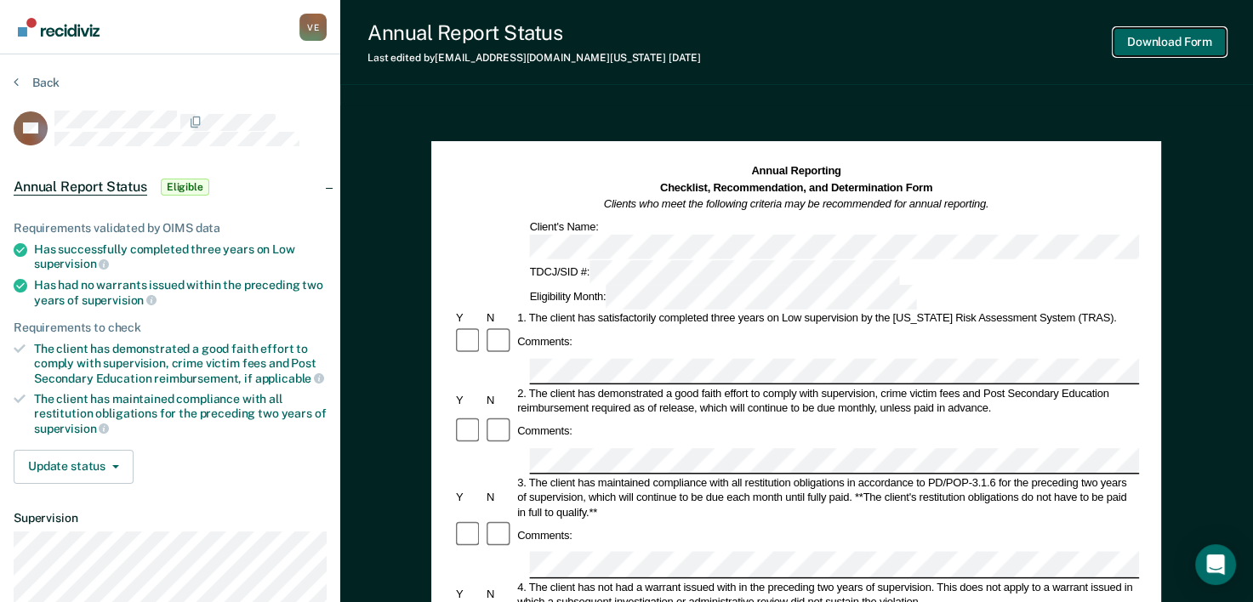
click at [1154, 44] on button "Download Form" at bounding box center [1169, 42] width 112 height 28
click at [1180, 41] on button "Download Form" at bounding box center [1169, 42] width 112 height 28
click at [1168, 34] on button "Download Form" at bounding box center [1169, 42] width 112 height 28
click at [1183, 44] on button "Download Form" at bounding box center [1169, 42] width 112 height 28
click at [1170, 45] on button "Download Form" at bounding box center [1169, 42] width 112 height 28
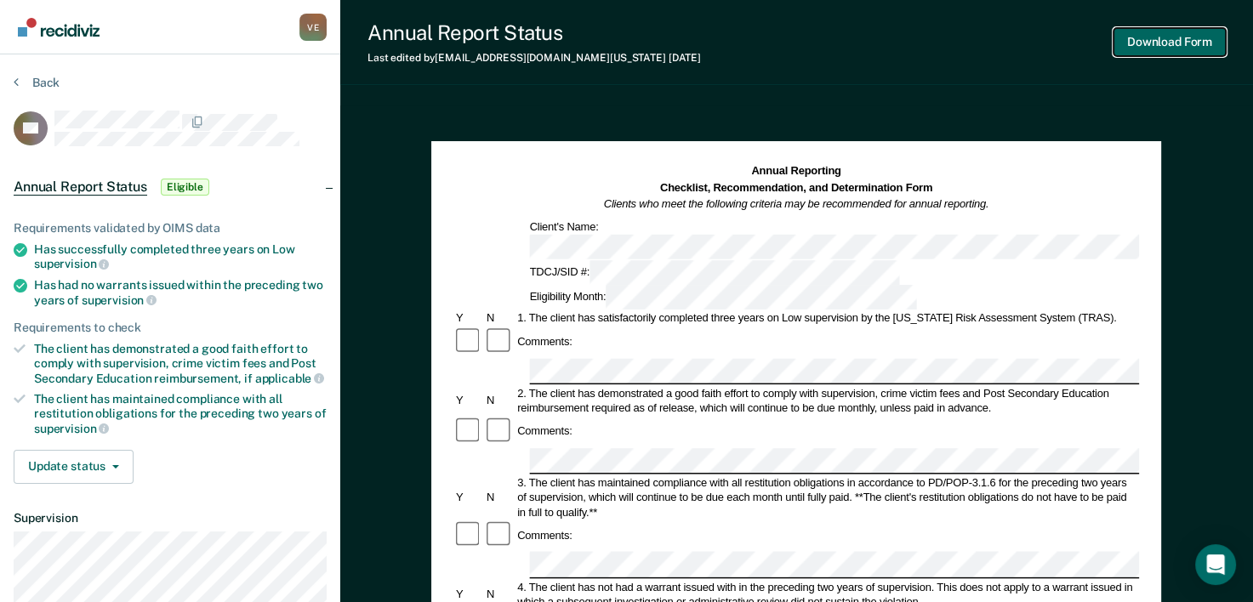
click at [1180, 40] on button "Download Form" at bounding box center [1169, 42] width 112 height 28
click at [1159, 41] on button "Download Form" at bounding box center [1169, 42] width 112 height 28
click at [1160, 38] on button "Download Form" at bounding box center [1169, 42] width 112 height 28
click at [1176, 37] on button "Download Form" at bounding box center [1169, 42] width 112 height 28
click at [1192, 37] on button "Download Form" at bounding box center [1169, 42] width 112 height 28
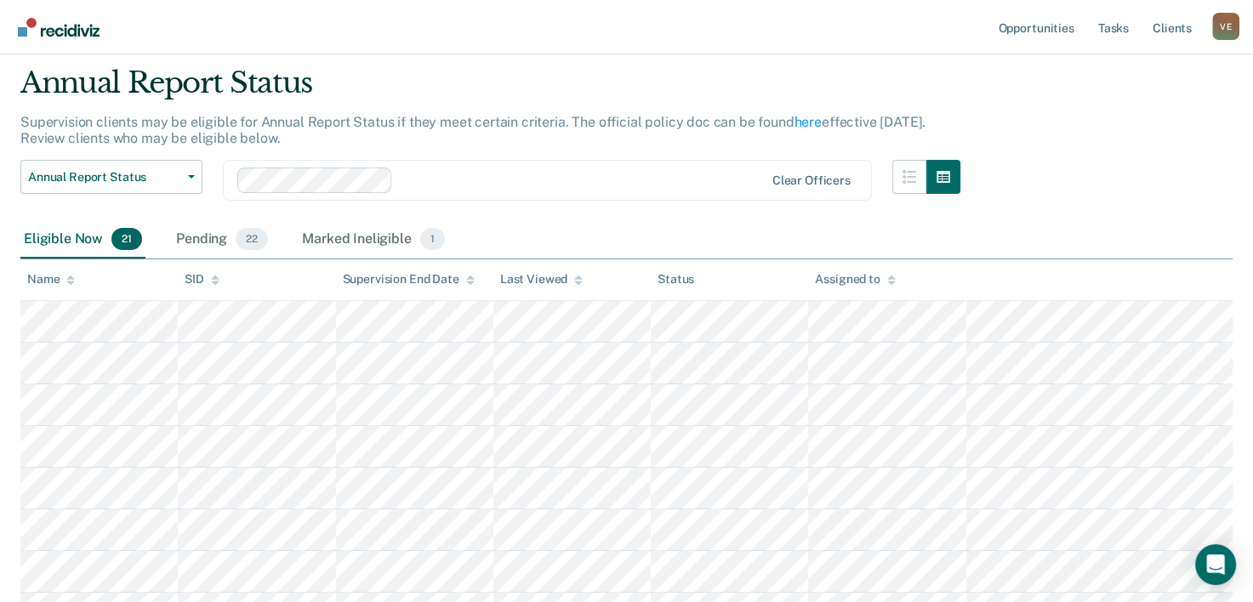
scroll to position [46, 0]
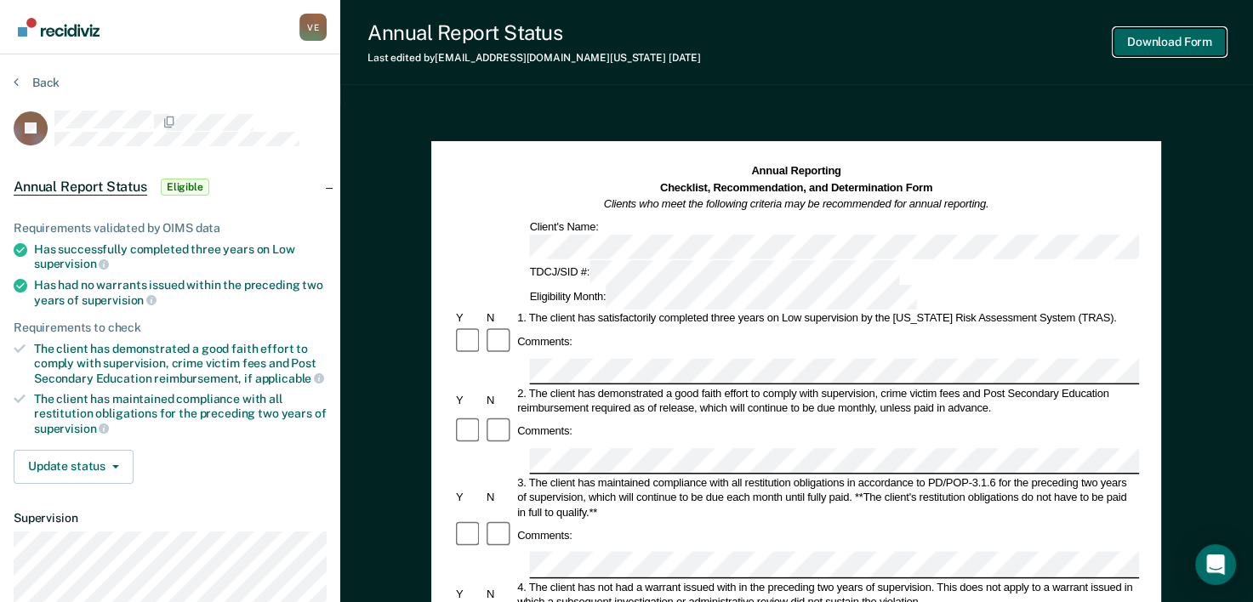
click at [1170, 41] on button "Download Form" at bounding box center [1169, 42] width 112 height 28
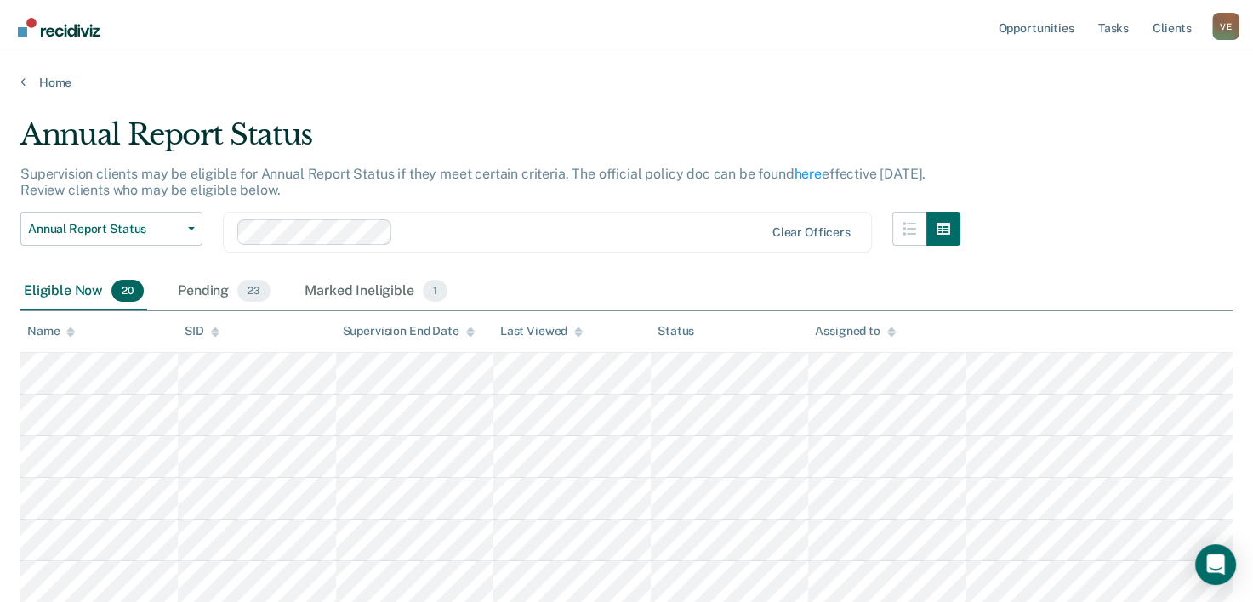
scroll to position [46, 0]
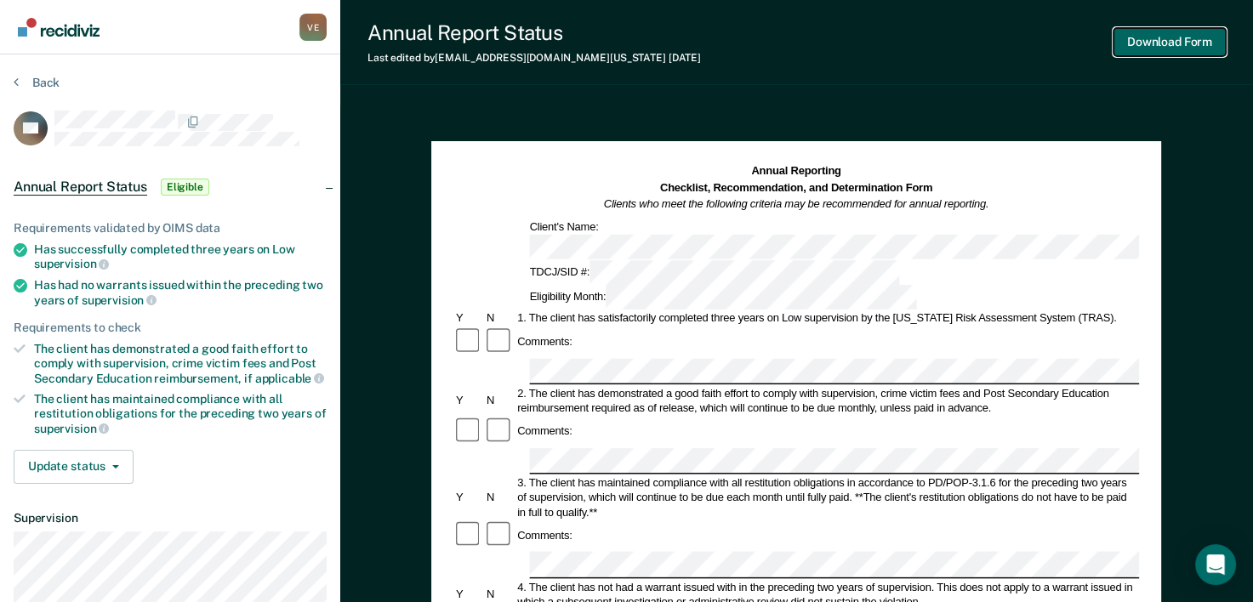
click at [1167, 45] on button "Download Form" at bounding box center [1169, 42] width 112 height 28
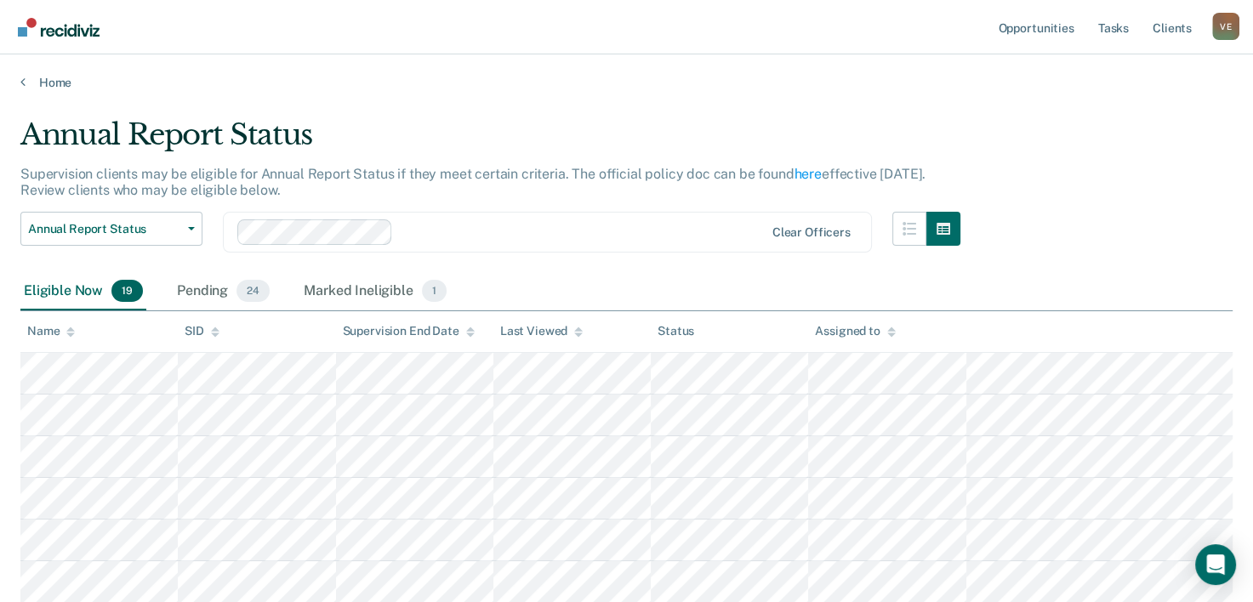
scroll to position [46, 0]
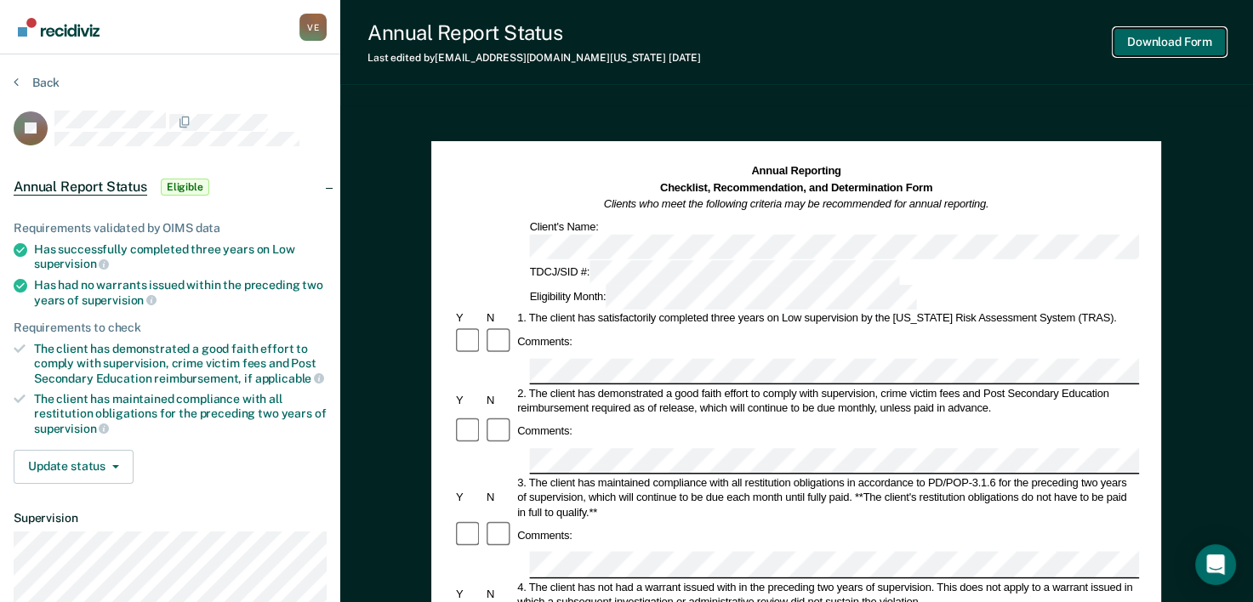
click at [1174, 41] on button "Download Form" at bounding box center [1169, 42] width 112 height 28
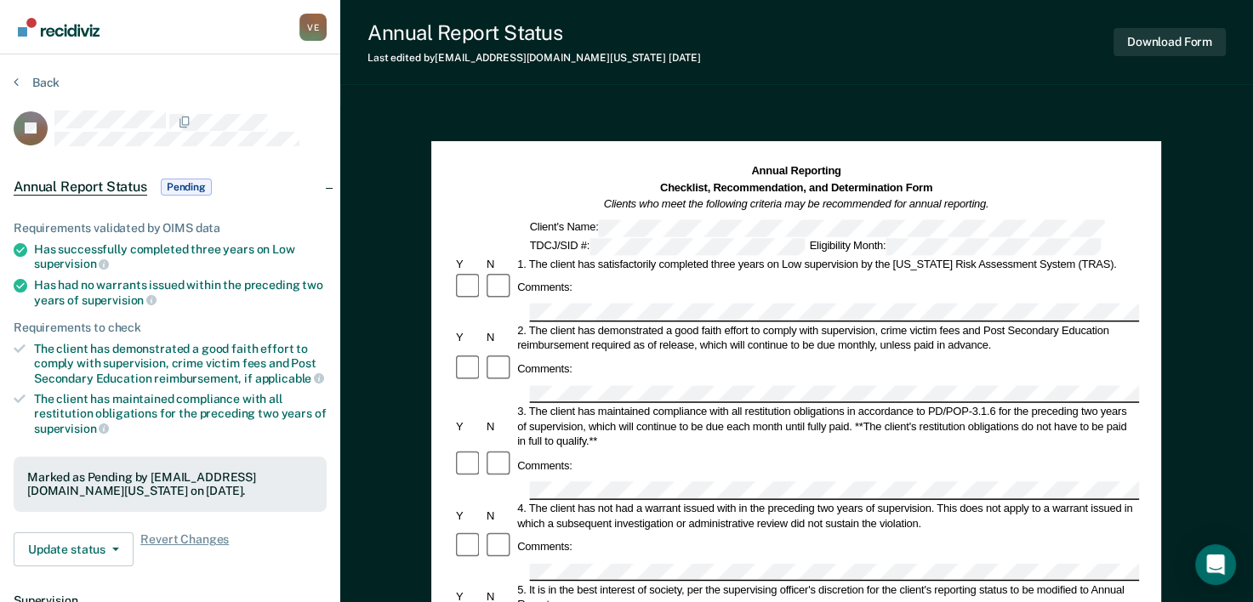
scroll to position [46, 0]
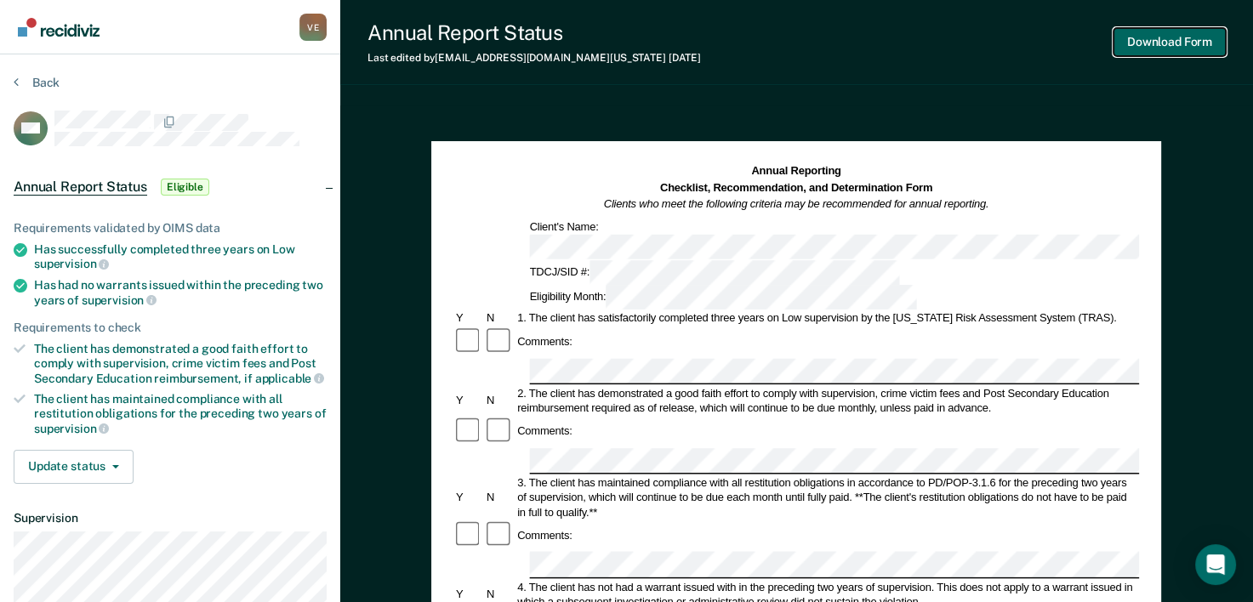
click at [1177, 44] on button "Download Form" at bounding box center [1169, 42] width 112 height 28
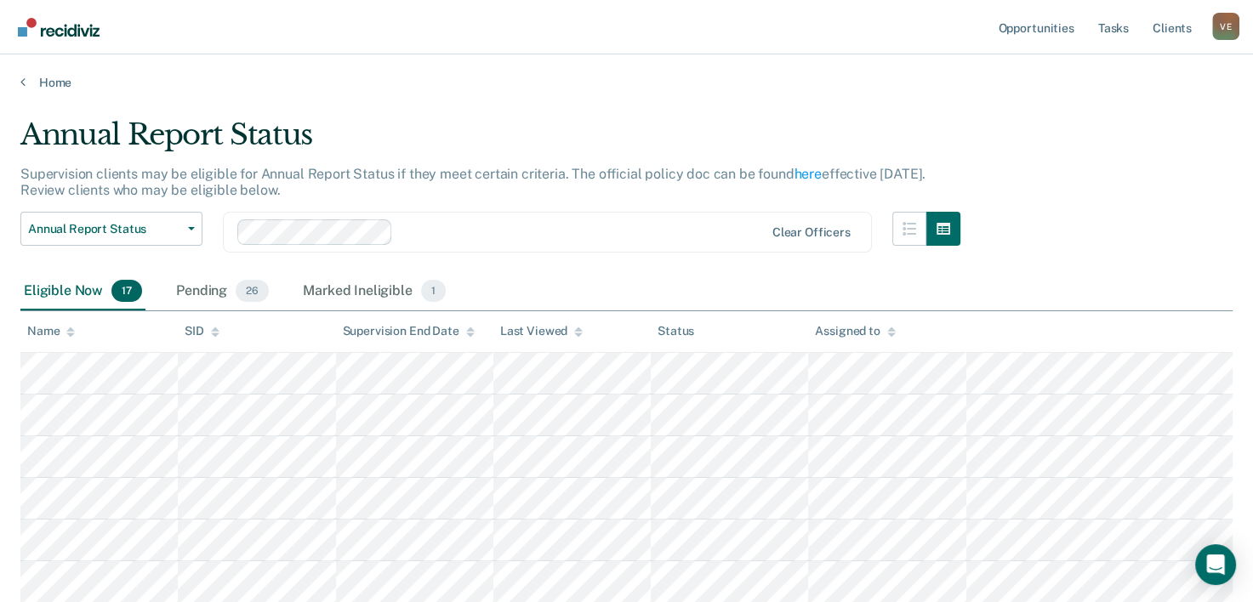
scroll to position [46, 0]
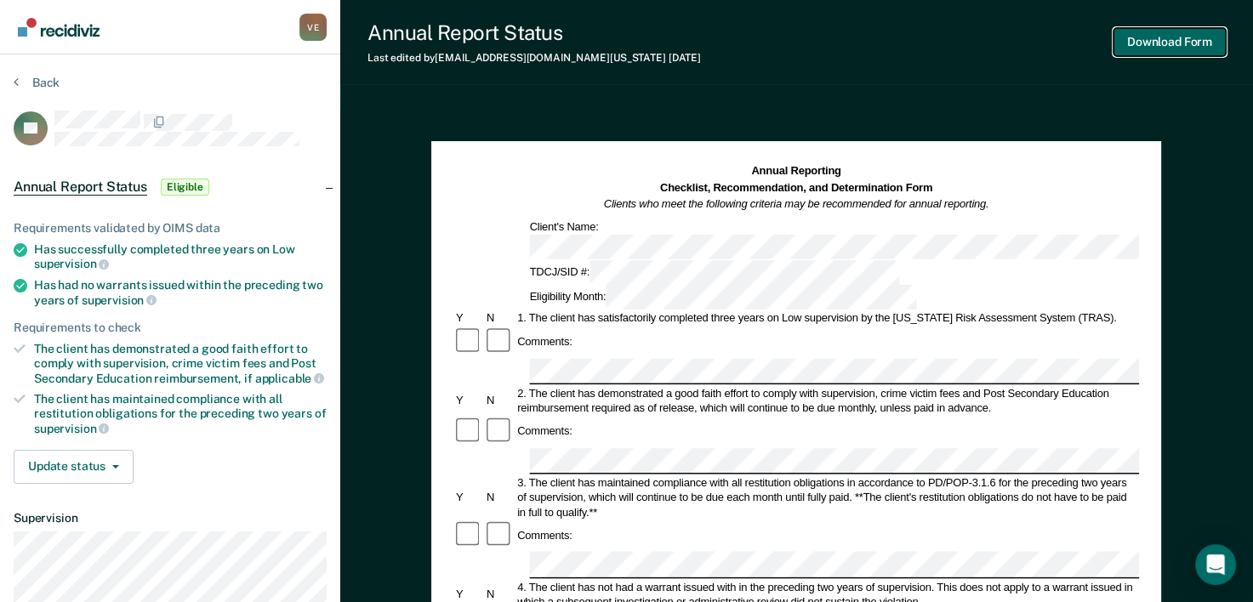
click at [1172, 44] on button "Download Form" at bounding box center [1169, 42] width 112 height 28
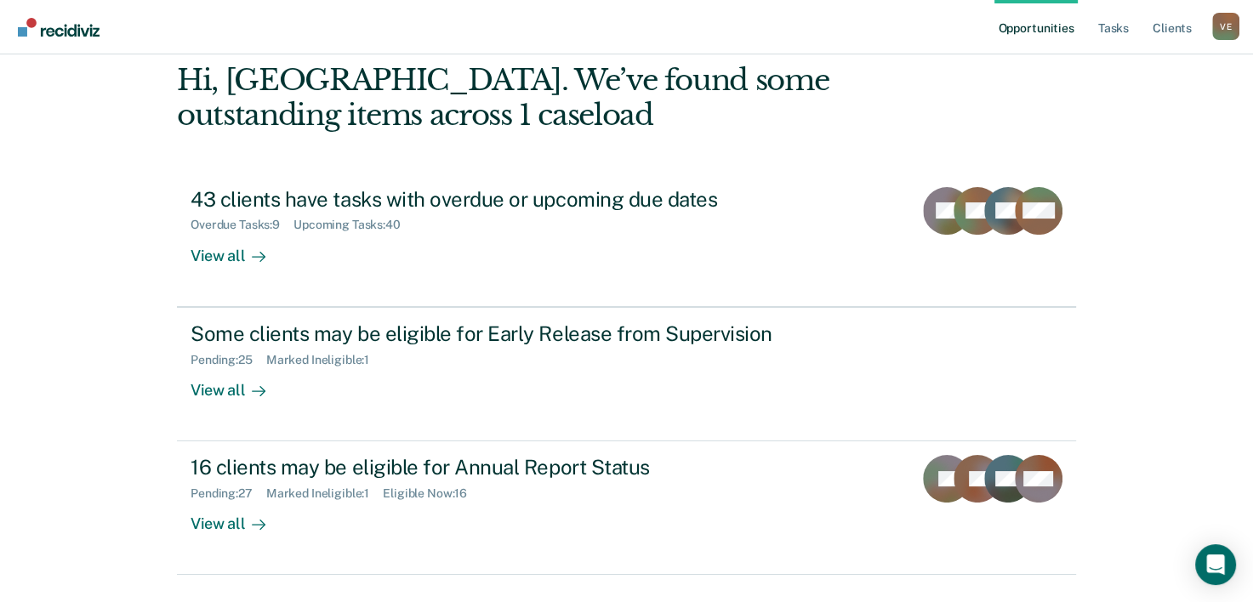
scroll to position [120, 0]
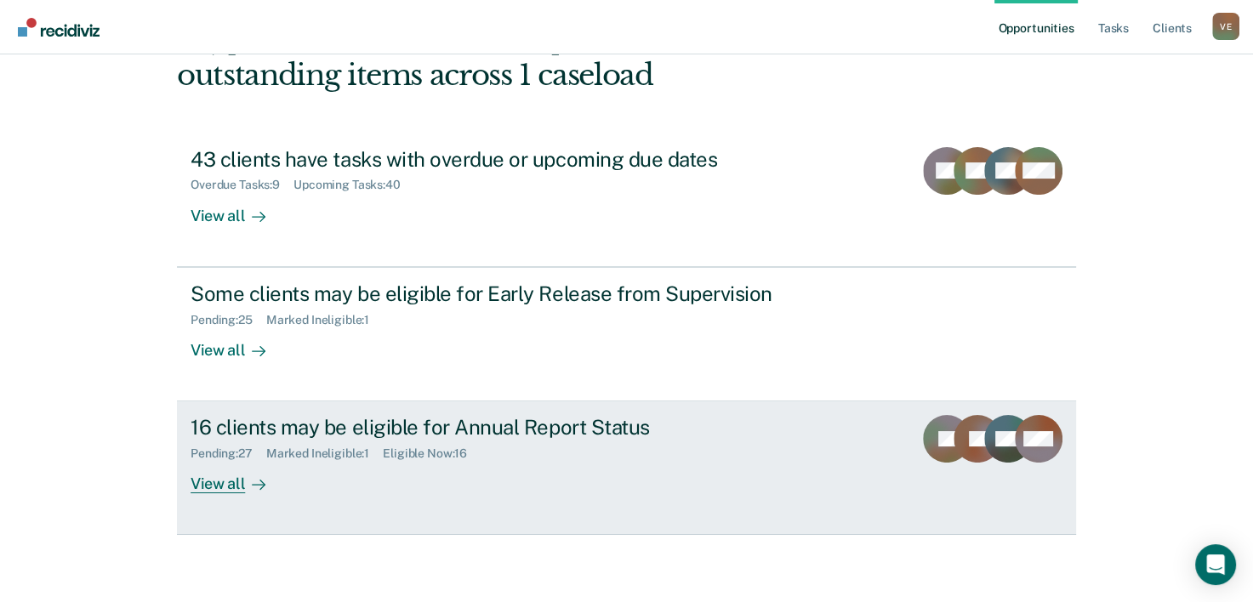
click at [303, 437] on div "16 clients may be eligible for Annual Report Status" at bounding box center [489, 427] width 597 height 25
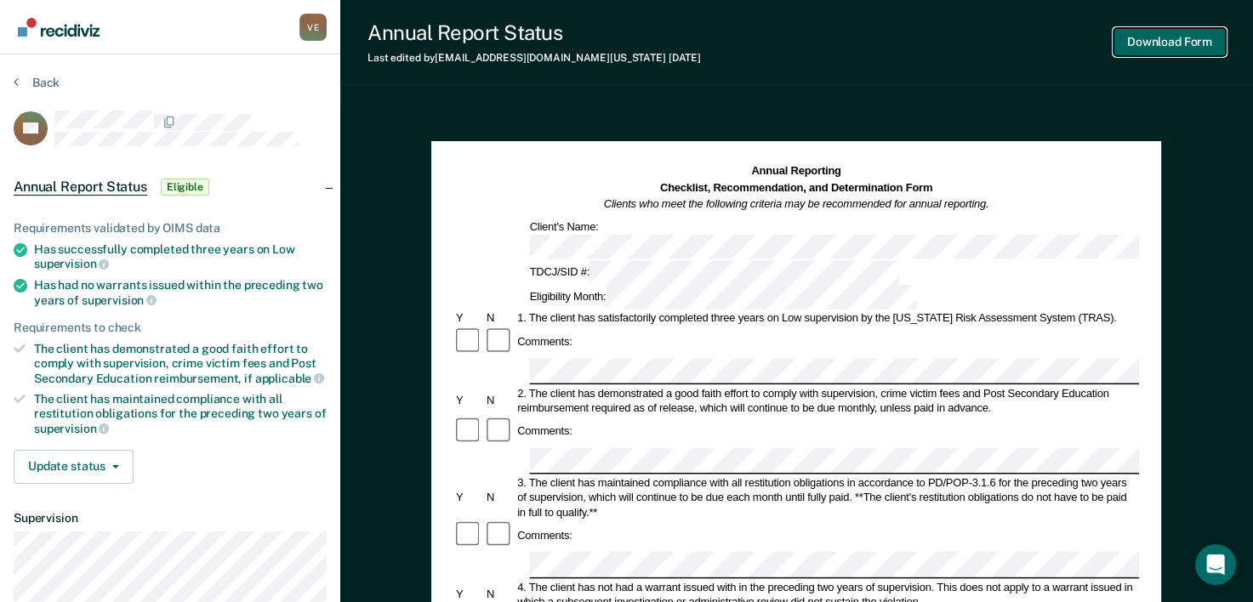
click at [1187, 44] on button "Download Form" at bounding box center [1169, 42] width 112 height 28
click at [1158, 41] on button "Download Form" at bounding box center [1169, 42] width 112 height 28
click at [1167, 41] on button "Download Form" at bounding box center [1169, 42] width 112 height 28
click at [1173, 37] on button "Download Form" at bounding box center [1169, 42] width 112 height 28
click at [1167, 44] on button "Download Form" at bounding box center [1169, 42] width 112 height 28
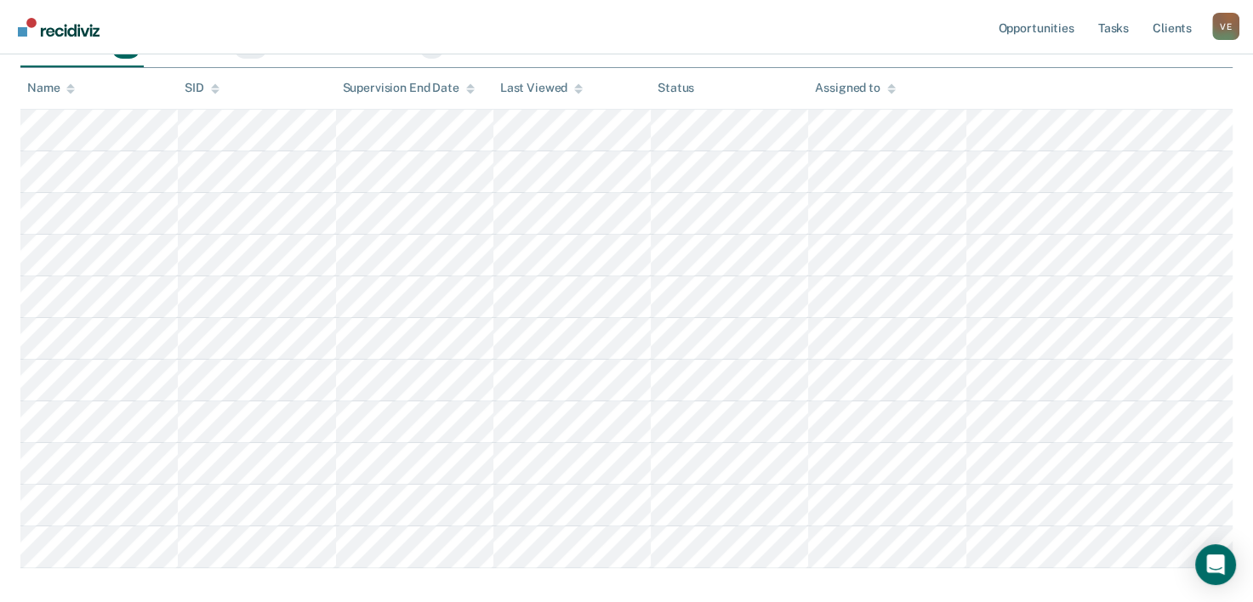
scroll to position [225, 0]
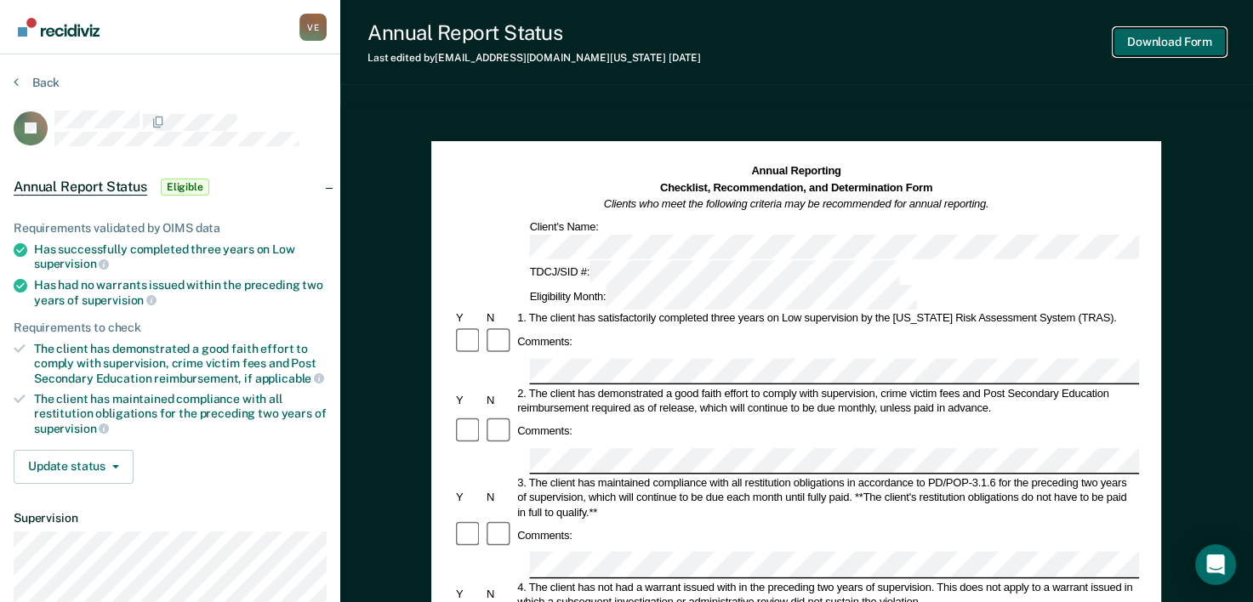
click at [1177, 37] on button "Download Form" at bounding box center [1169, 42] width 112 height 28
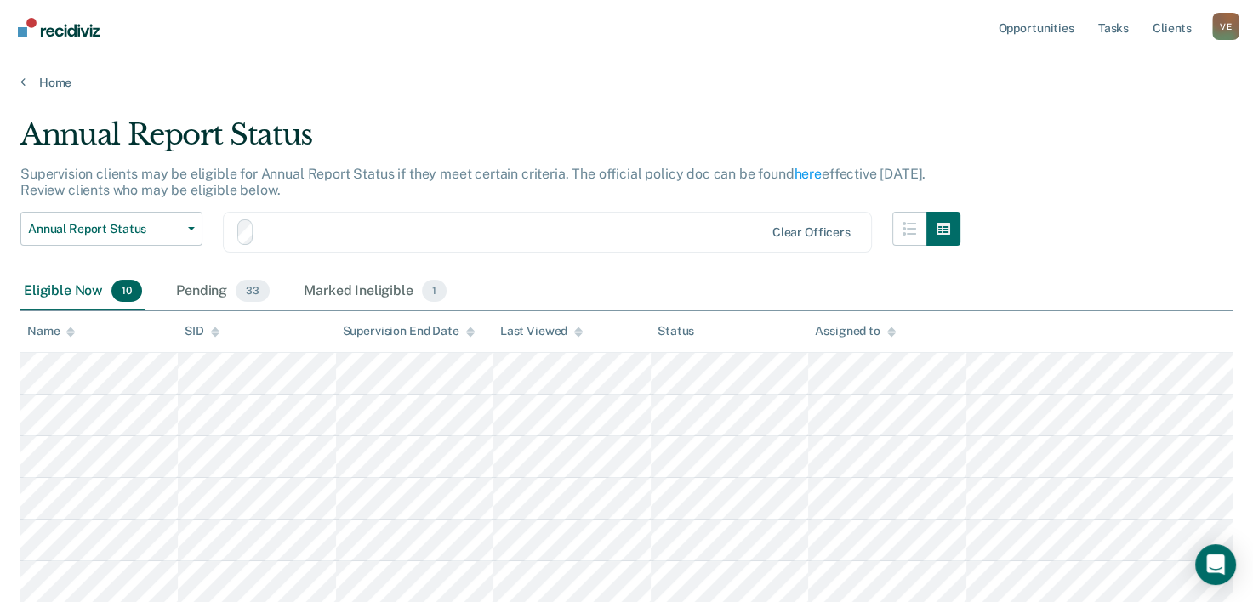
scroll to position [225, 0]
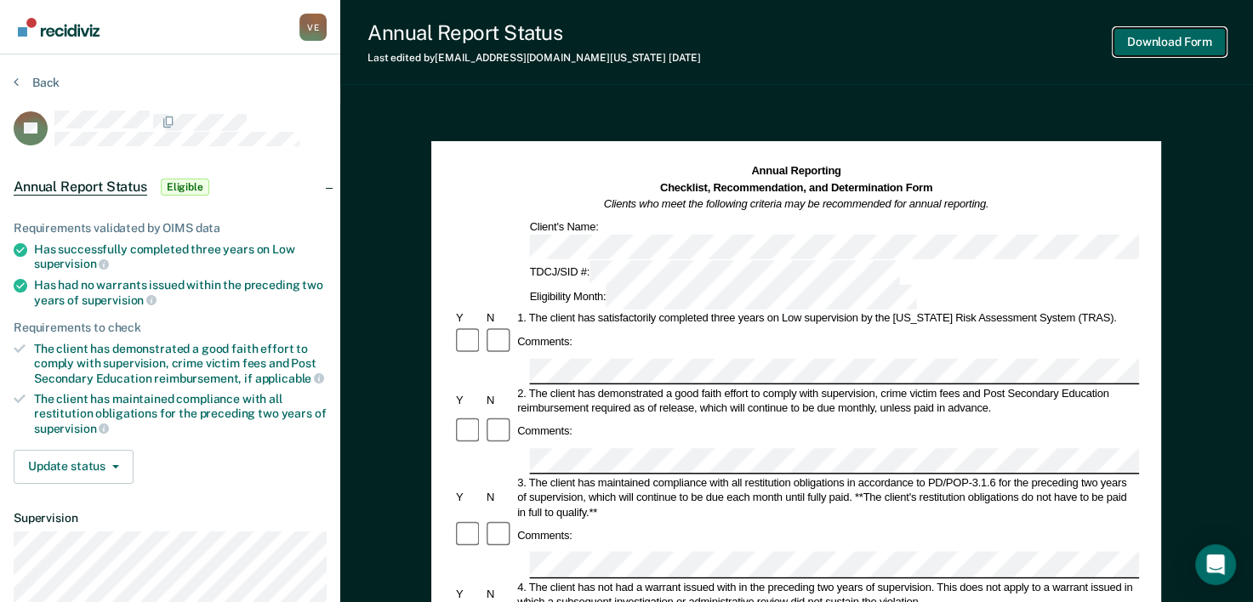
click at [1164, 42] on button "Download Form" at bounding box center [1169, 42] width 112 height 28
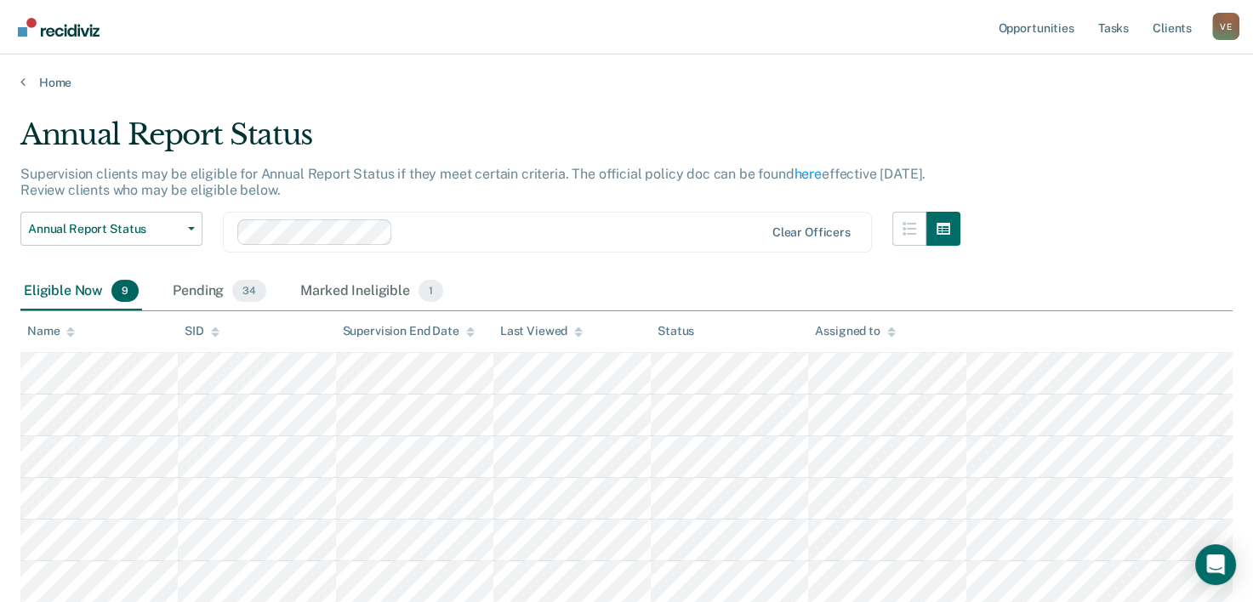
scroll to position [225, 0]
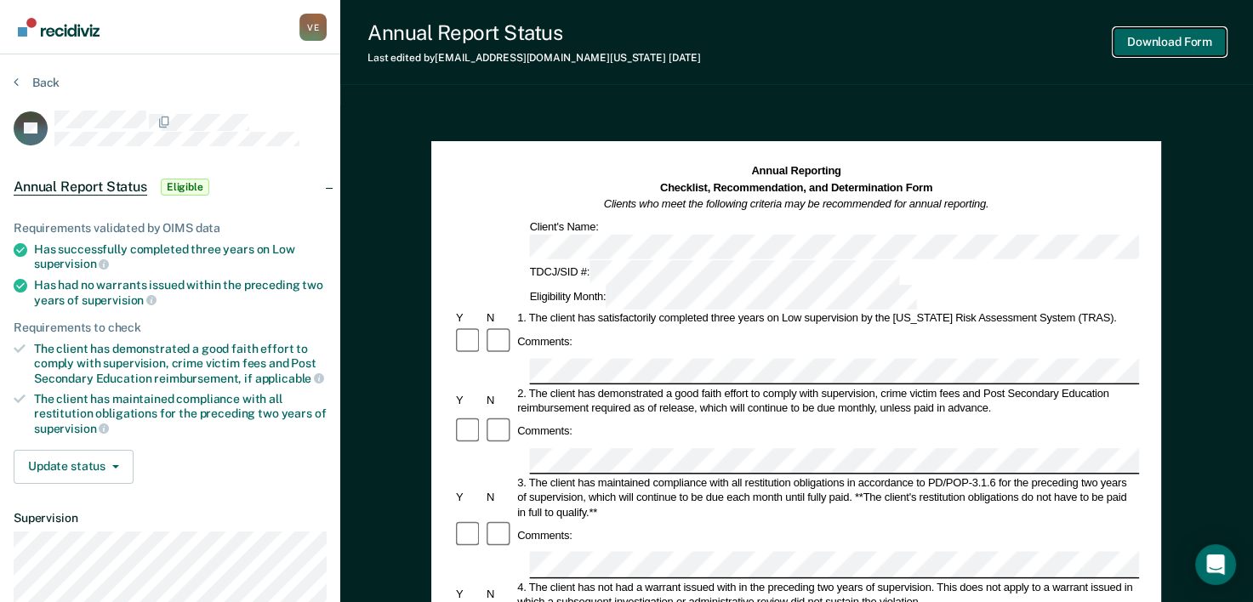
click at [1154, 45] on button "Download Form" at bounding box center [1169, 42] width 112 height 28
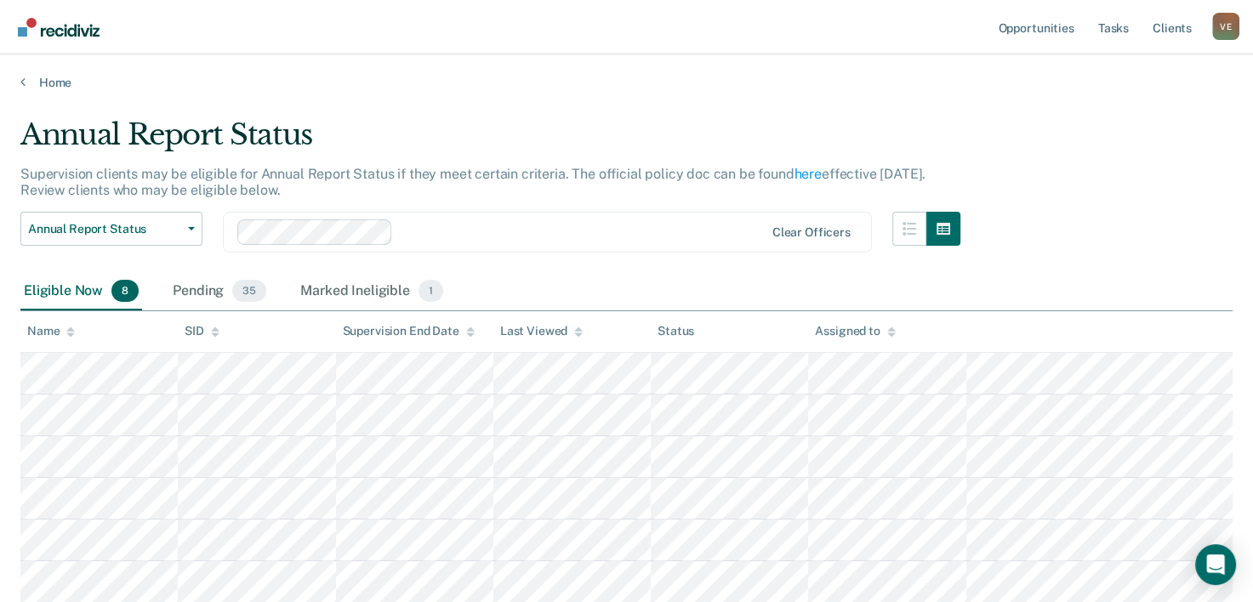
scroll to position [225, 0]
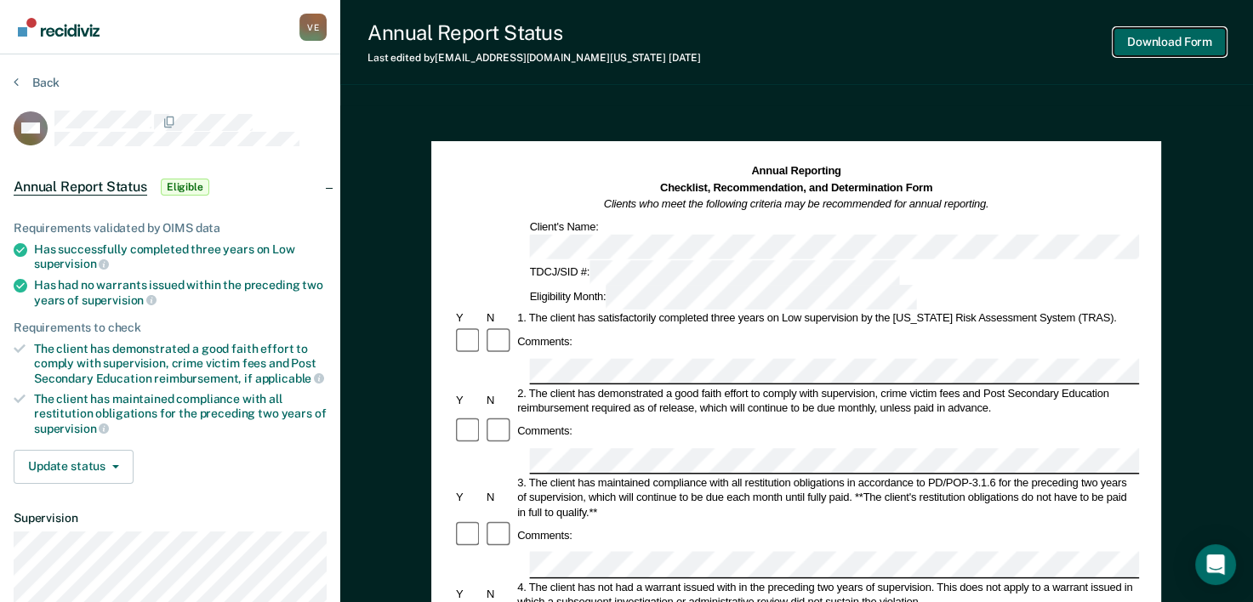
click at [1171, 43] on button "Download Form" at bounding box center [1169, 42] width 112 height 28
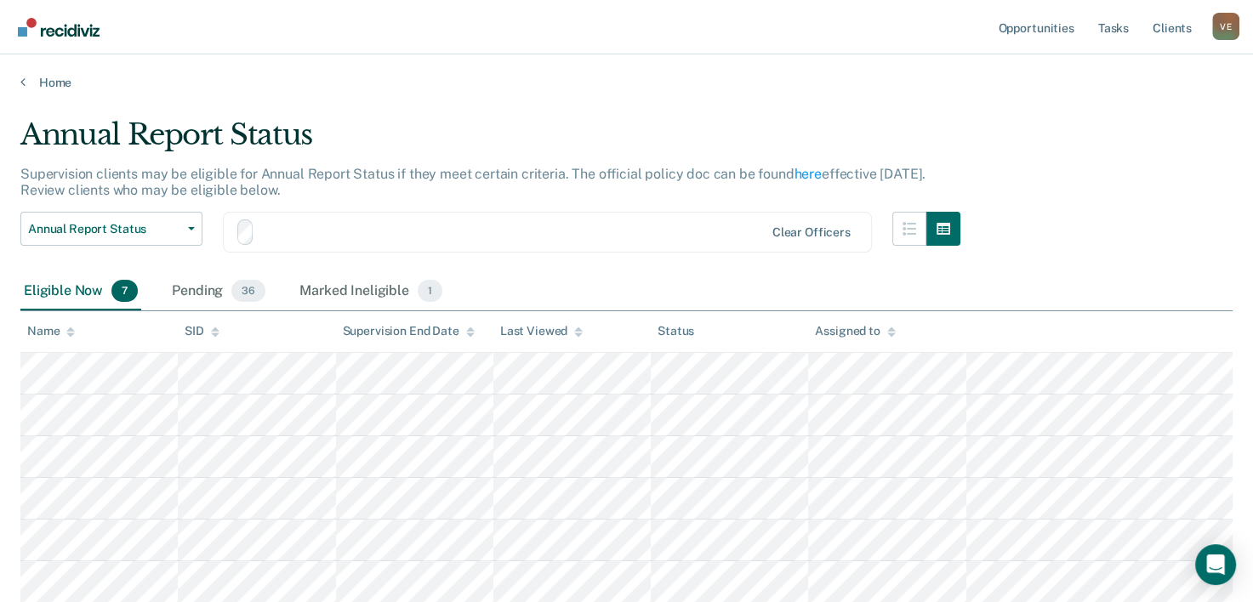
scroll to position [224, 0]
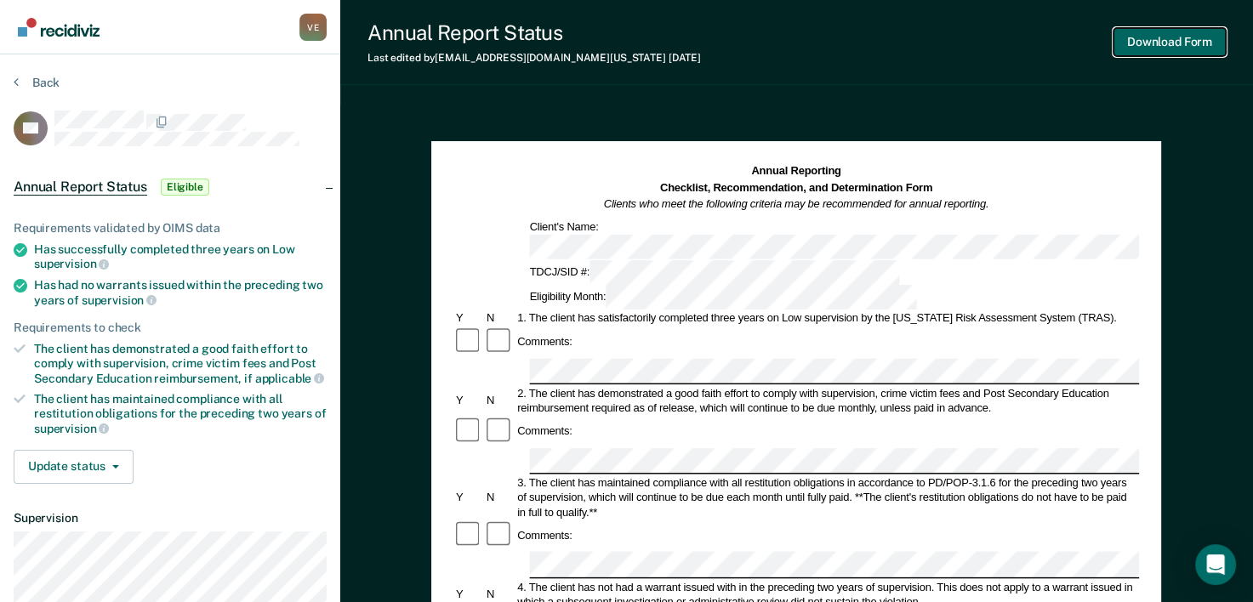
click at [1157, 36] on button "Download Form" at bounding box center [1169, 42] width 112 height 28
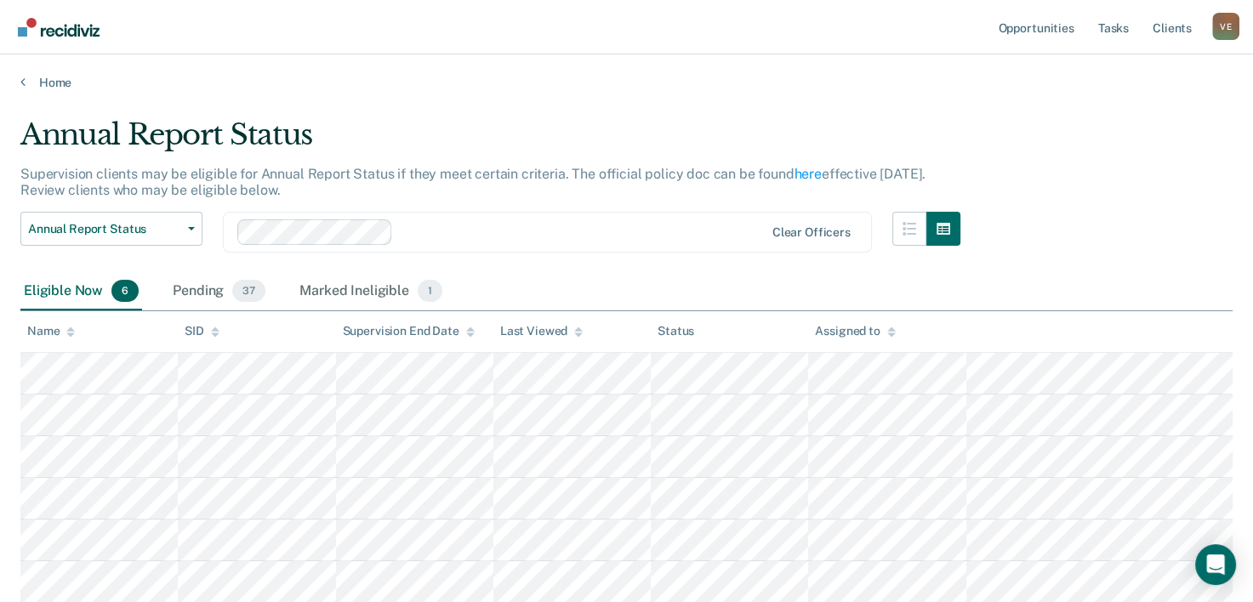
scroll to position [174, 0]
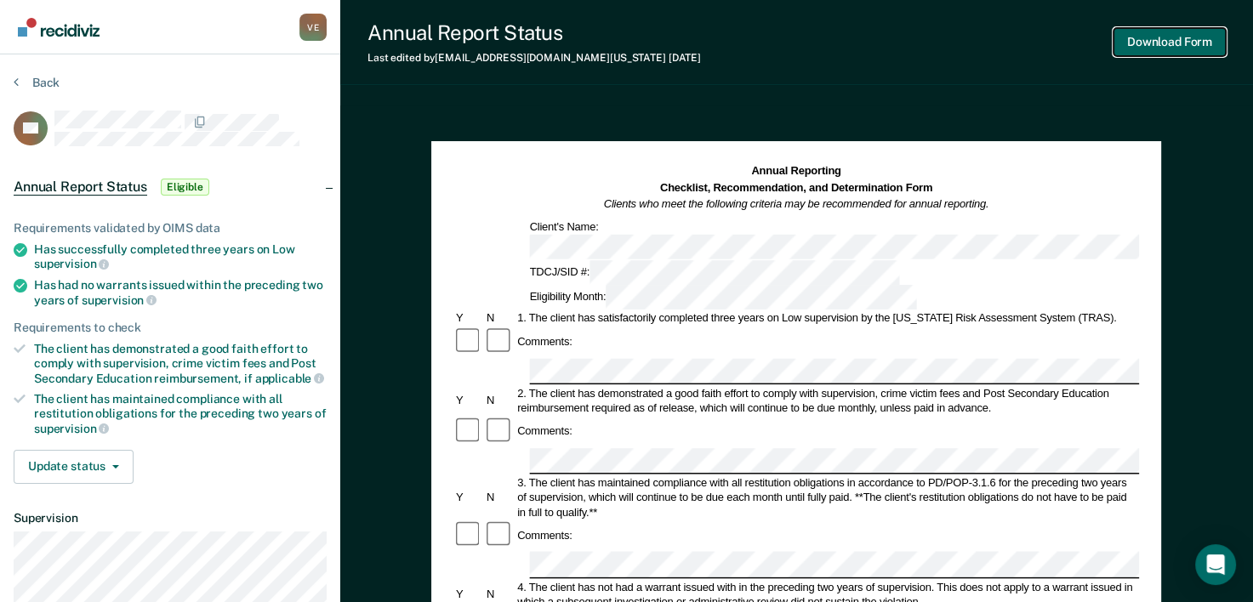
click at [1174, 44] on button "Download Form" at bounding box center [1169, 42] width 112 height 28
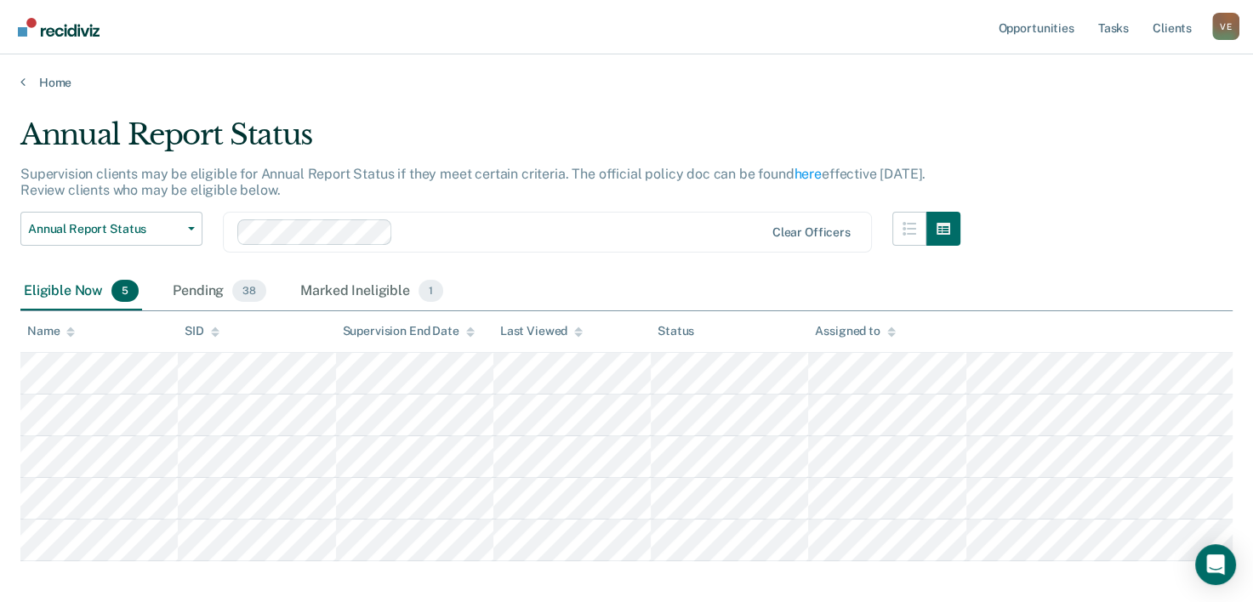
scroll to position [122, 0]
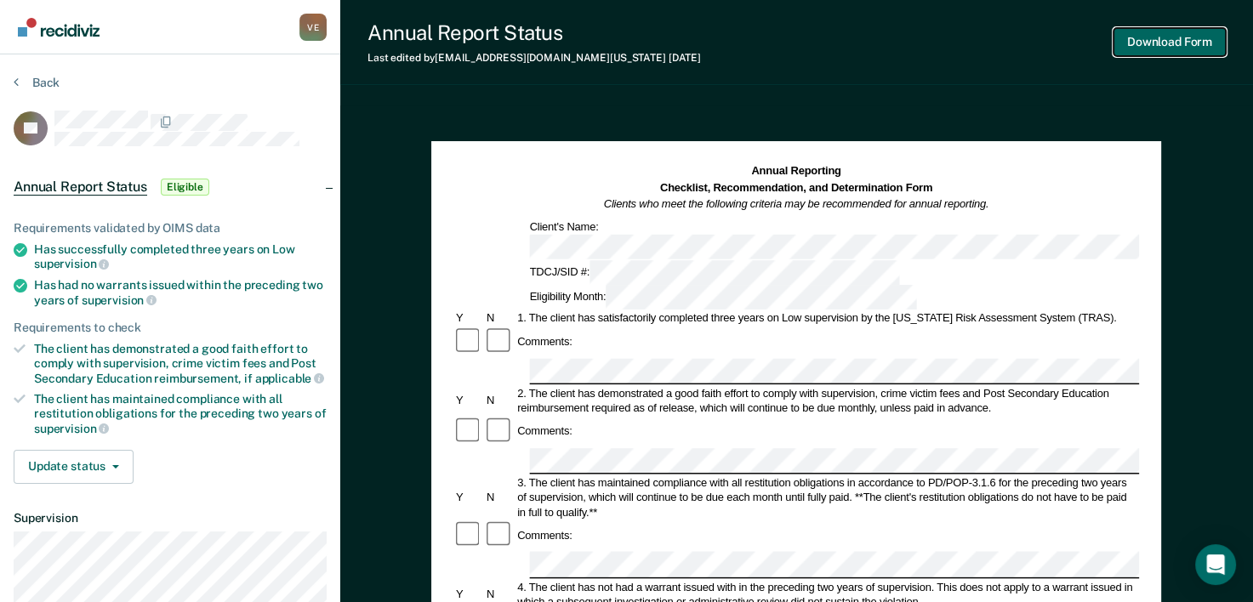
click at [1171, 42] on button "Download Form" at bounding box center [1169, 42] width 112 height 28
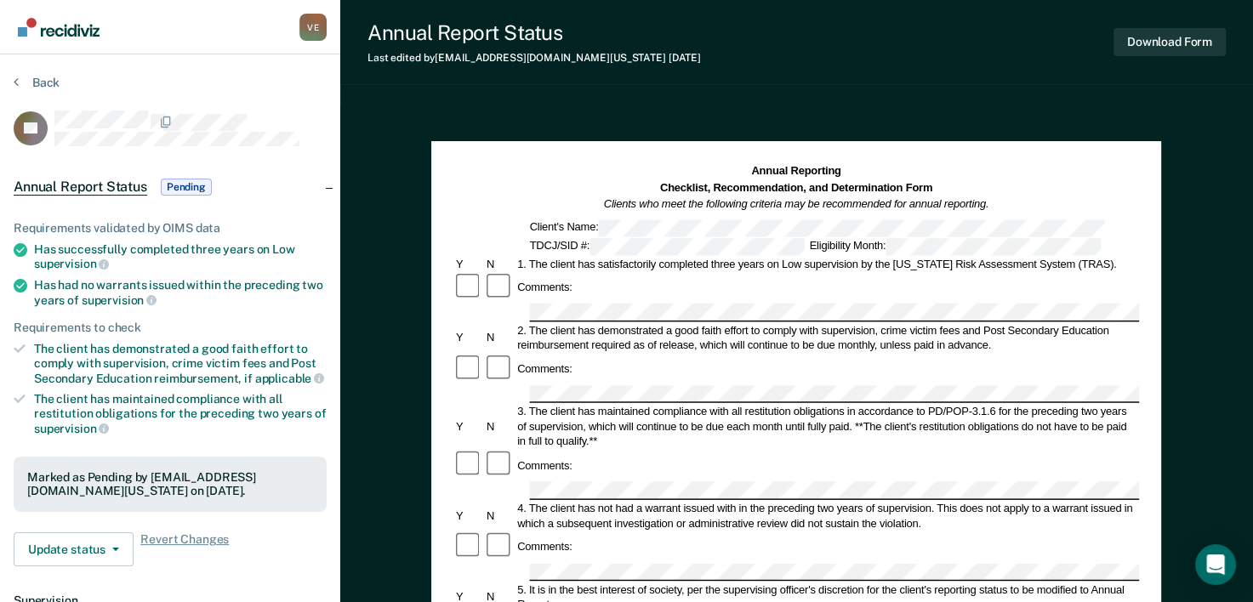
scroll to position [72, 0]
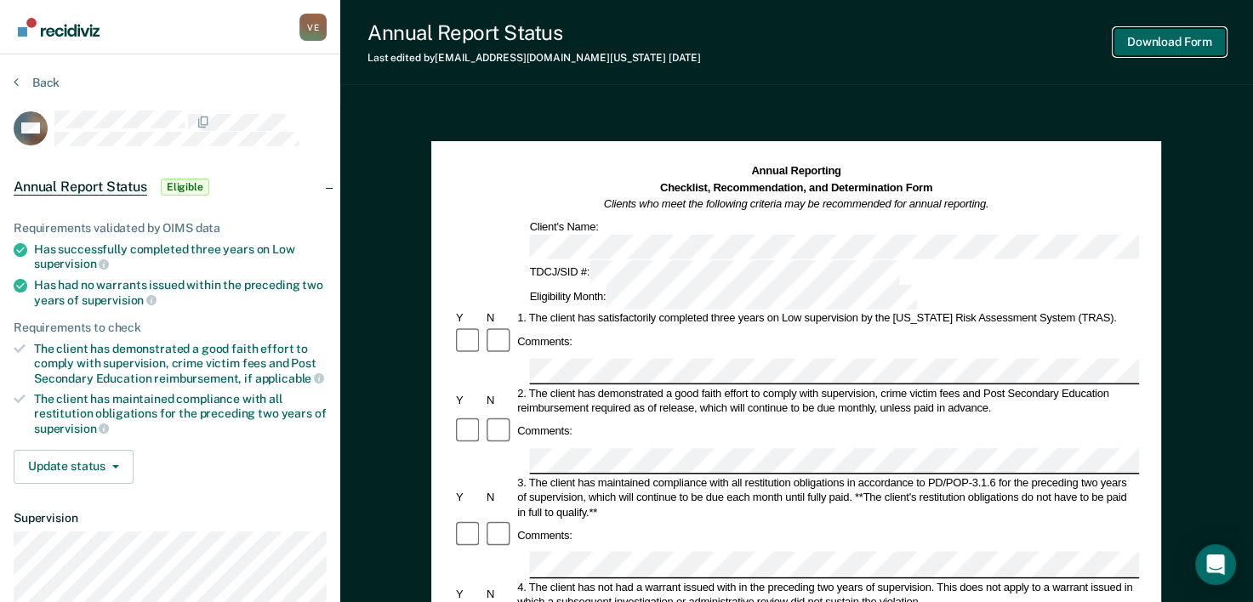
click at [1180, 38] on button "Download Form" at bounding box center [1169, 42] width 112 height 28
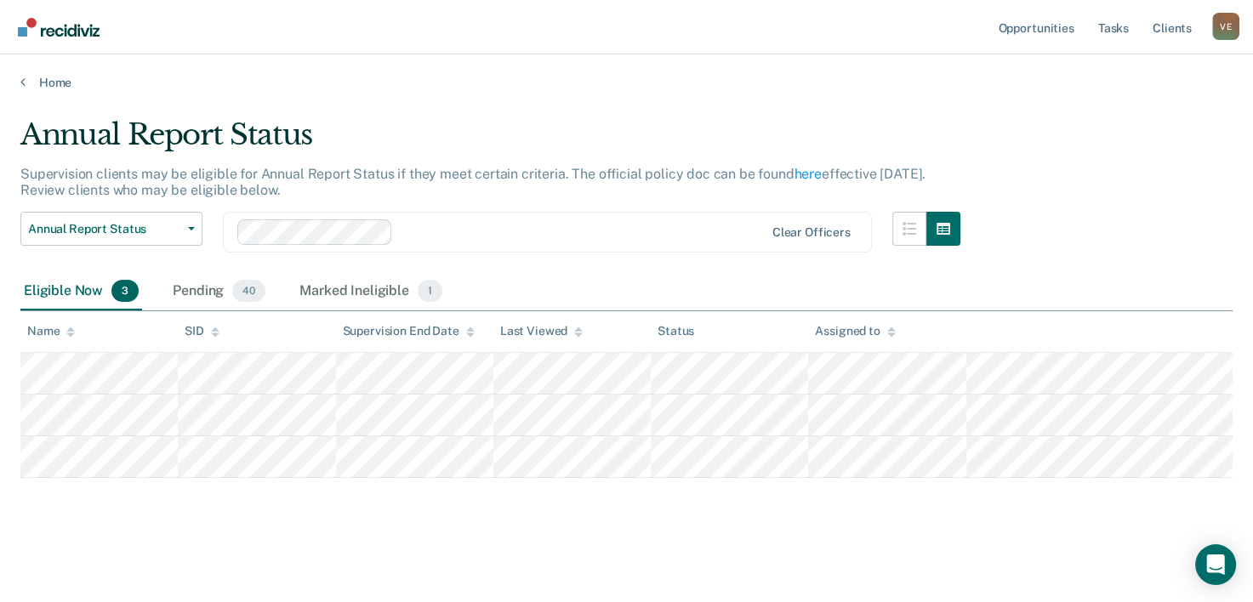
scroll to position [22, 0]
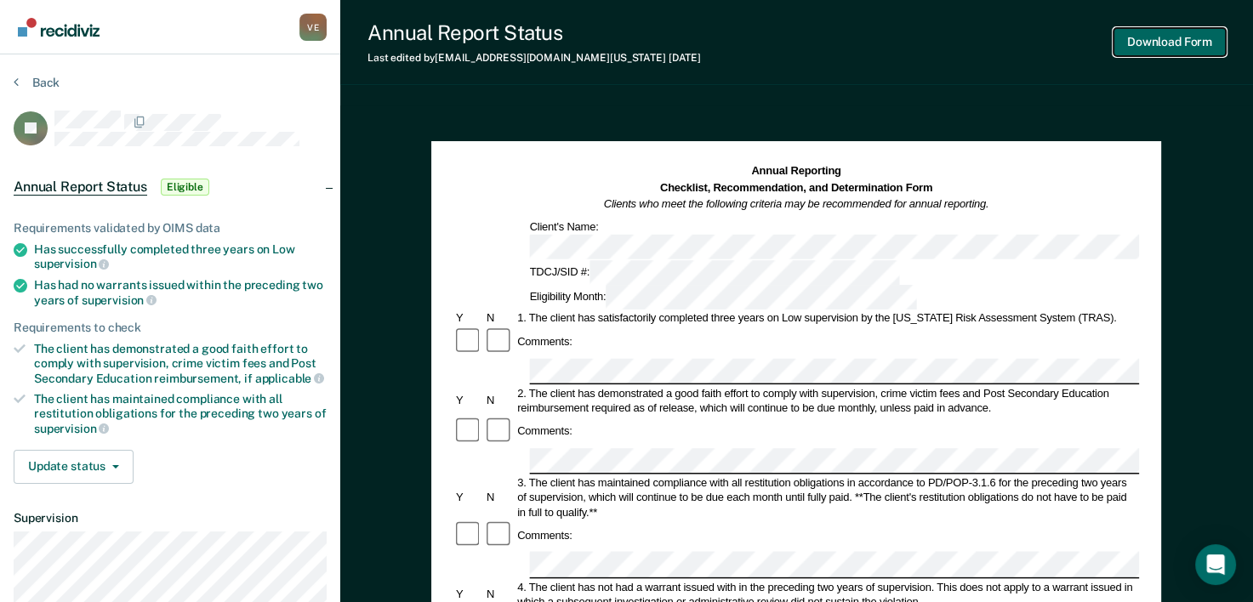
click at [1181, 39] on button "Download Form" at bounding box center [1169, 42] width 112 height 28
click at [1167, 38] on button "Download Form" at bounding box center [1169, 42] width 112 height 28
click at [1185, 37] on button "Download Form" at bounding box center [1169, 42] width 112 height 28
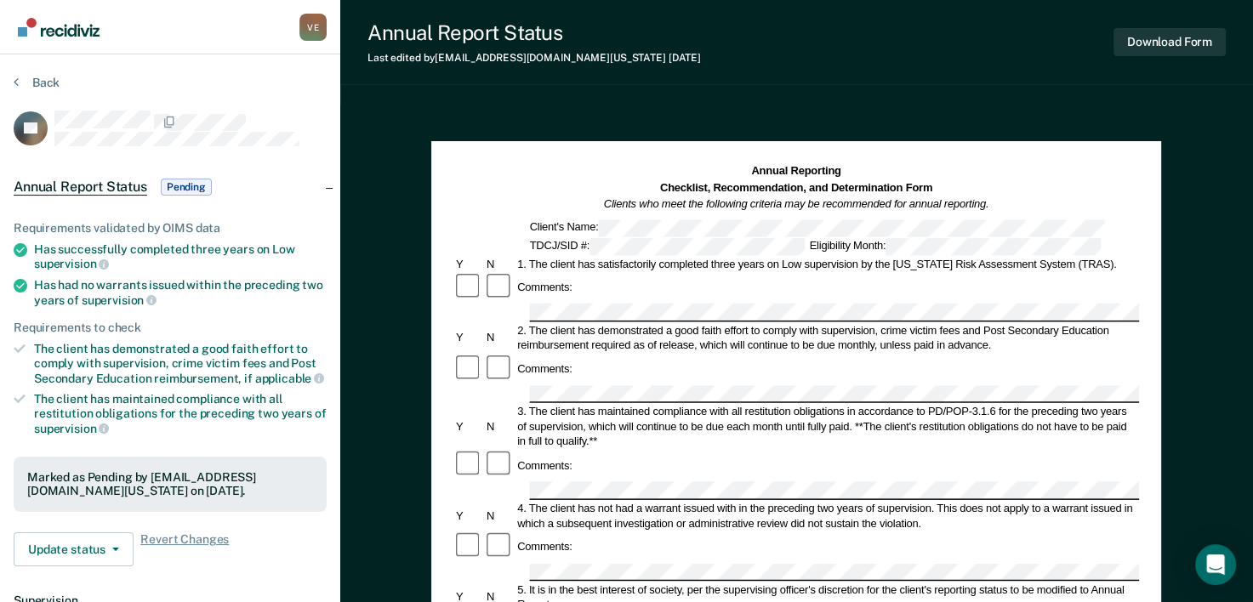
scroll to position [22, 0]
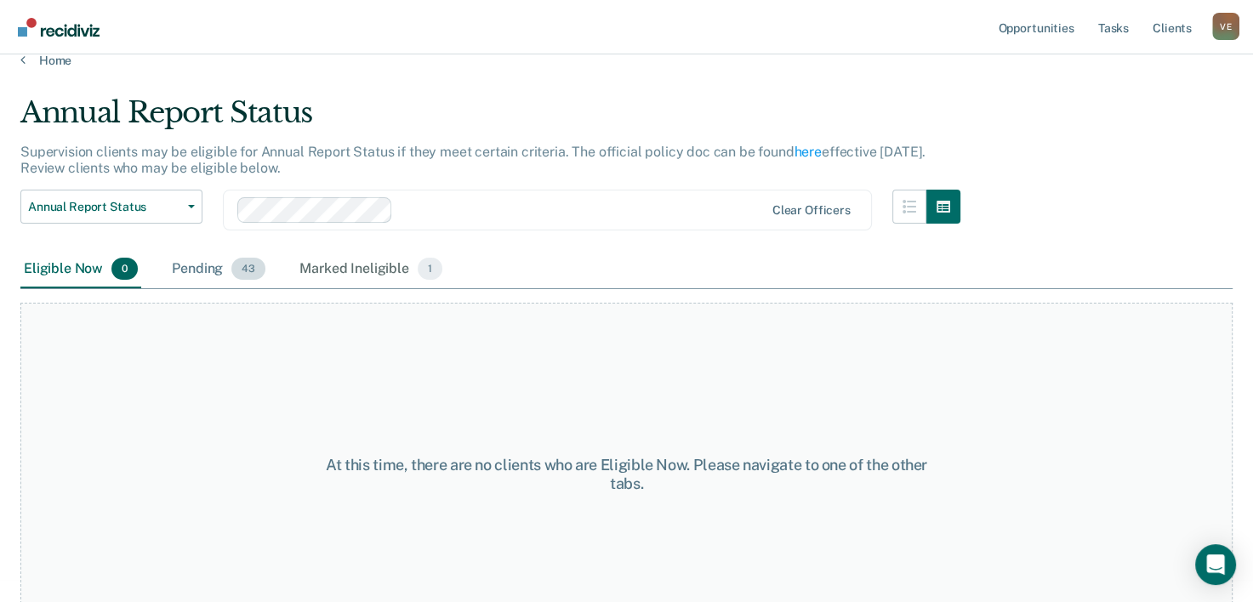
click at [210, 271] on div "Pending 43" at bounding box center [218, 269] width 100 height 37
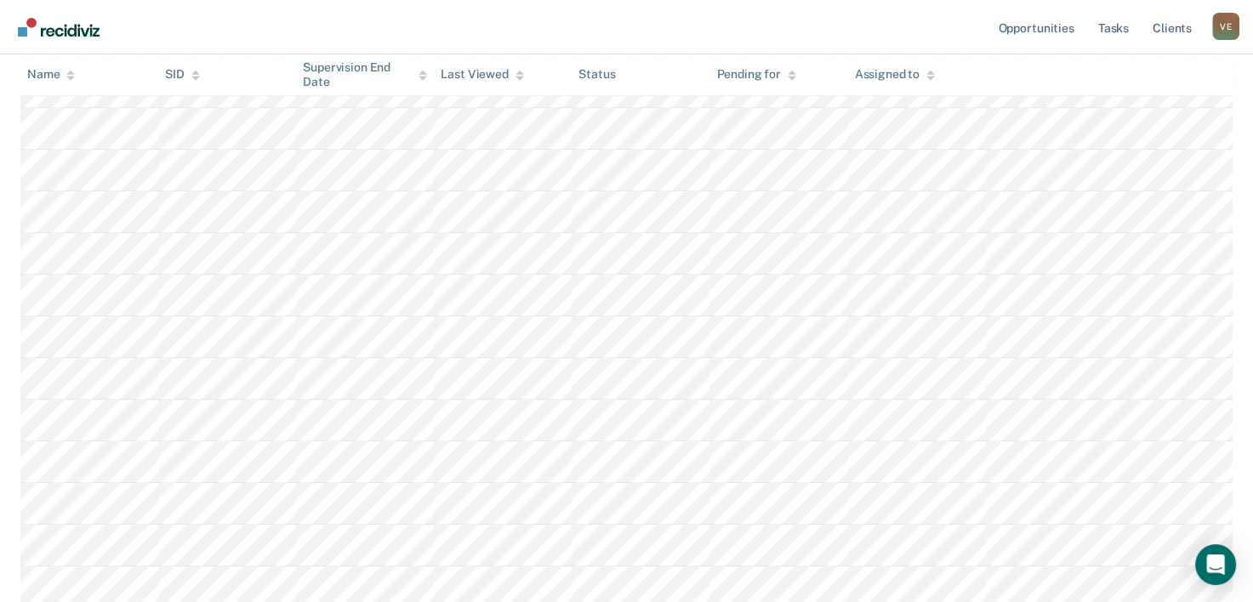
scroll to position [1302, 0]
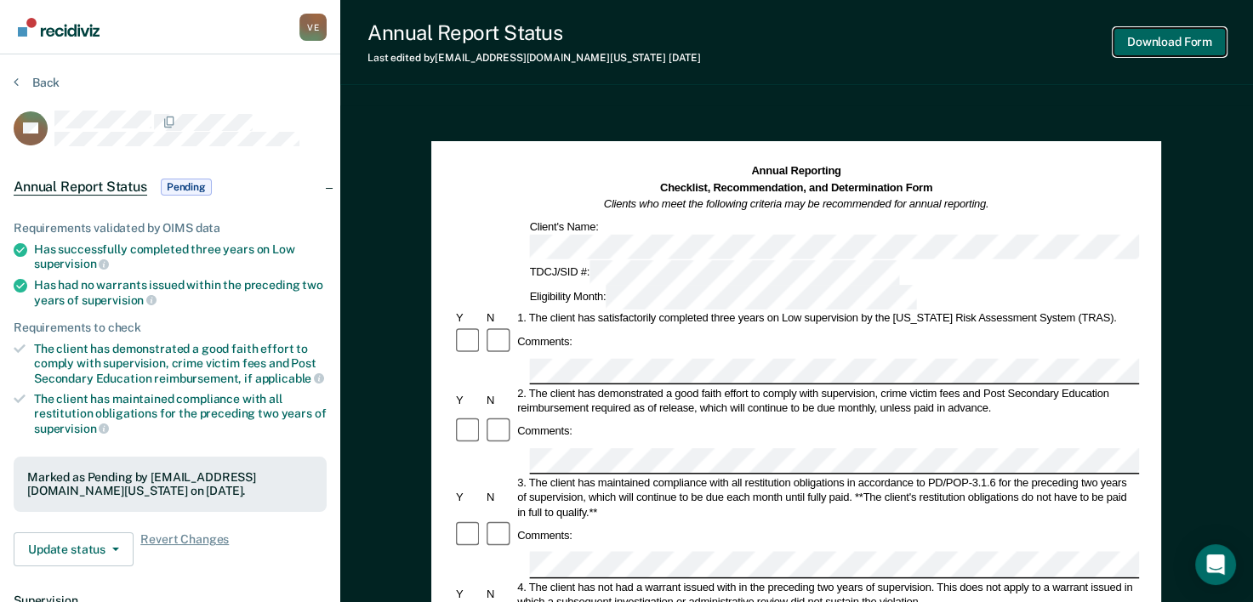
click at [1167, 41] on button "Download Form" at bounding box center [1169, 42] width 112 height 28
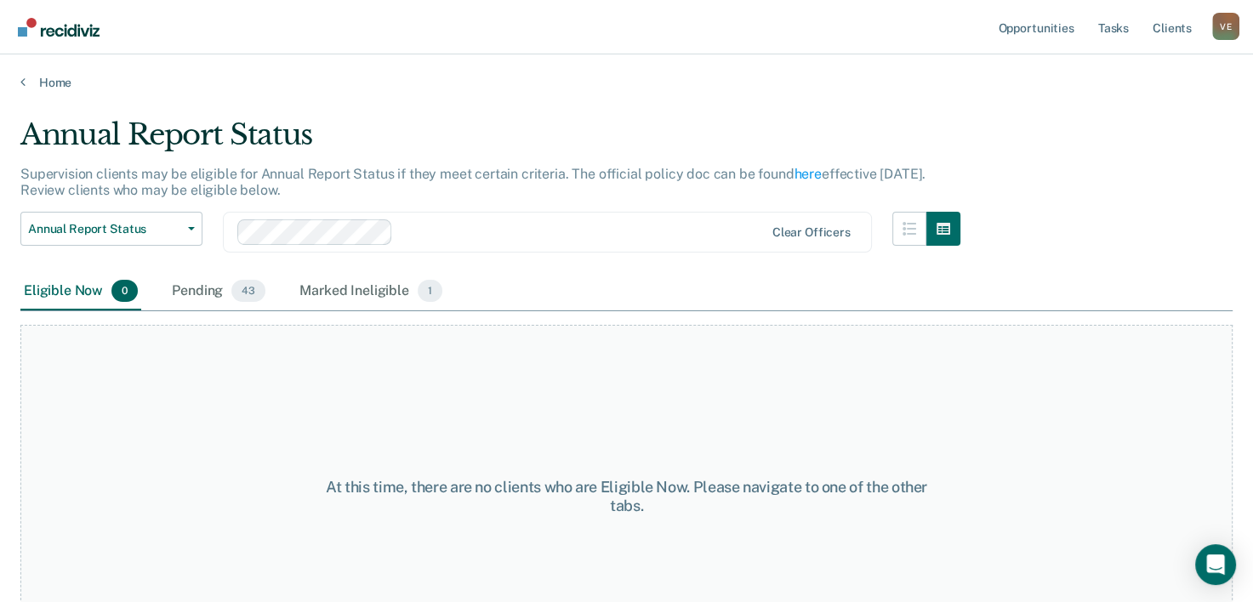
scroll to position [65, 0]
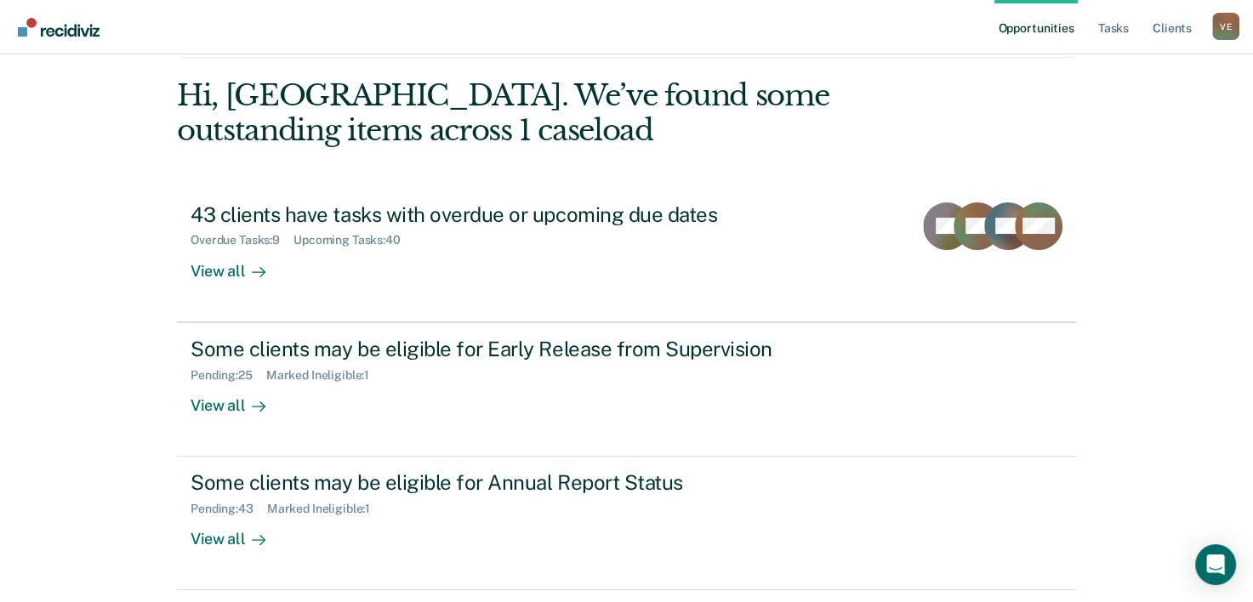
scroll to position [120, 0]
